Goal: Ask a question

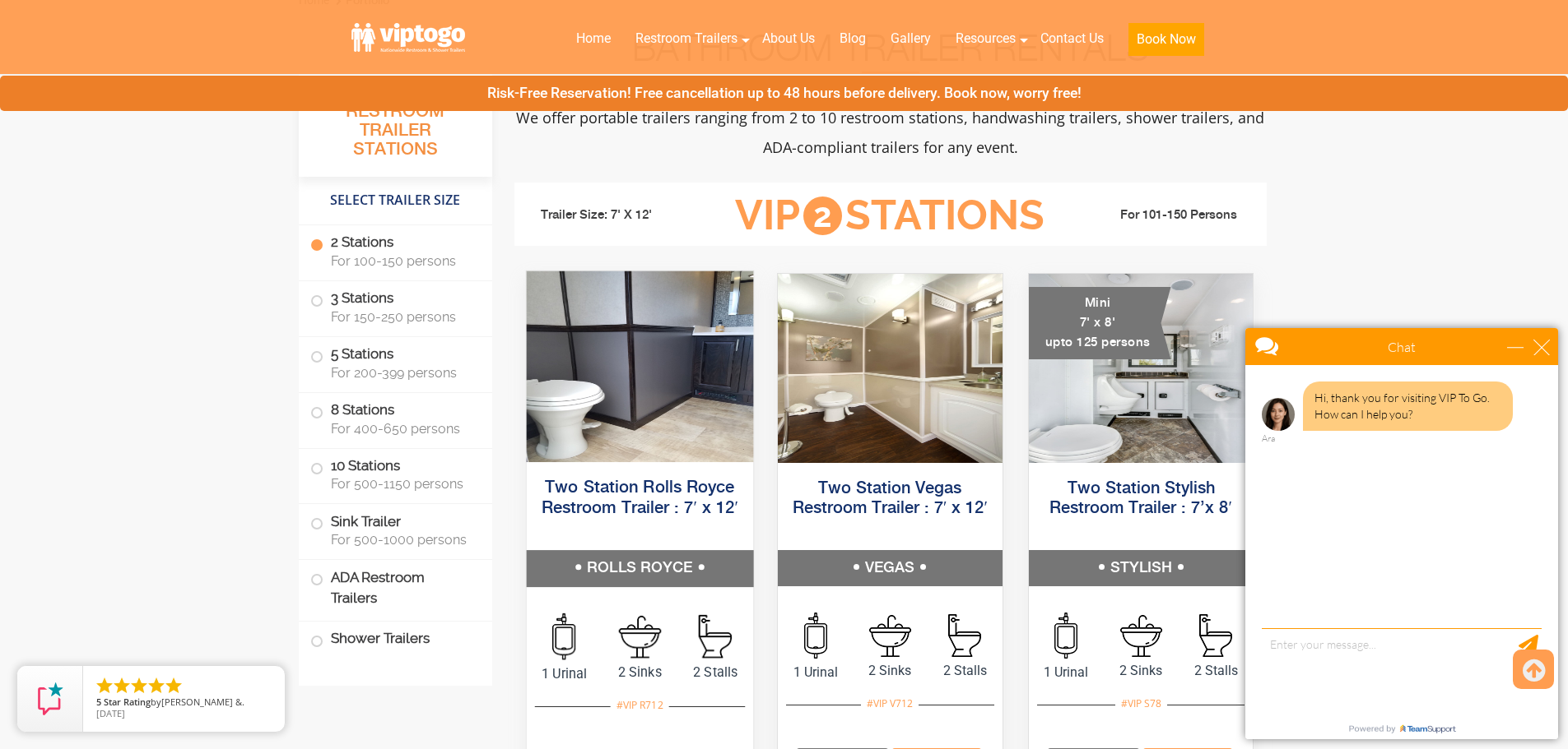
scroll to position [658, 0]
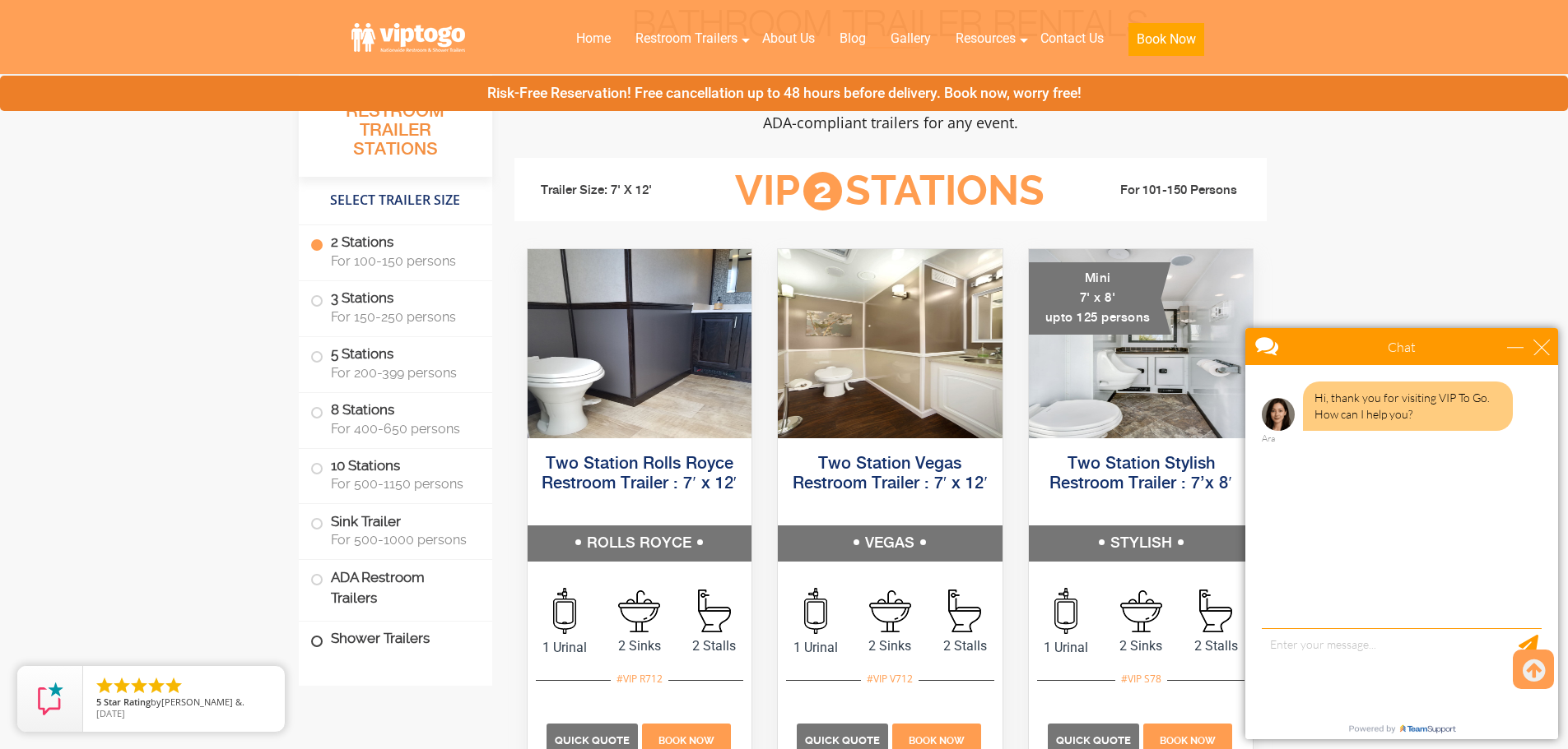
click at [314, 650] on label "Shower Trailers" at bounding box center [396, 639] width 171 height 35
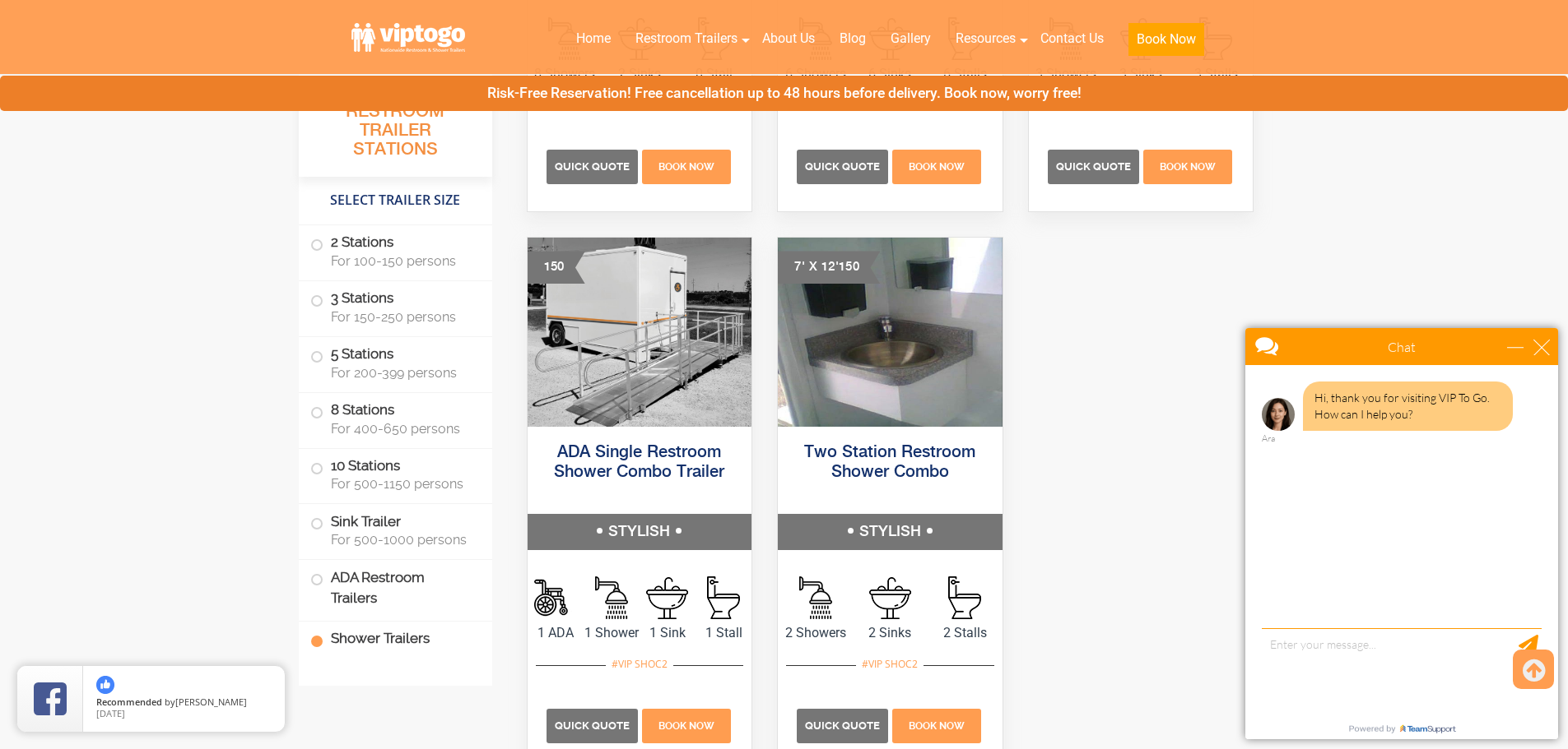
scroll to position [6909, 0]
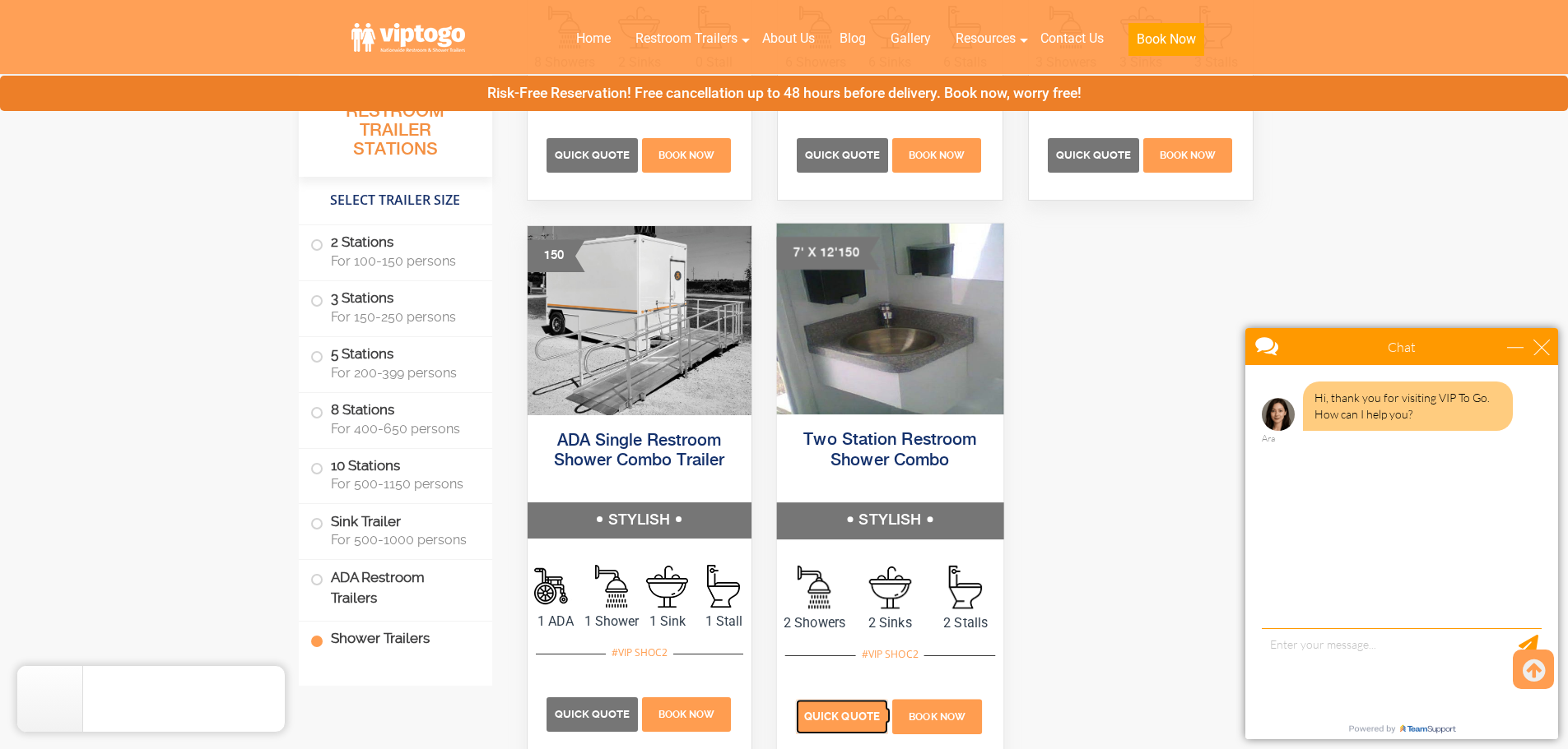
click at [852, 700] on p "Quick Quote" at bounding box center [842, 716] width 92 height 34
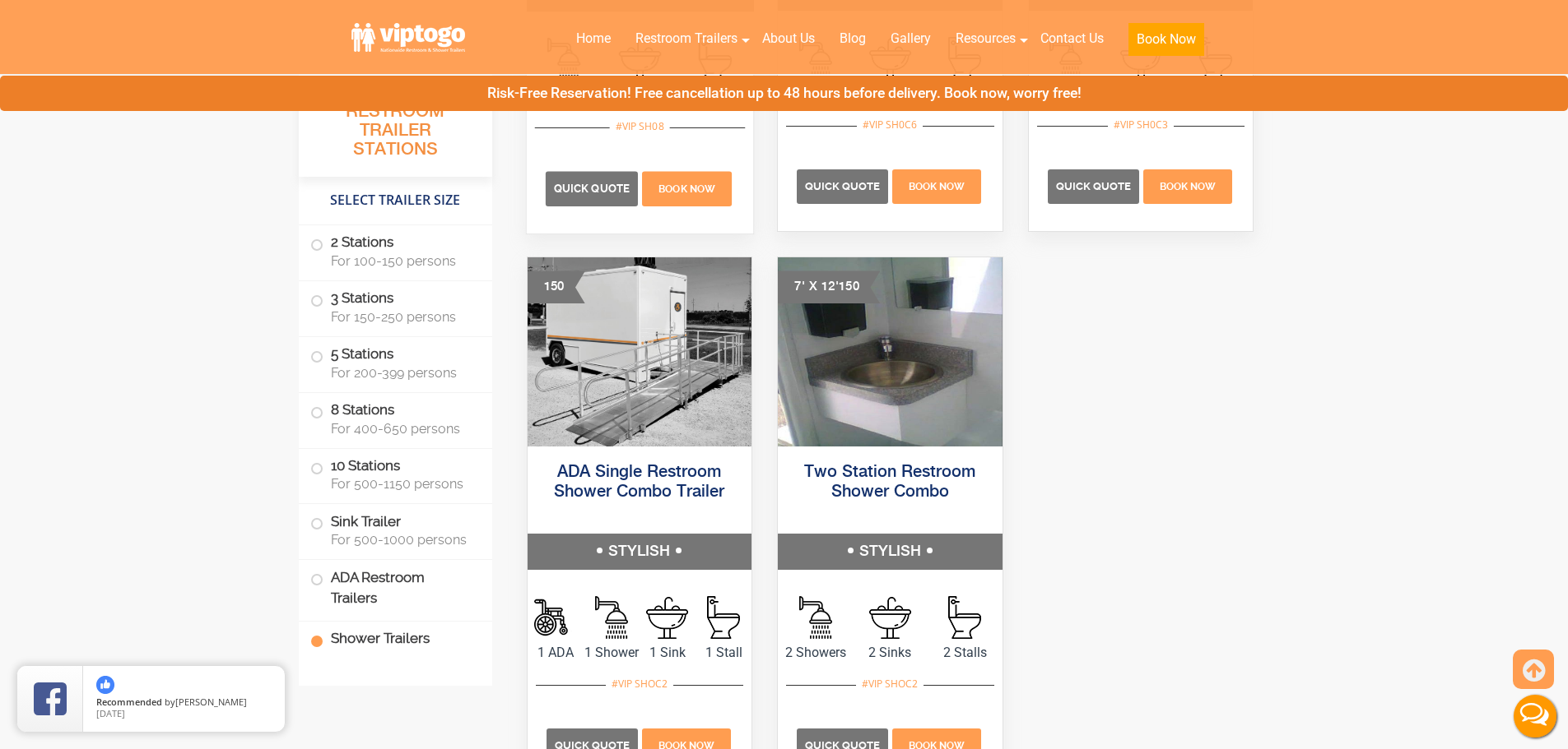
scroll to position [6991, 0]
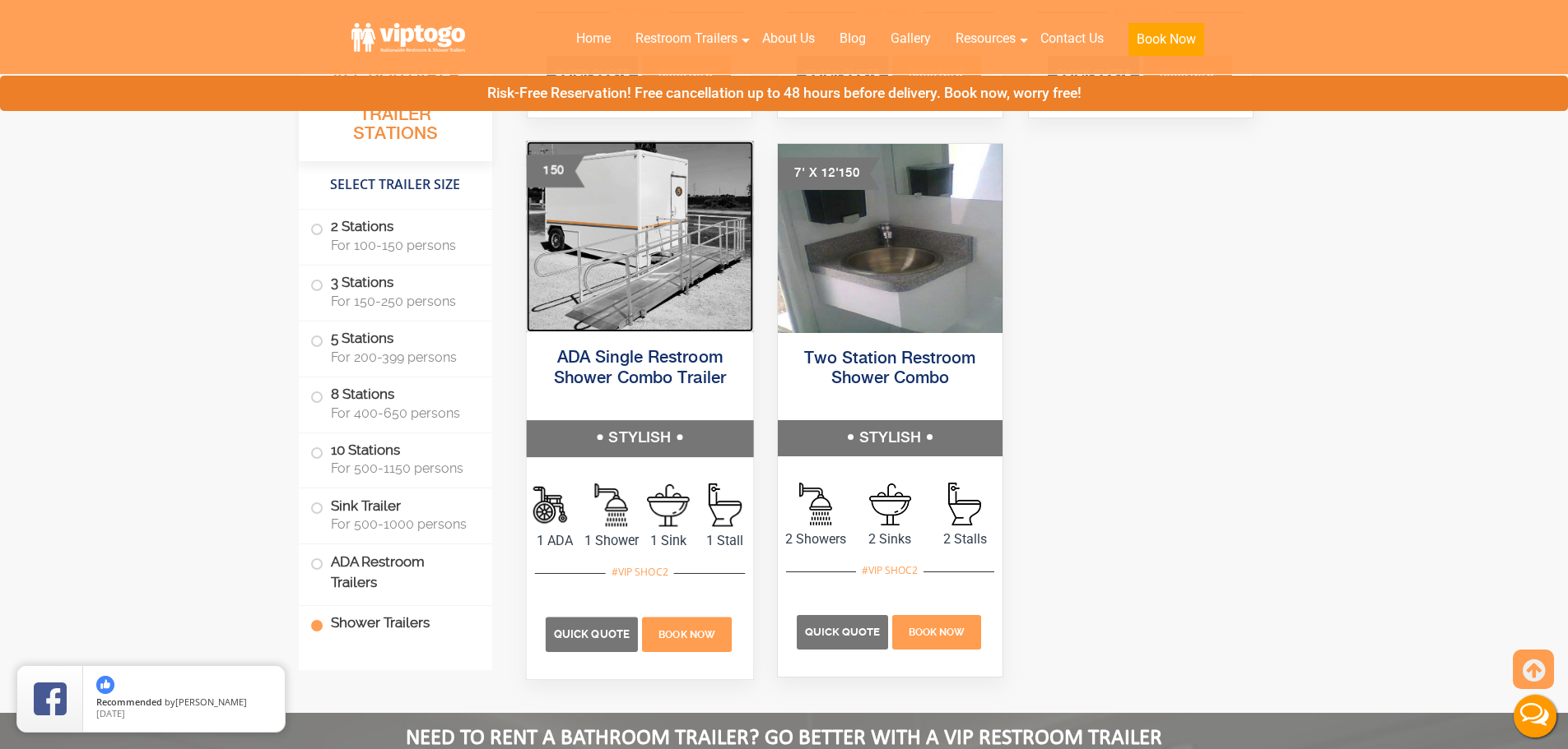
click at [649, 252] on img at bounding box center [639, 237] width 227 height 191
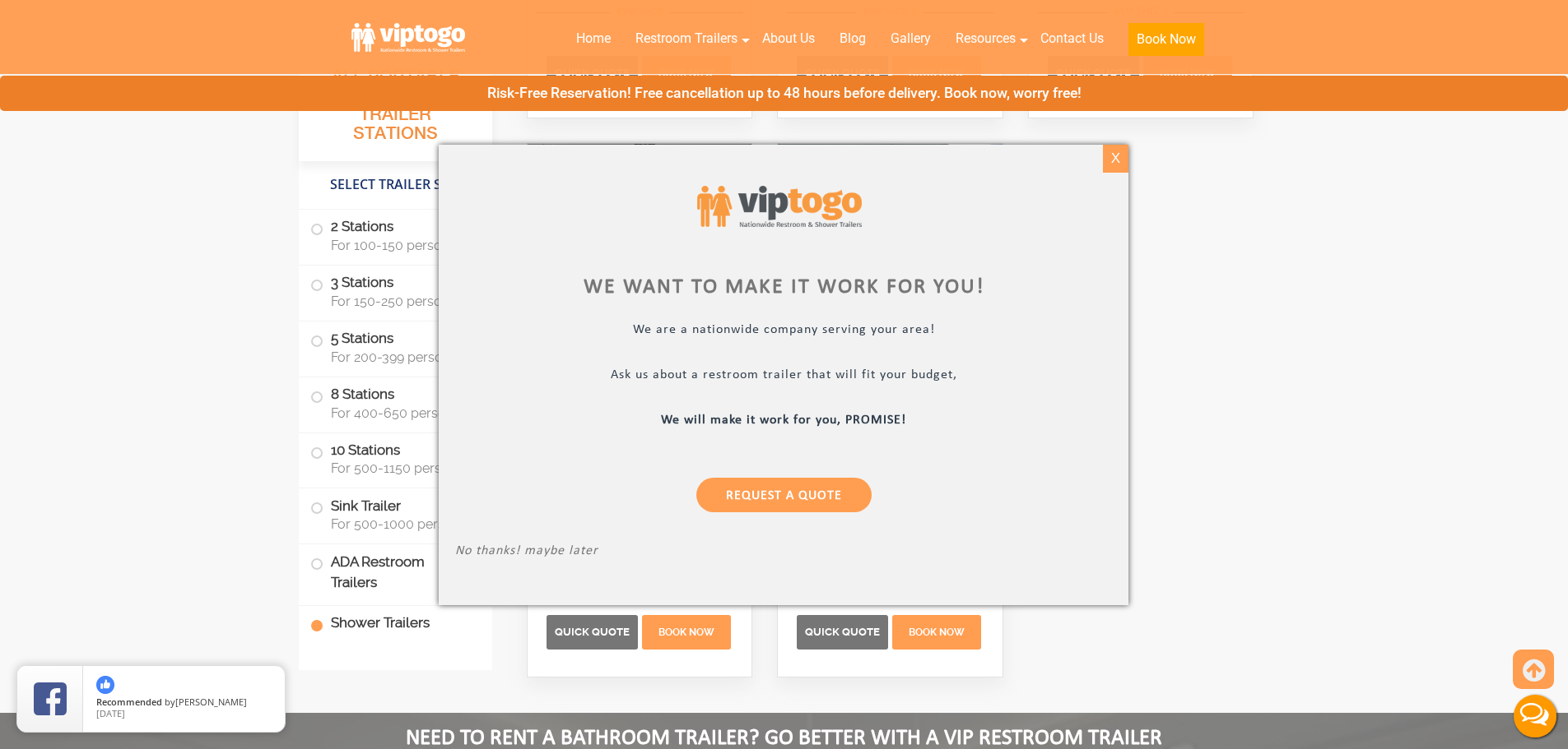
click at [1116, 147] on div "X" at bounding box center [1115, 159] width 26 height 28
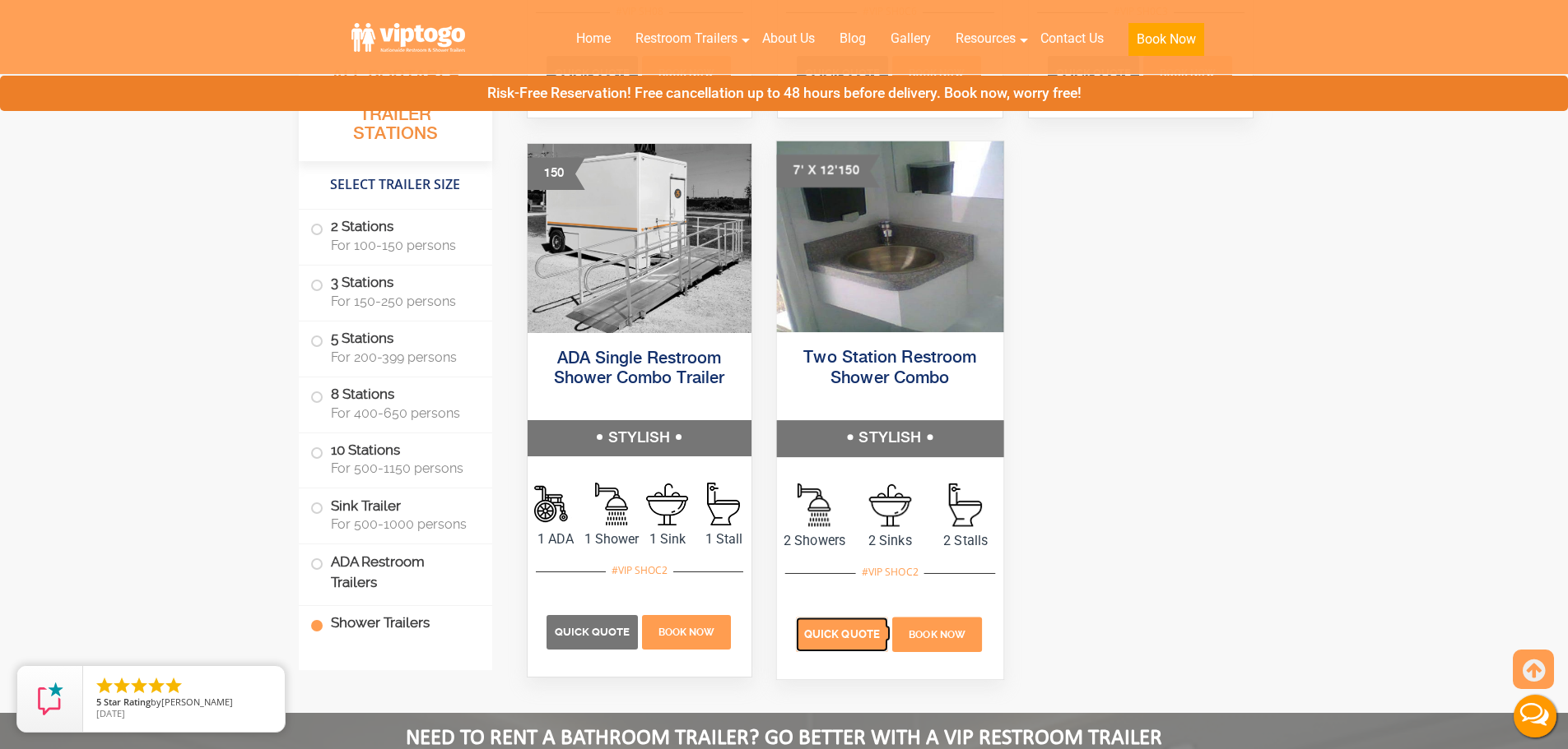
click at [859, 630] on span "Quick Quote" at bounding box center [842, 635] width 76 height 12
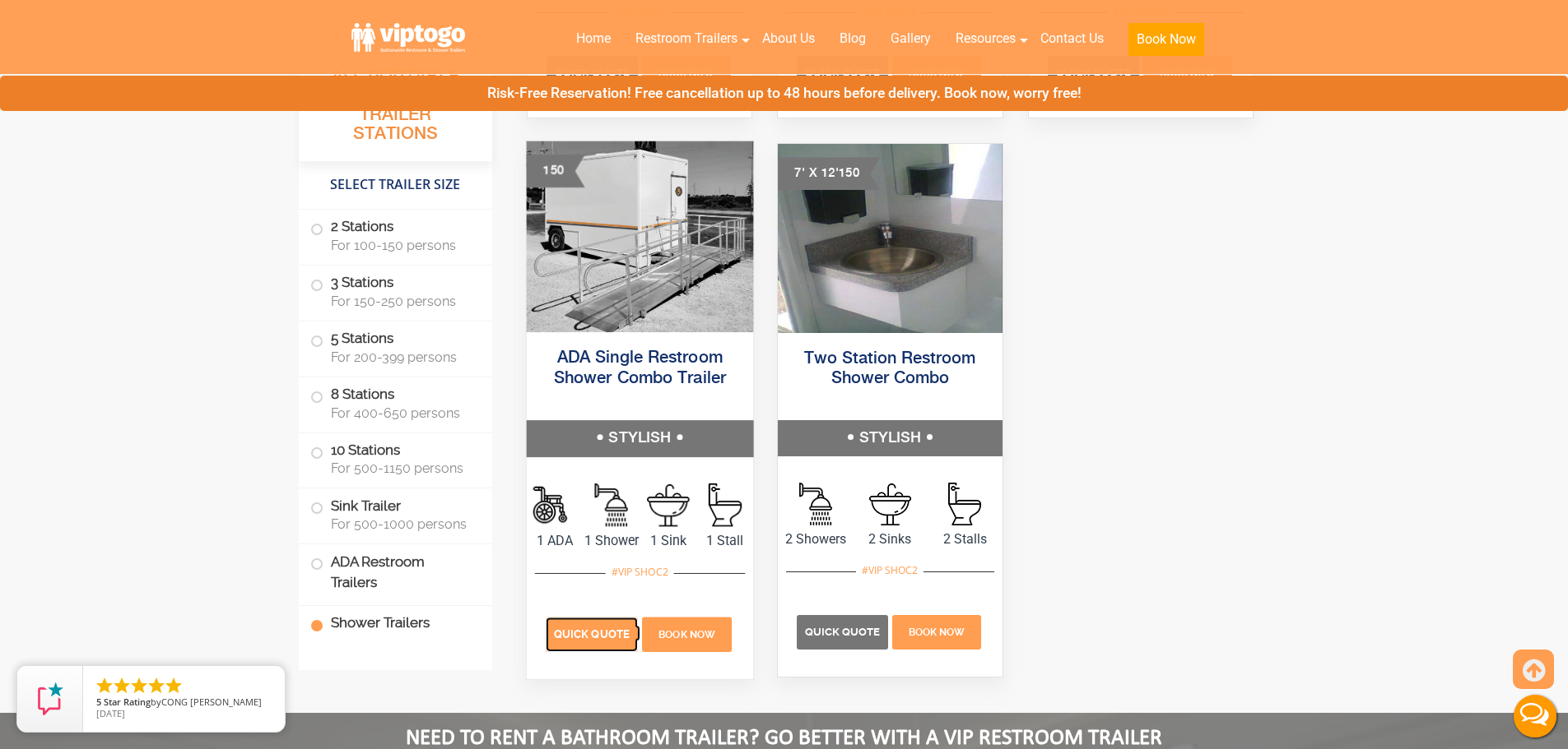
click at [603, 636] on span "Quick Quote" at bounding box center [592, 635] width 76 height 12
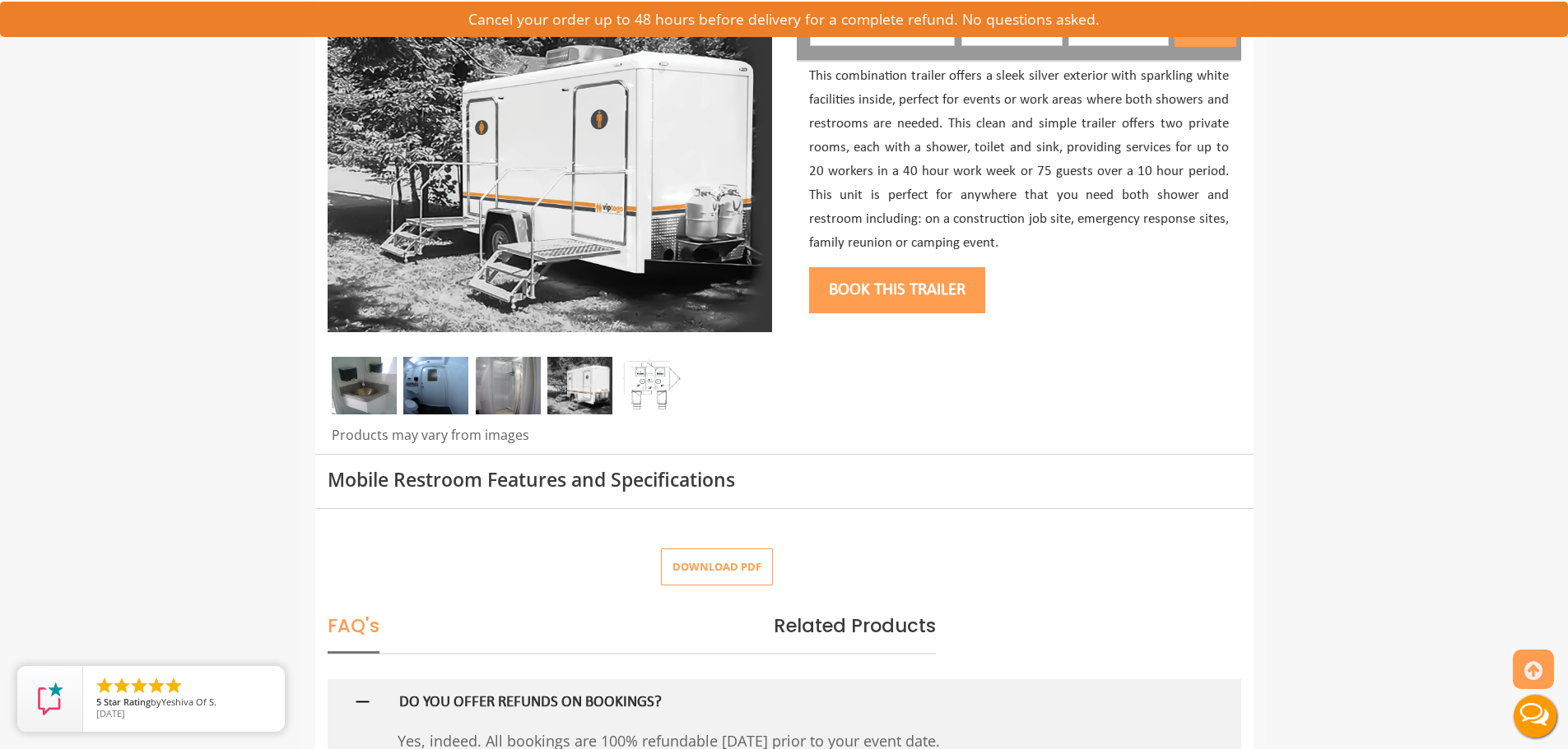
scroll to position [247, 0]
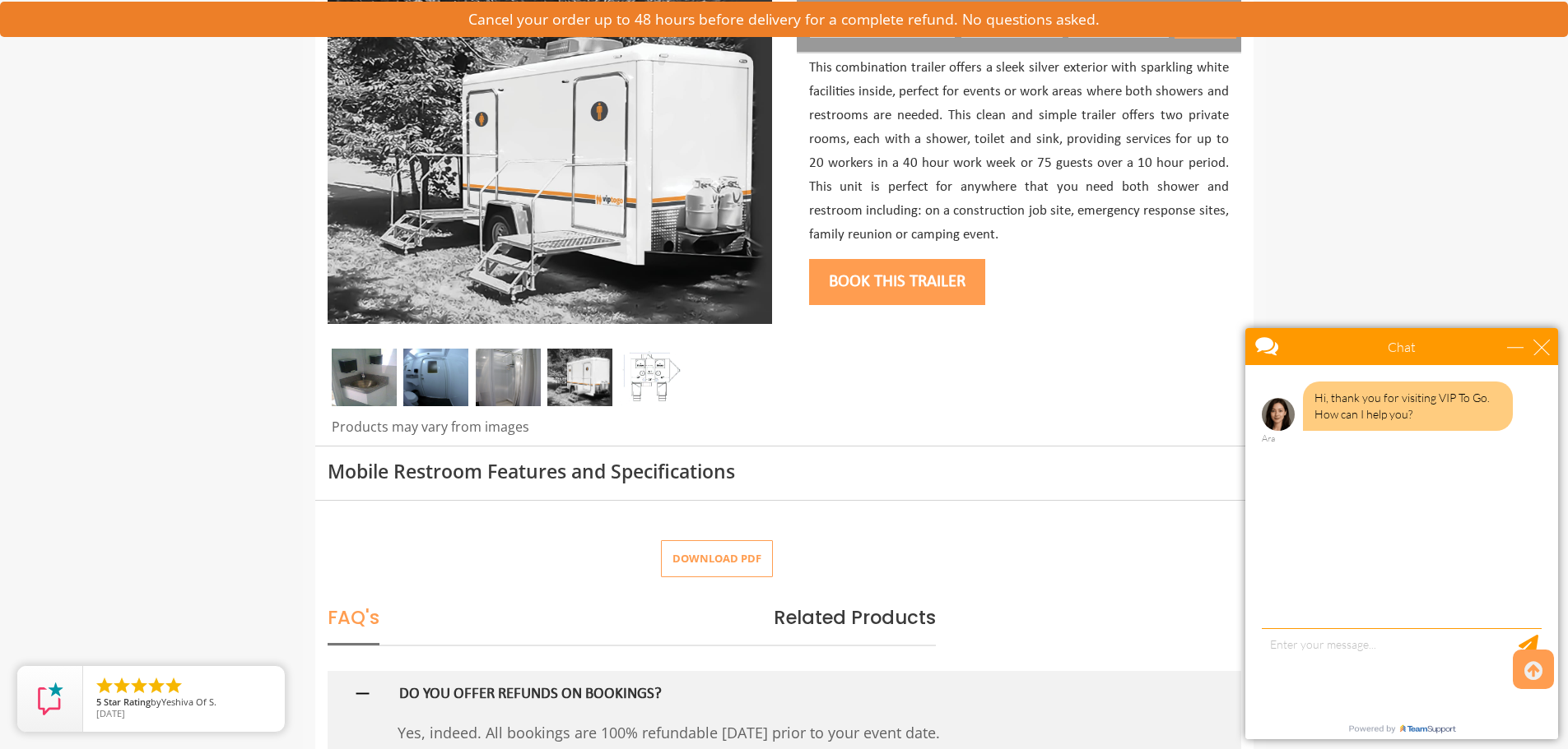
click at [365, 374] on img at bounding box center [364, 377] width 65 height 57
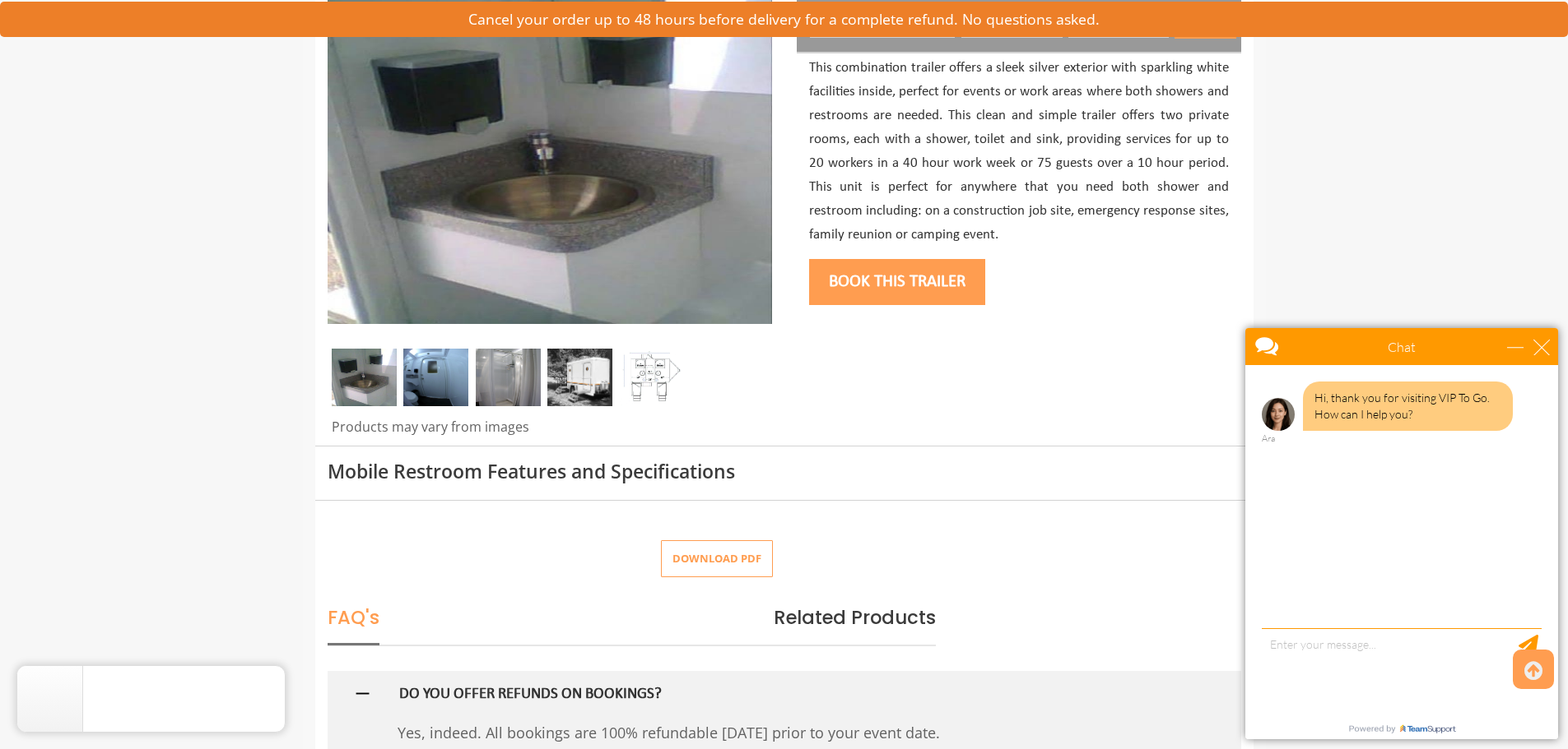
click at [445, 374] on img at bounding box center [435, 377] width 65 height 57
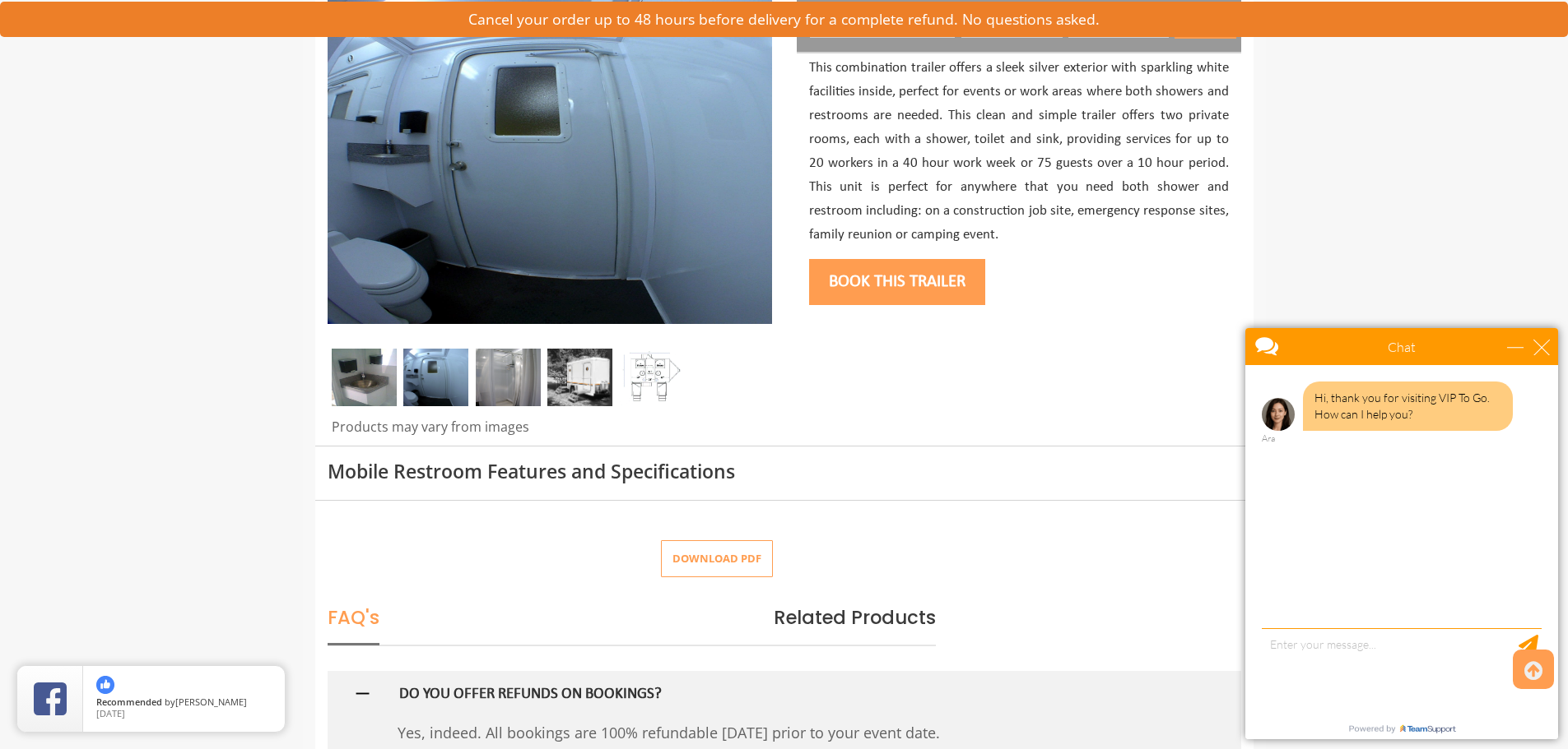
click at [517, 368] on img at bounding box center [508, 377] width 65 height 57
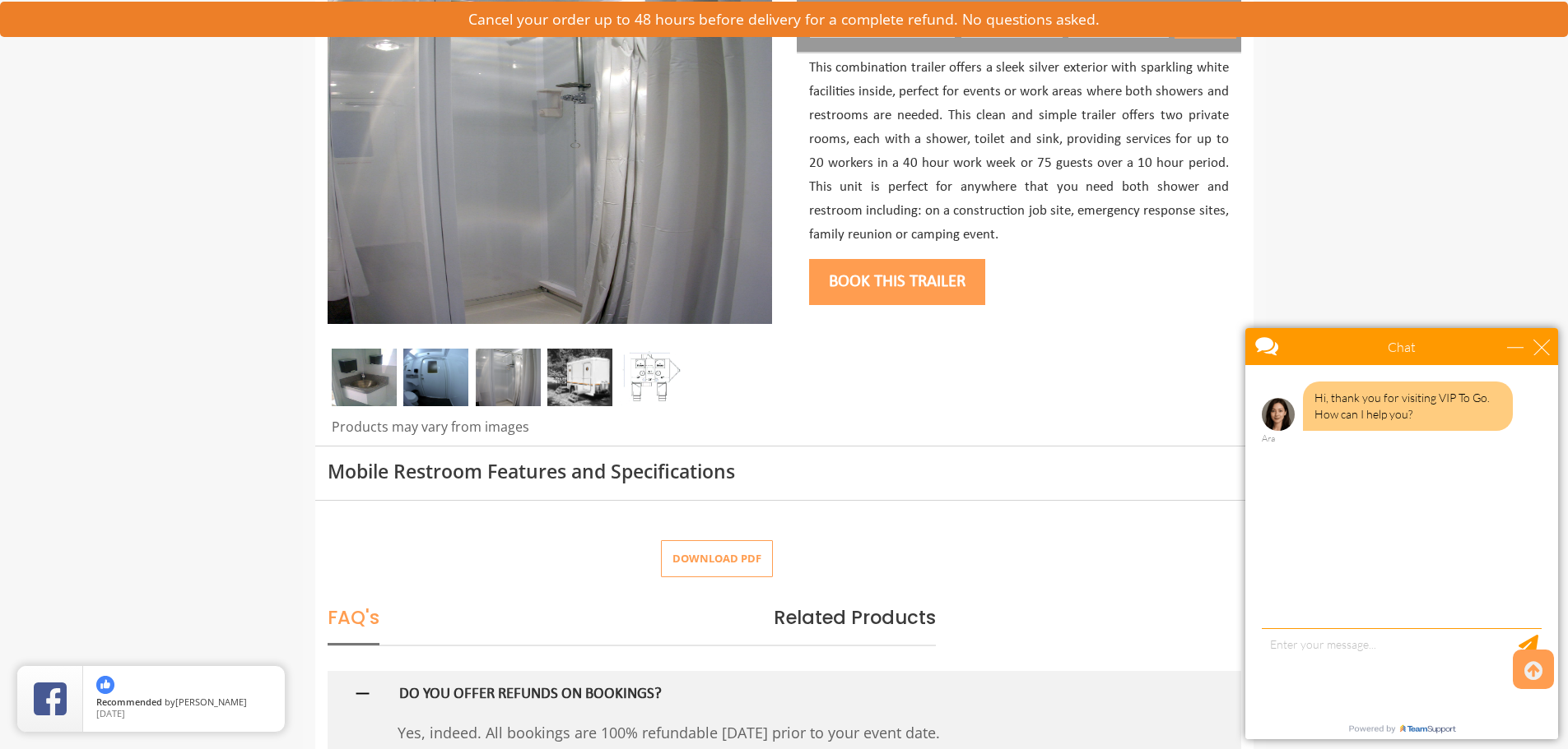
click at [604, 371] on img at bounding box center [580, 377] width 65 height 57
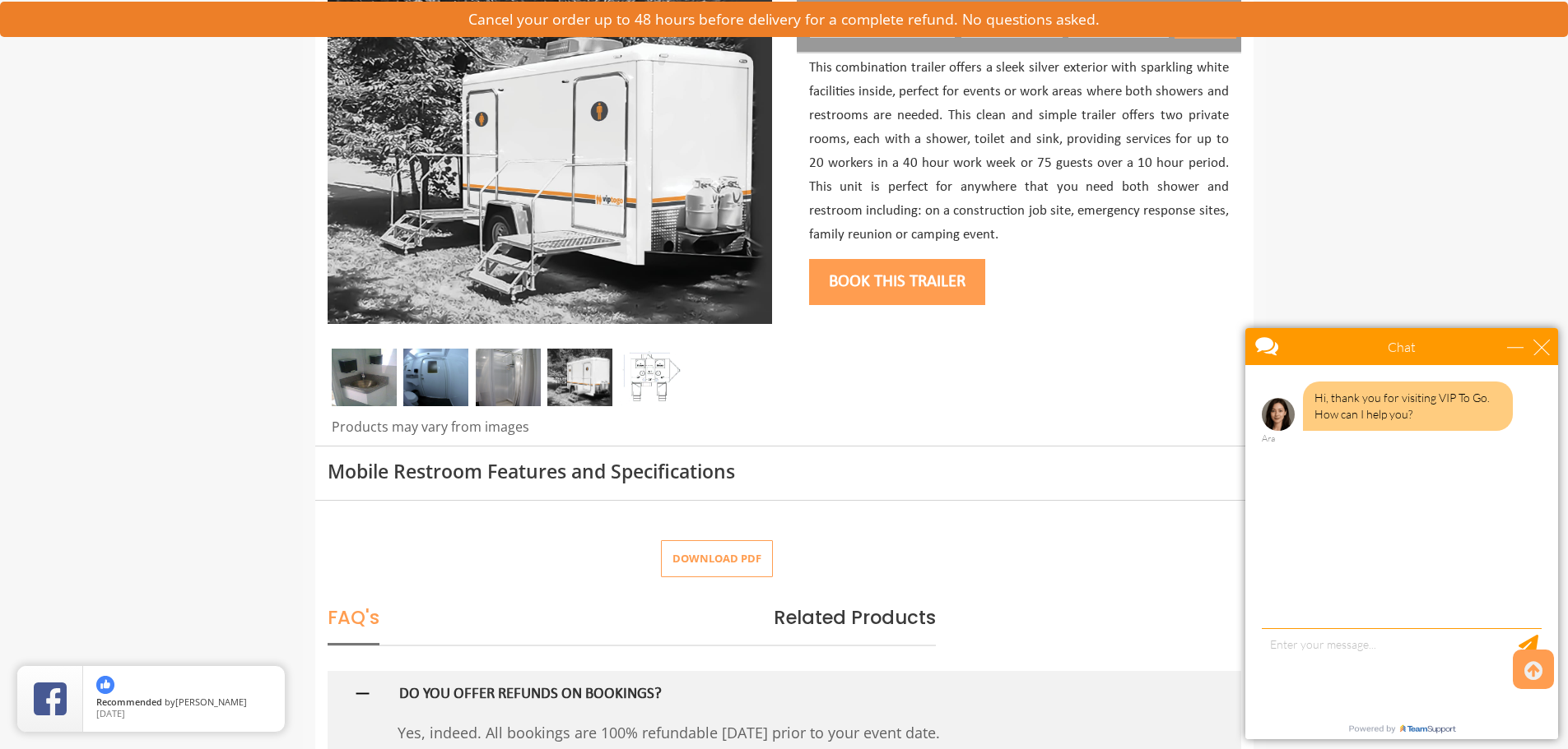
click at [650, 378] on img at bounding box center [650, 377] width 65 height 57
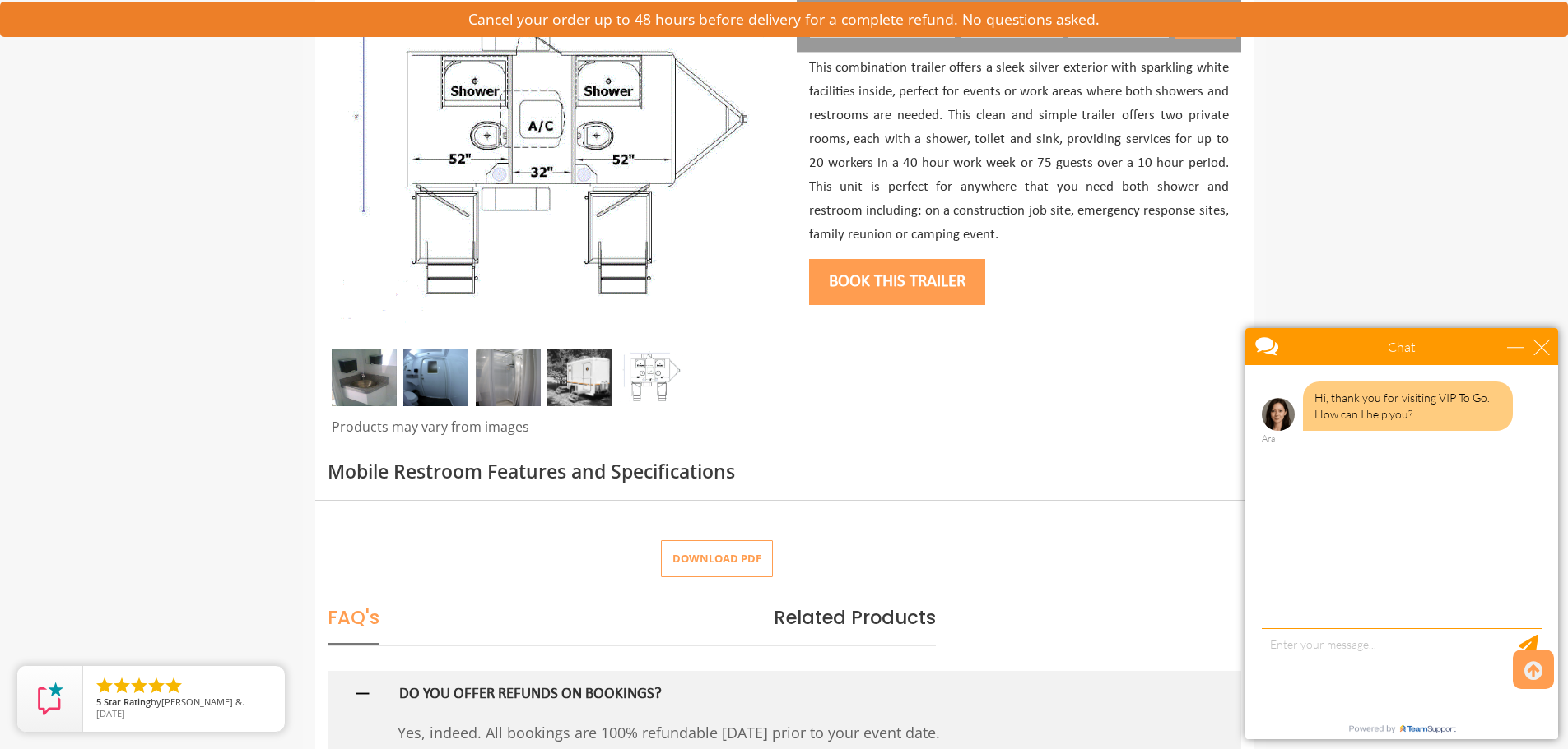
click at [600, 373] on img at bounding box center [580, 377] width 65 height 57
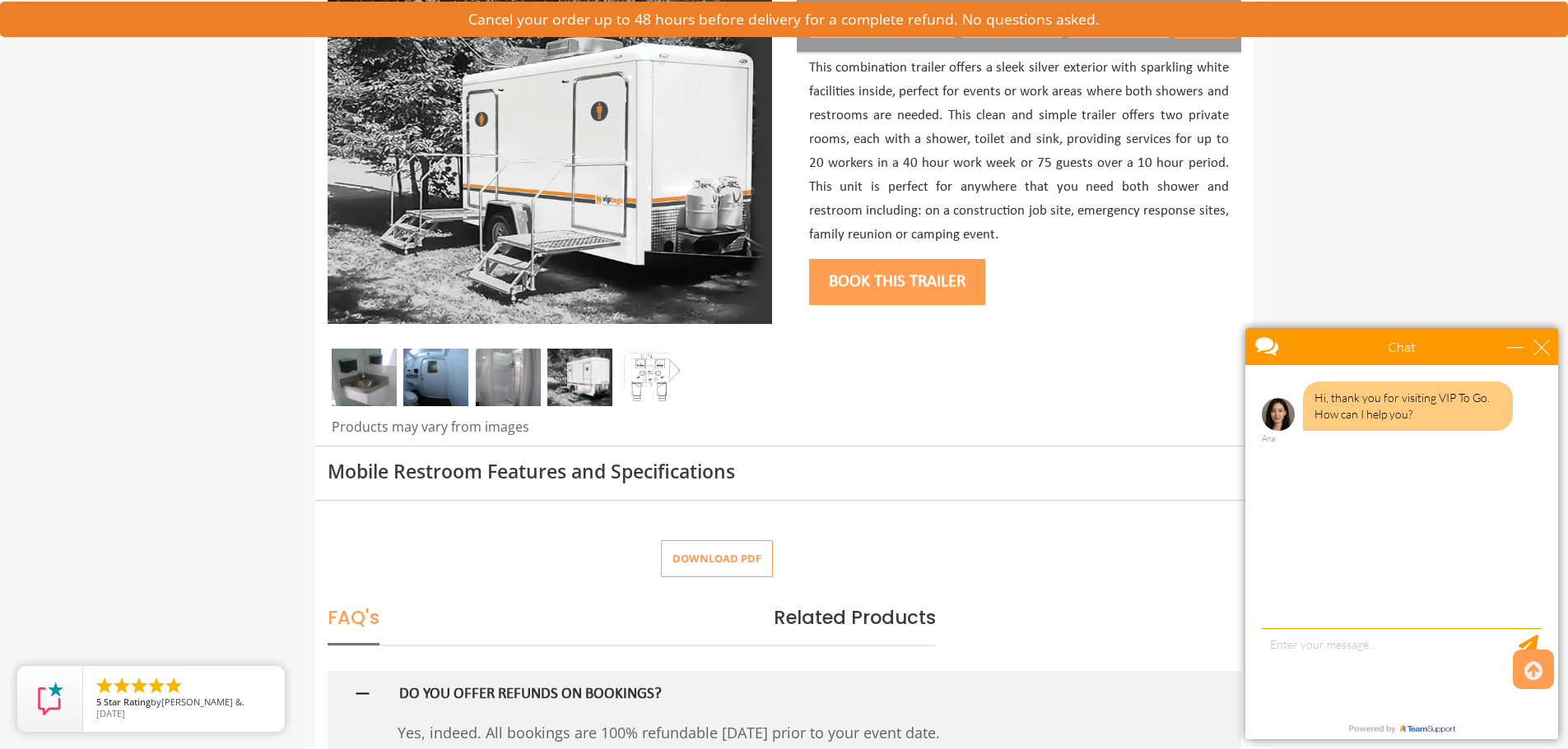
click at [534, 376] on img at bounding box center [508, 377] width 65 height 57
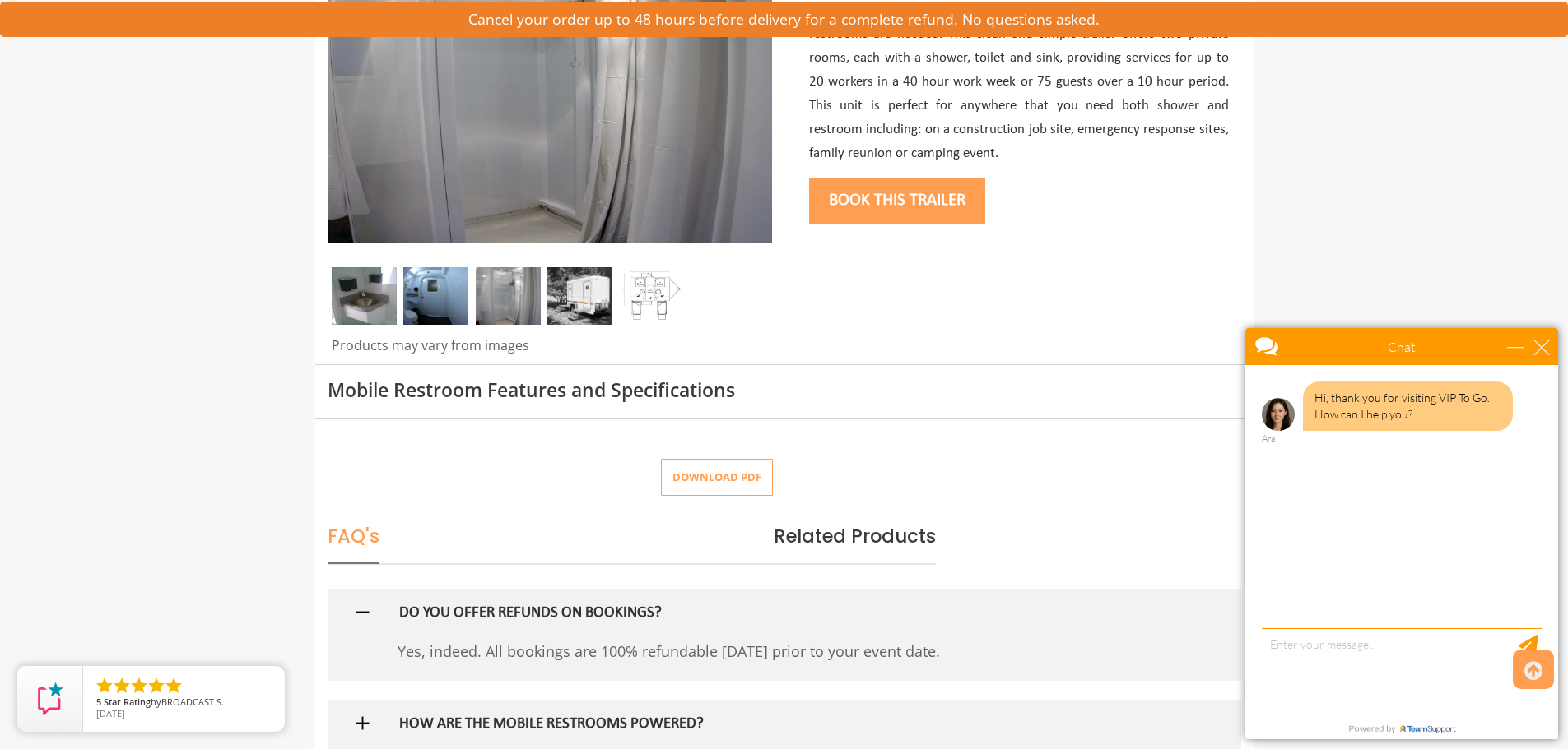
scroll to position [329, 0]
click at [900, 204] on button "Book this trailer" at bounding box center [896, 200] width 176 height 46
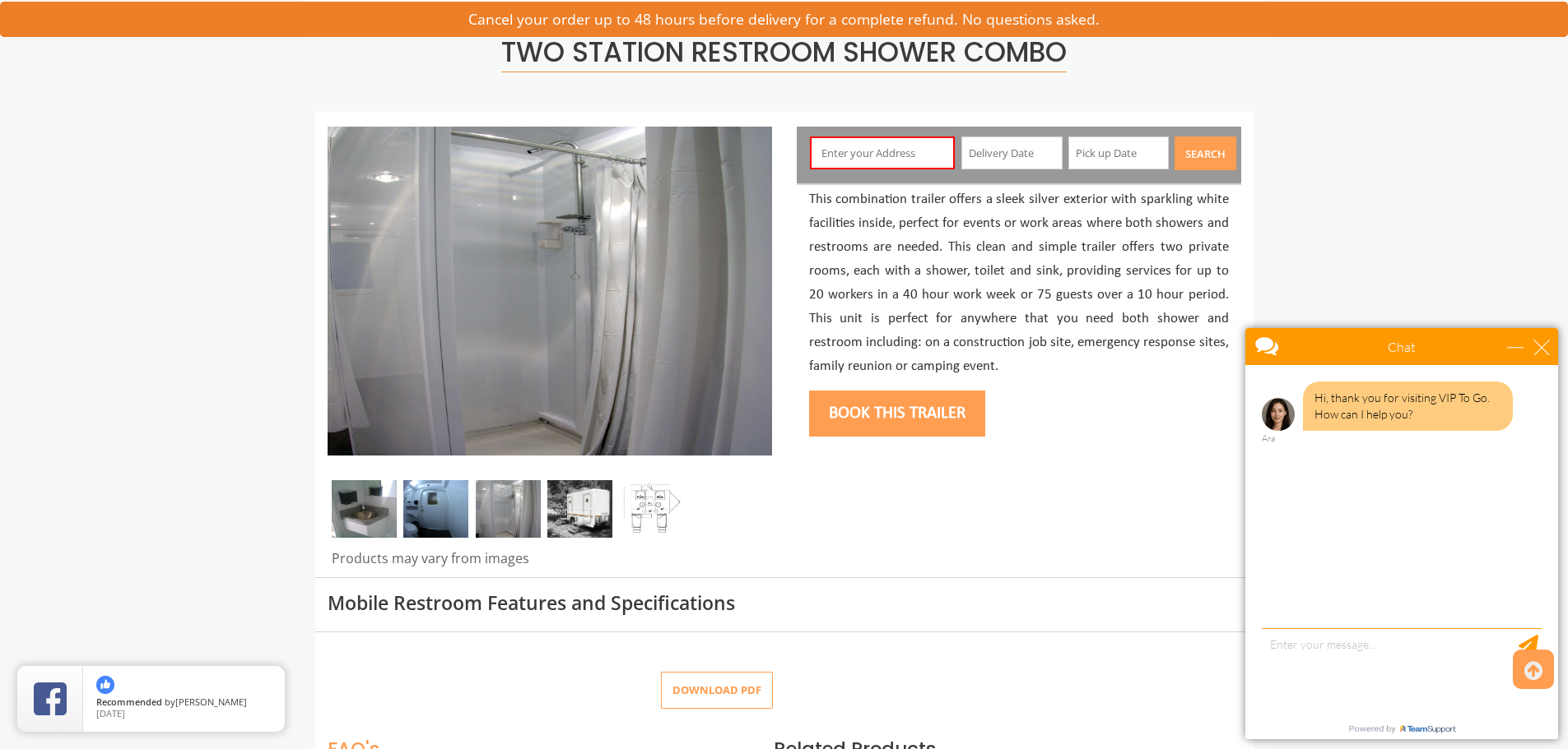
scroll to position [88, 0]
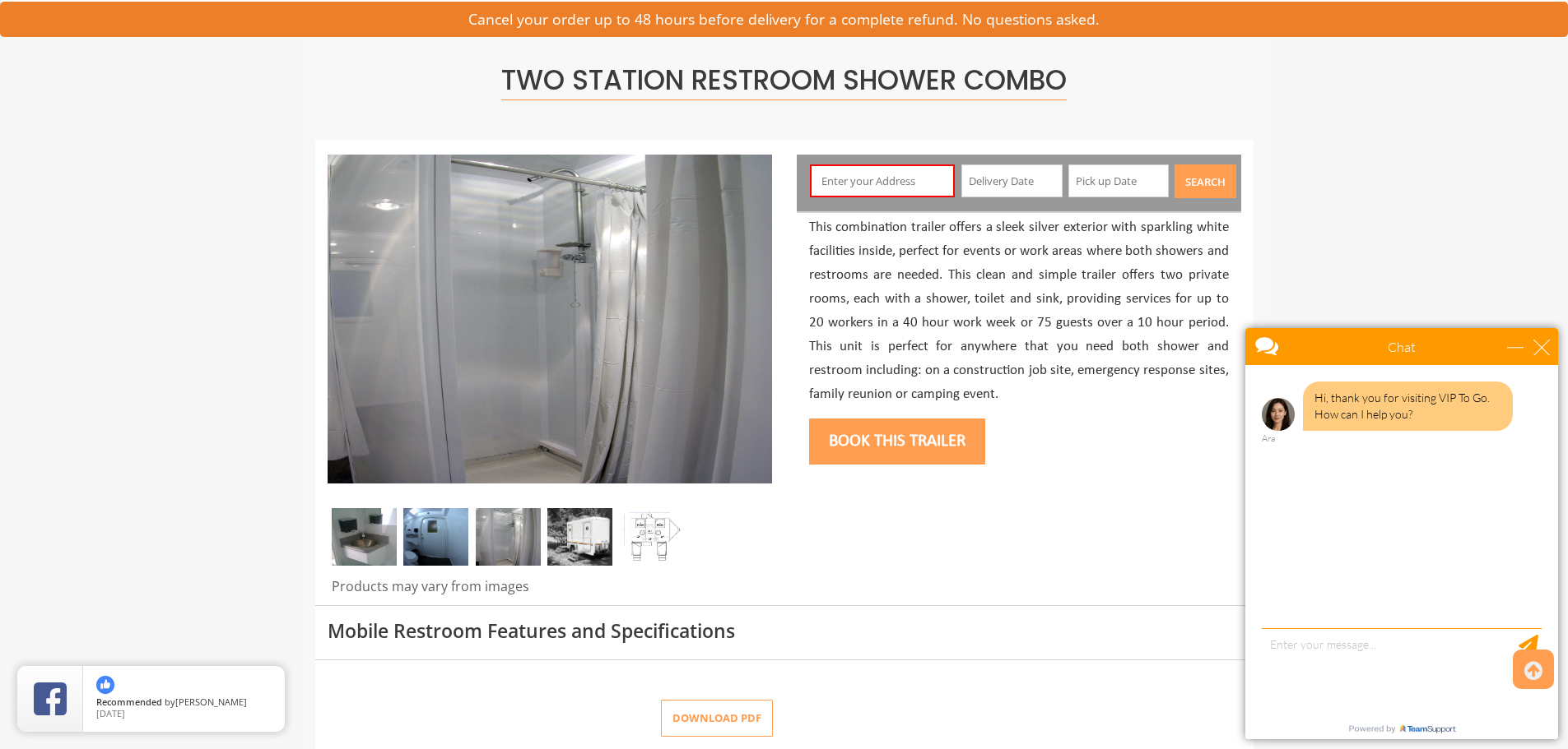
click at [895, 186] on input "text" at bounding box center [882, 180] width 145 height 33
click at [1001, 176] on input "text" at bounding box center [1011, 180] width 101 height 33
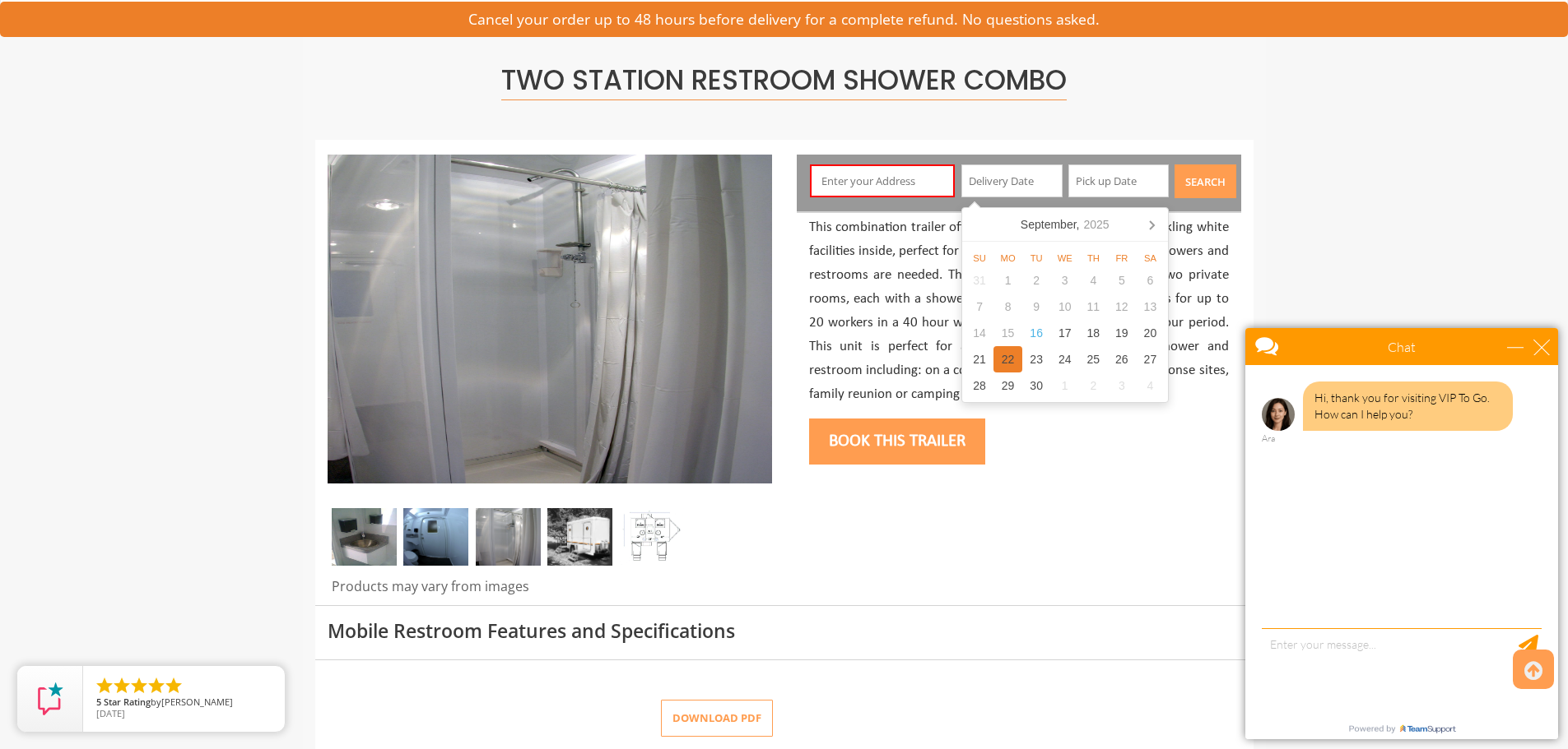
click at [1001, 362] on div "22" at bounding box center [1008, 360] width 29 height 27
type input "09/22/2025"
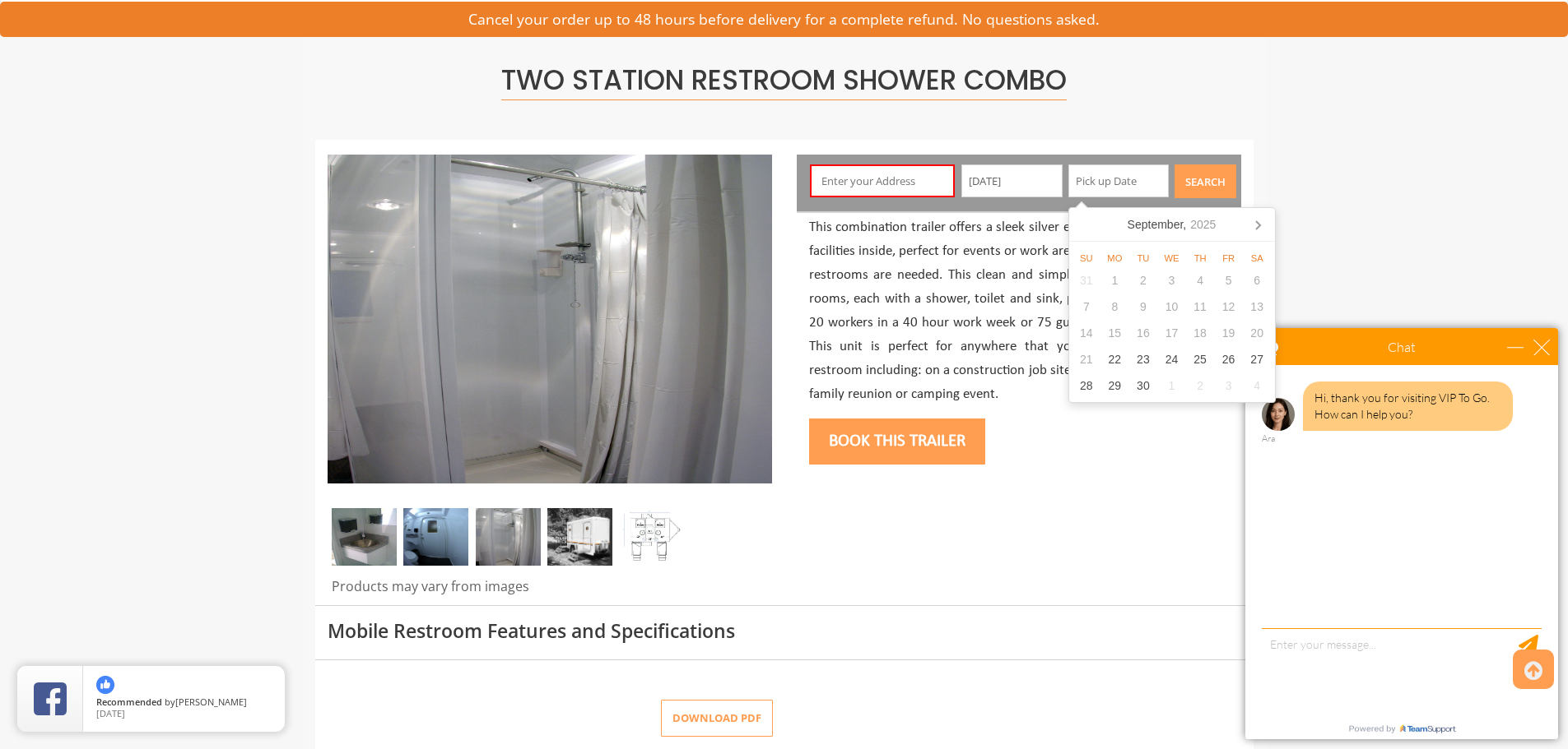
click at [991, 184] on input "09/22/2025" at bounding box center [1011, 180] width 101 height 33
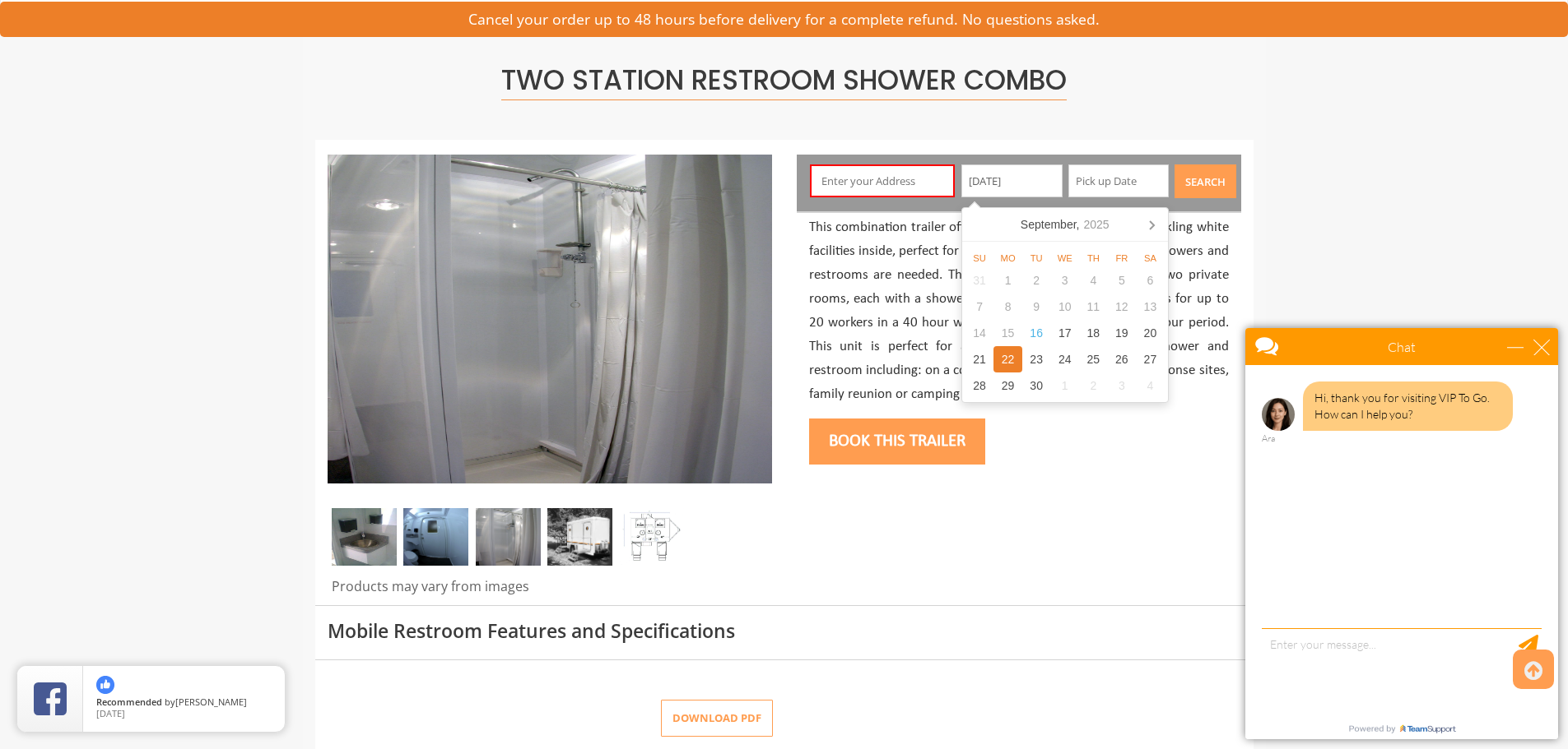
click at [1103, 184] on input "text" at bounding box center [1118, 180] width 101 height 33
drag, startPoint x: 1041, startPoint y: 186, endPoint x: 772, endPoint y: 186, distance: 269.0
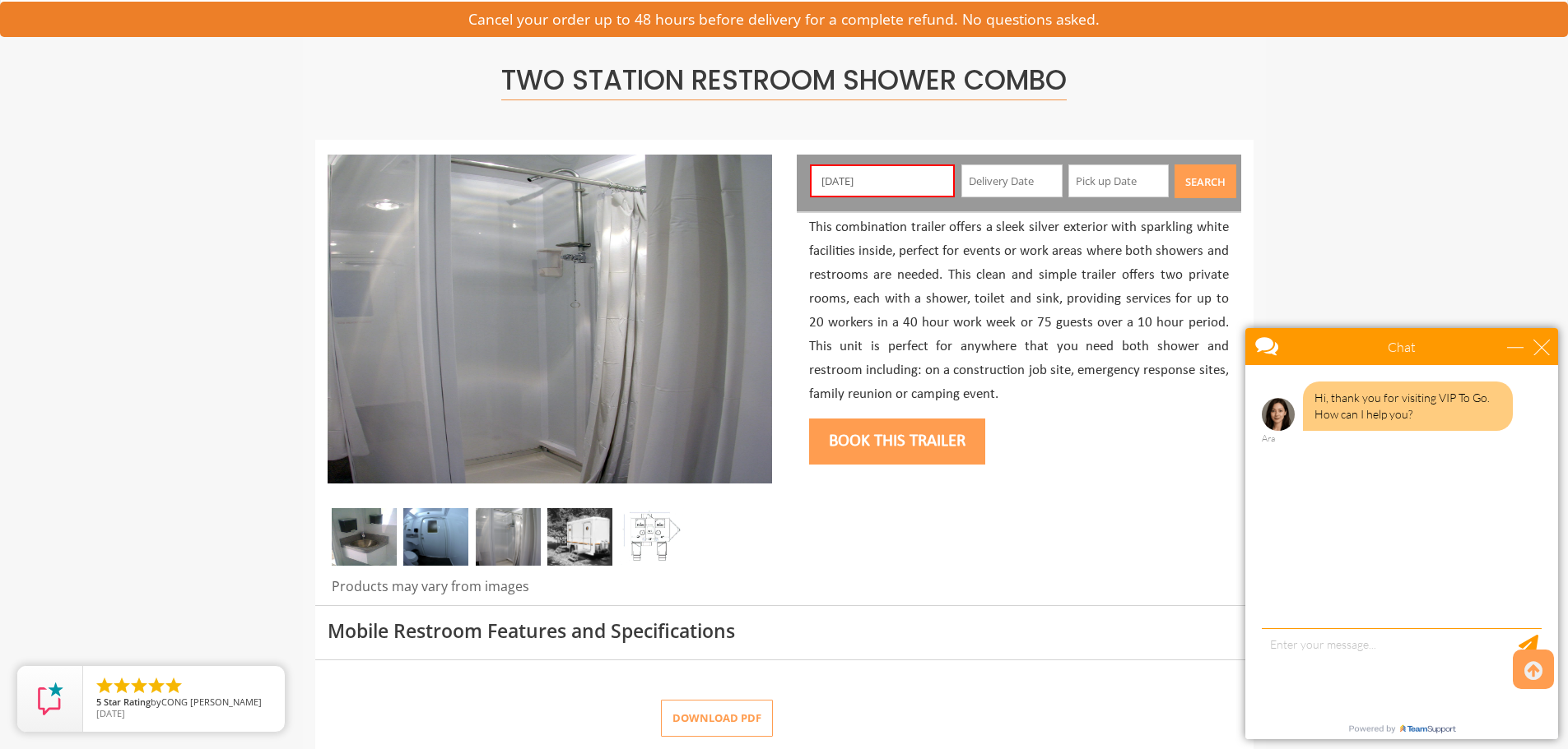
type input "09/22/2025"
click at [1000, 172] on input "text" at bounding box center [1011, 180] width 101 height 33
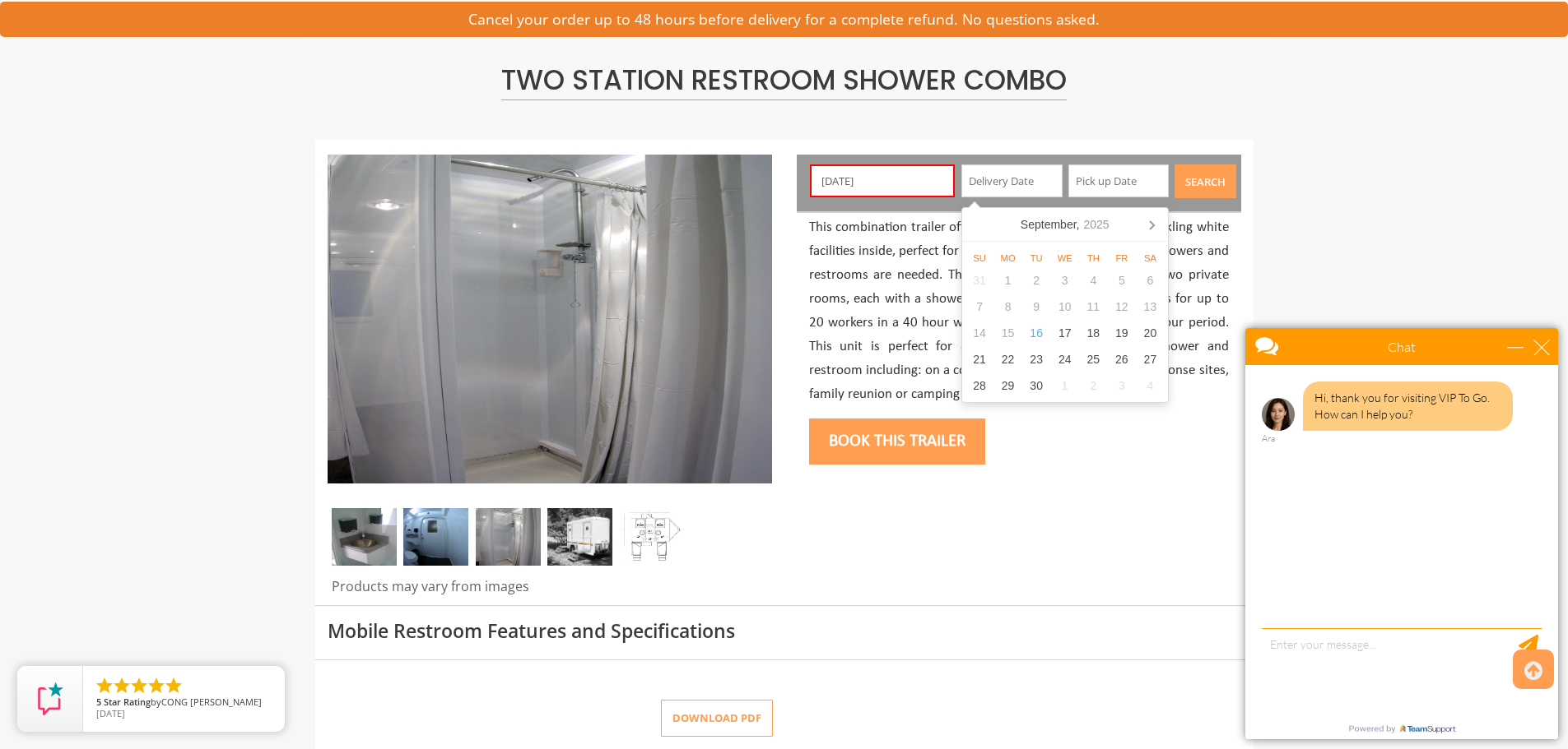
click at [1000, 174] on input "text" at bounding box center [1011, 180] width 101 height 33
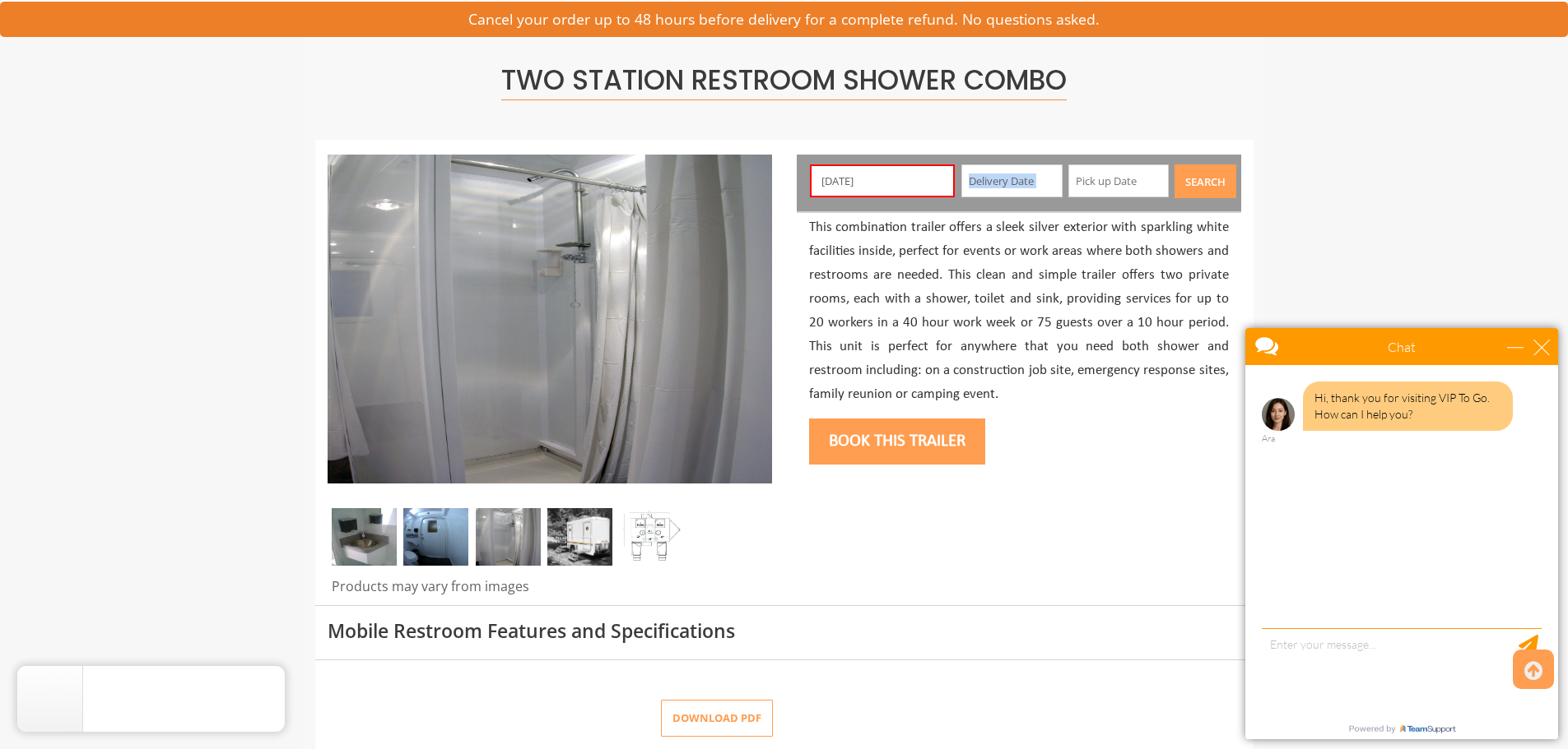
drag, startPoint x: 1055, startPoint y: 183, endPoint x: 1009, endPoint y: 191, distance: 46.7
click at [1009, 191] on div "09/22/2025 Search" at bounding box center [1018, 183] width 444 height 57
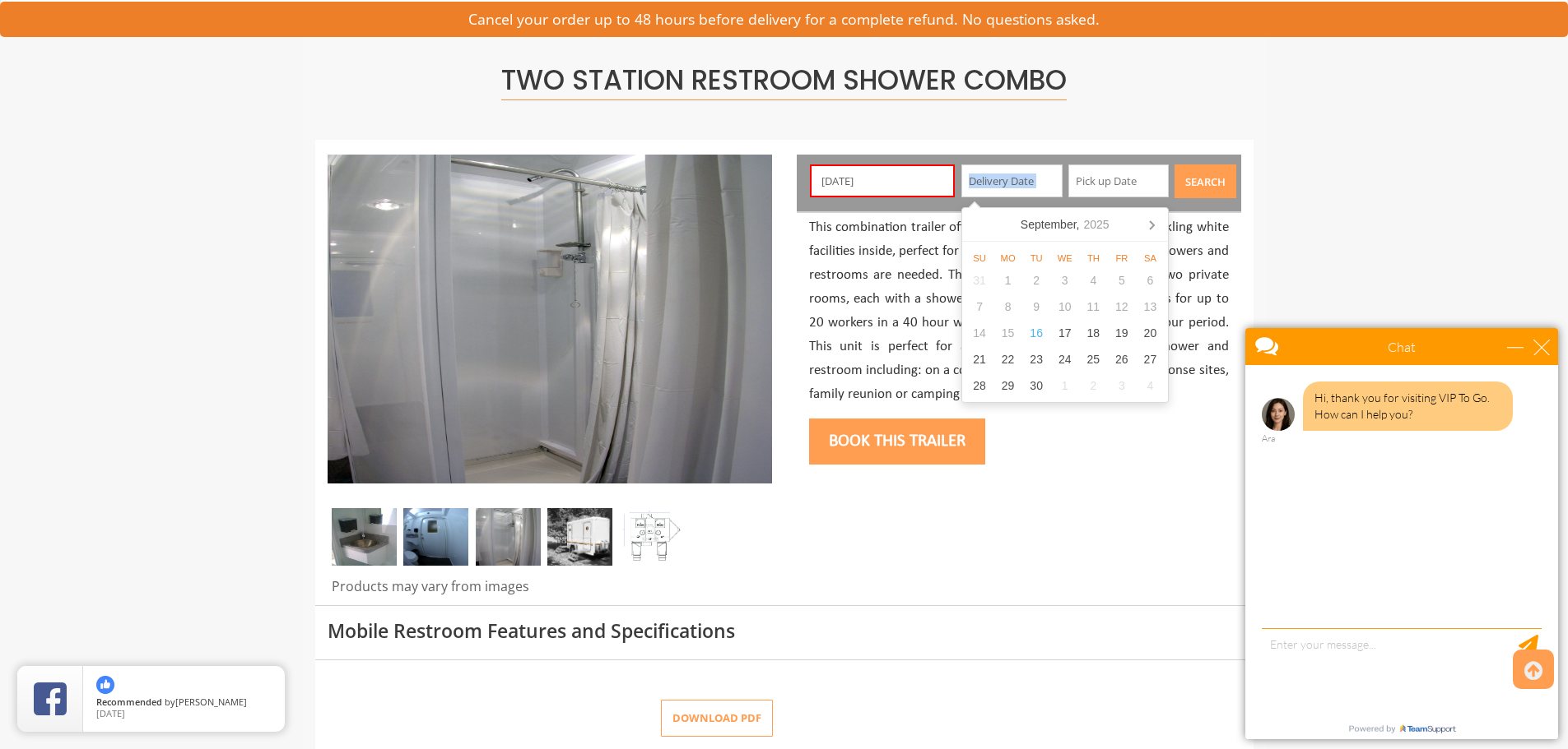
click at [1035, 173] on input "text" at bounding box center [1011, 180] width 101 height 33
click at [1012, 359] on div "22" at bounding box center [1008, 360] width 29 height 27
type input "09/22/2025"
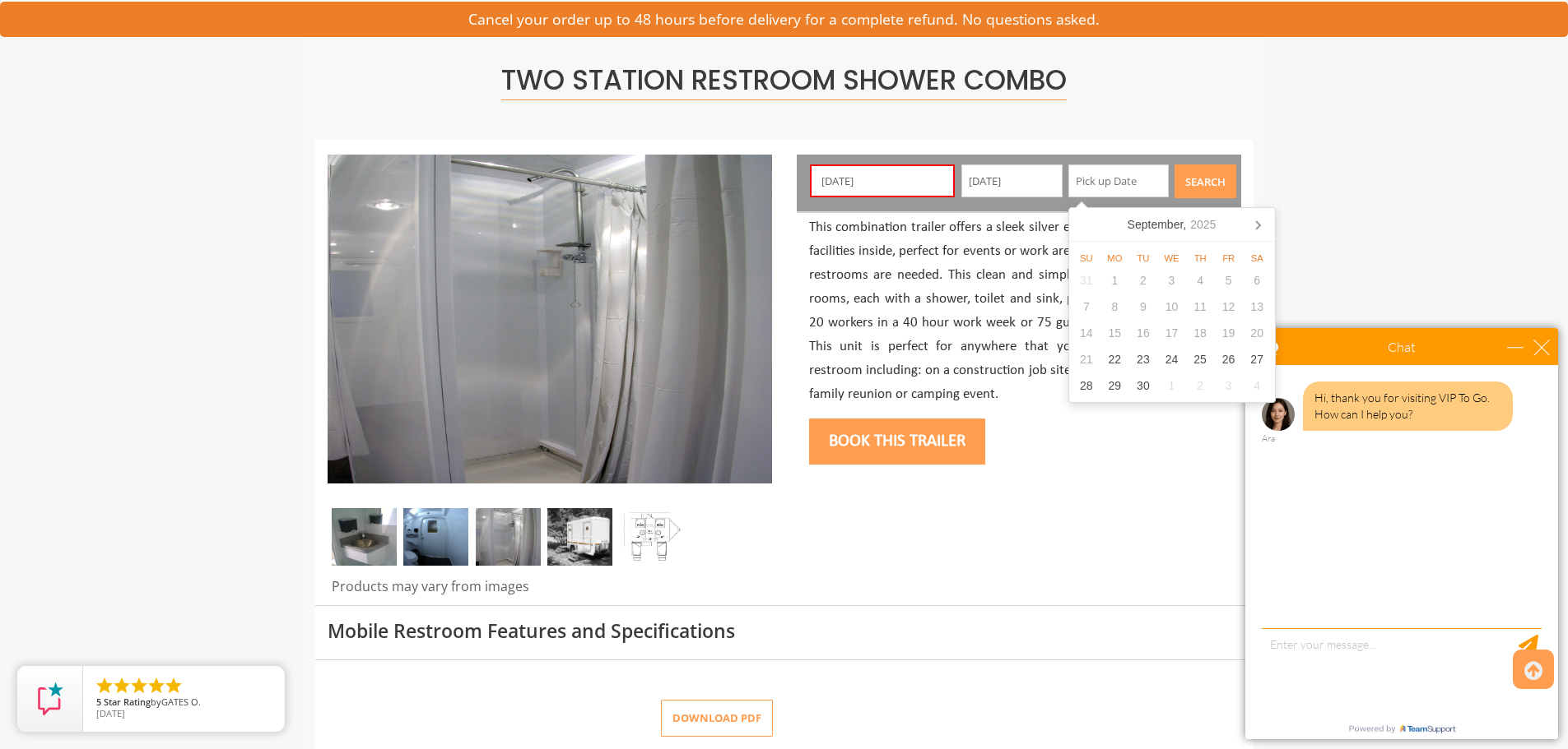
click at [1090, 180] on input "text" at bounding box center [1118, 180] width 101 height 33
click at [1236, 358] on div "26" at bounding box center [1228, 360] width 29 height 27
type input "09/26/2025"
drag, startPoint x: 918, startPoint y: 249, endPoint x: 901, endPoint y: 208, distance: 44.4
click at [919, 248] on p "This combination trailer offers a sleek silver exterior with sparkling white fa…" at bounding box center [1018, 311] width 419 height 190
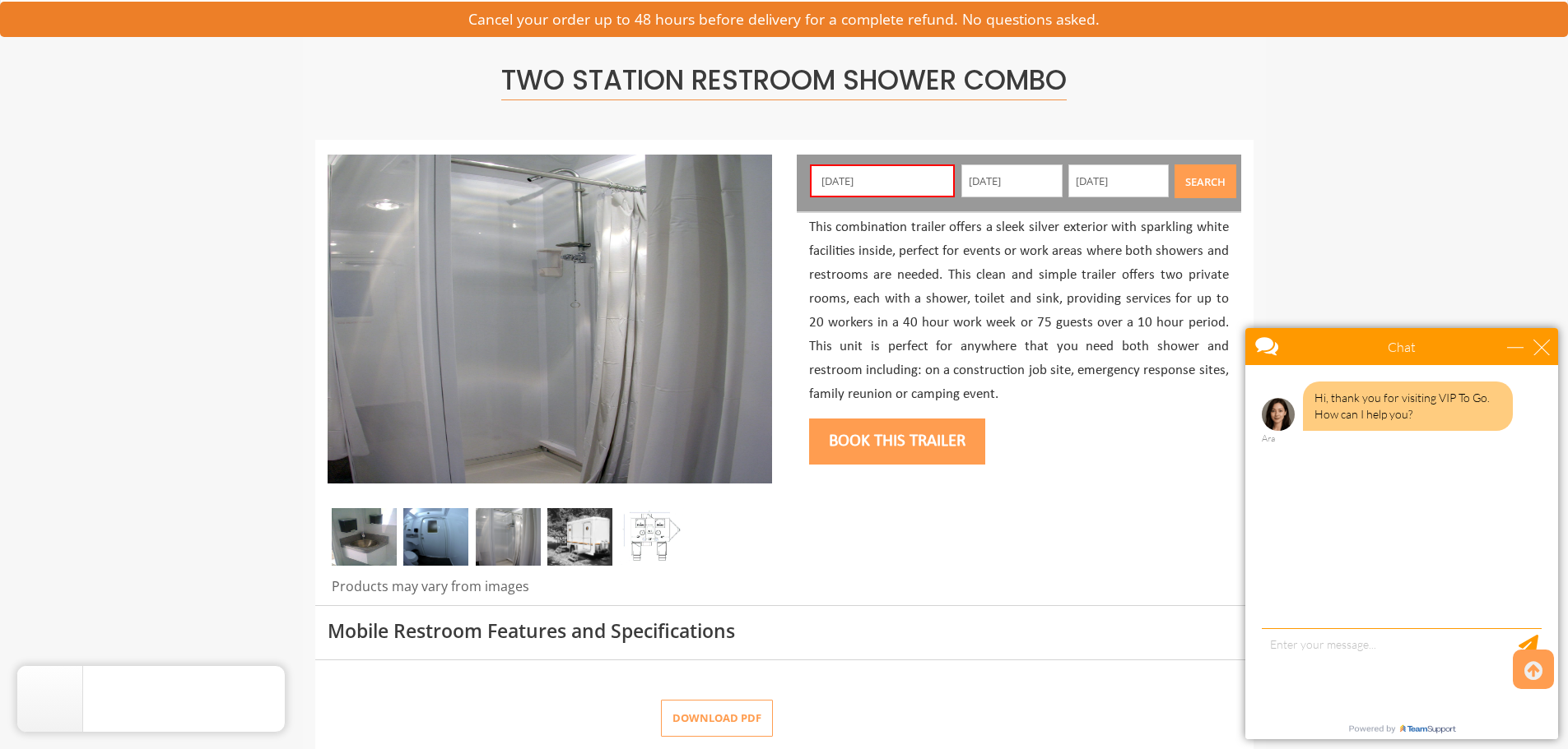
click at [876, 167] on input "09/22/2025" at bounding box center [882, 180] width 145 height 33
click at [912, 184] on input "09/22/2025" at bounding box center [882, 180] width 145 height 33
type input "0"
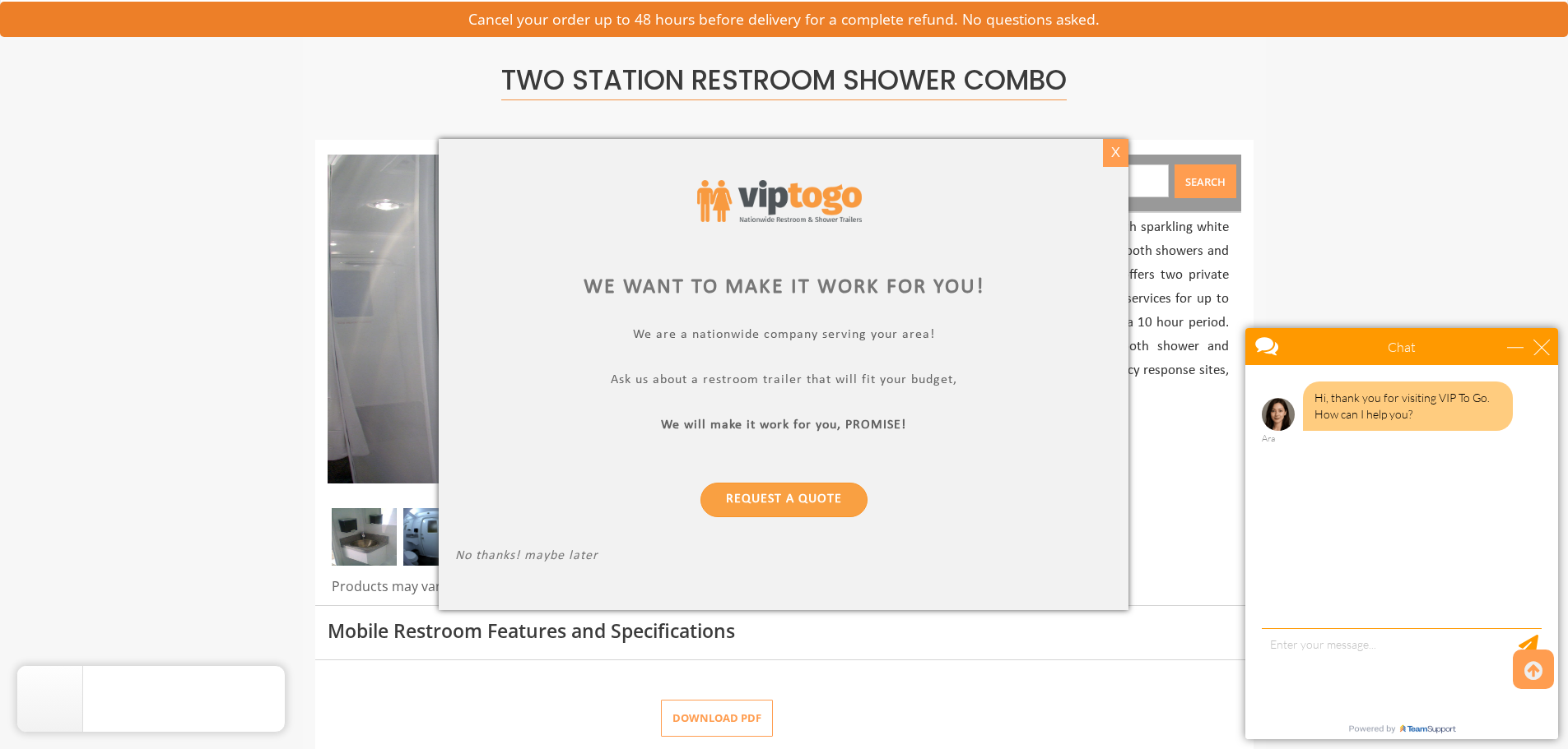
click at [1107, 147] on div "X" at bounding box center [1115, 153] width 26 height 28
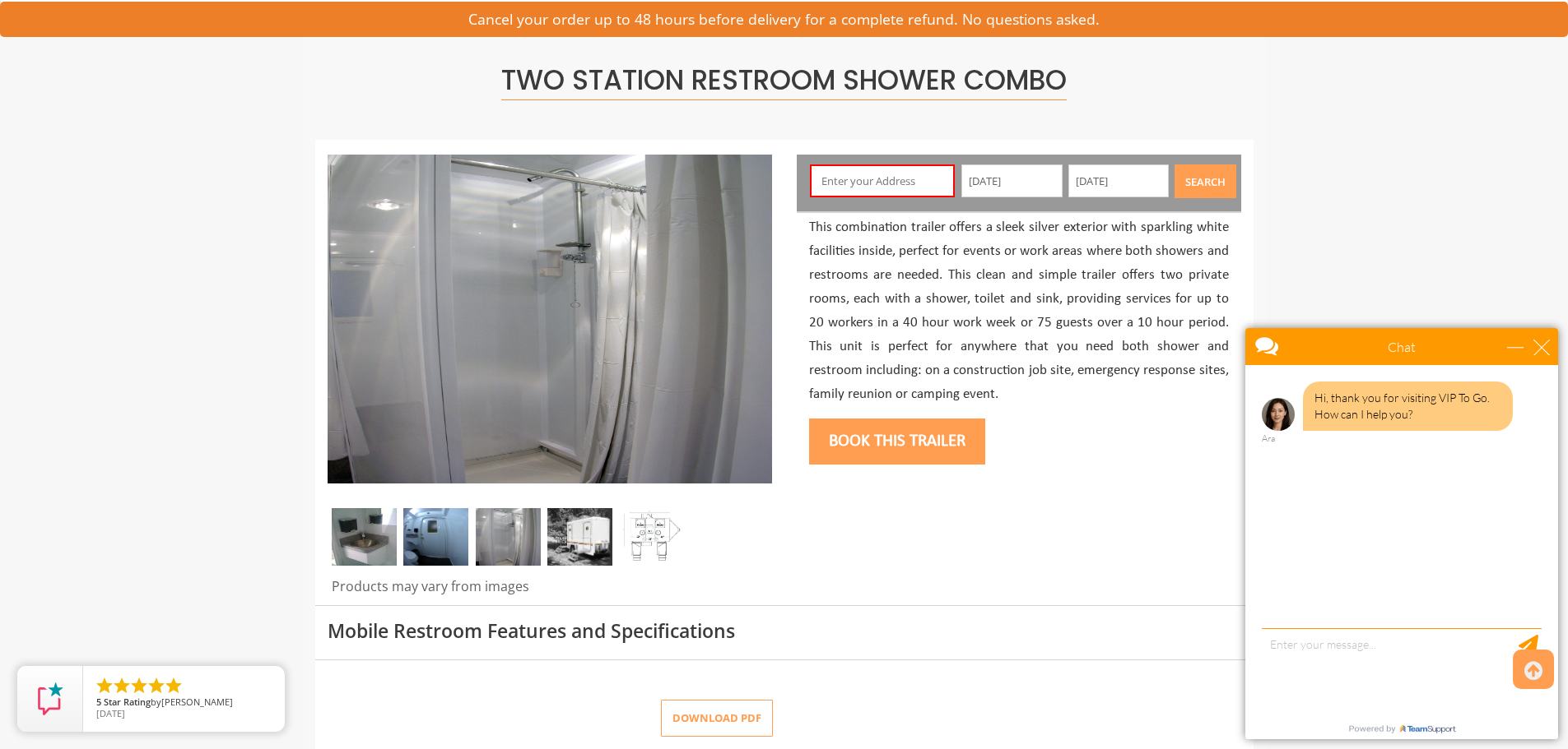
click at [819, 180] on input "text" at bounding box center [882, 180] width 145 height 33
type input "5915 Southwest 79th Street, South Miami, FL, USA"
click at [1095, 487] on div at bounding box center [784, 372] width 938 height 464
click at [1203, 194] on button "Search" at bounding box center [1205, 181] width 62 height 34
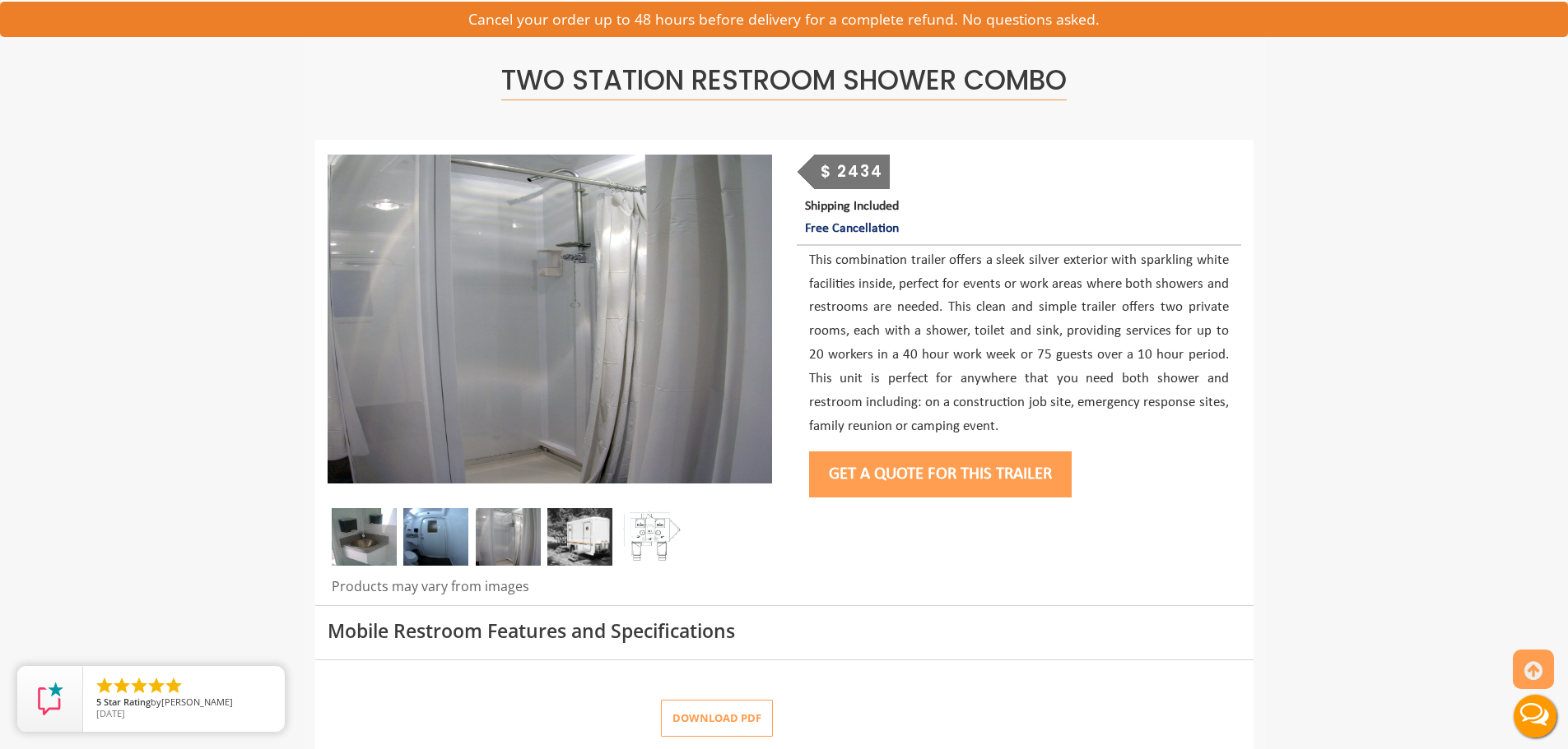
scroll to position [0, 0]
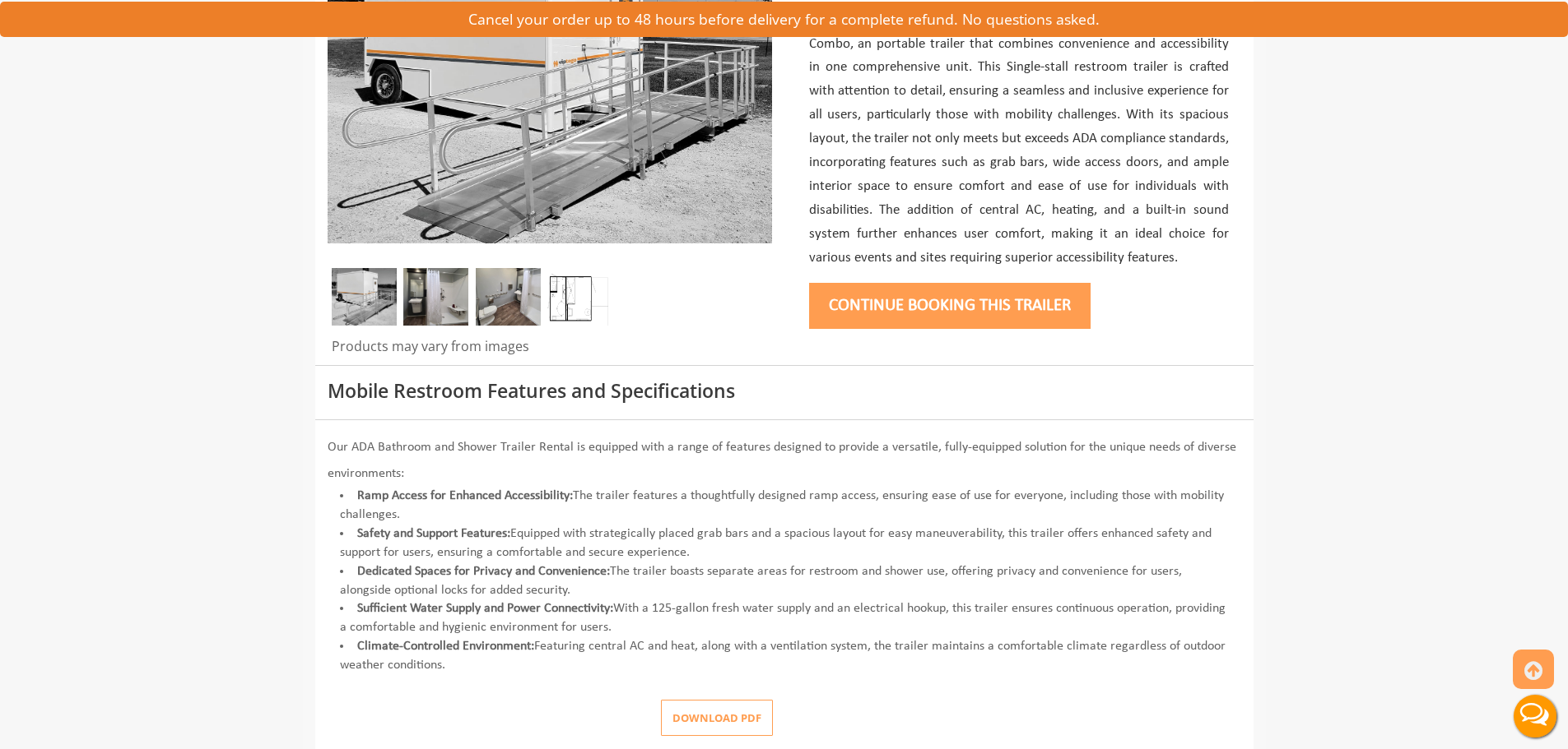
scroll to position [329, 0]
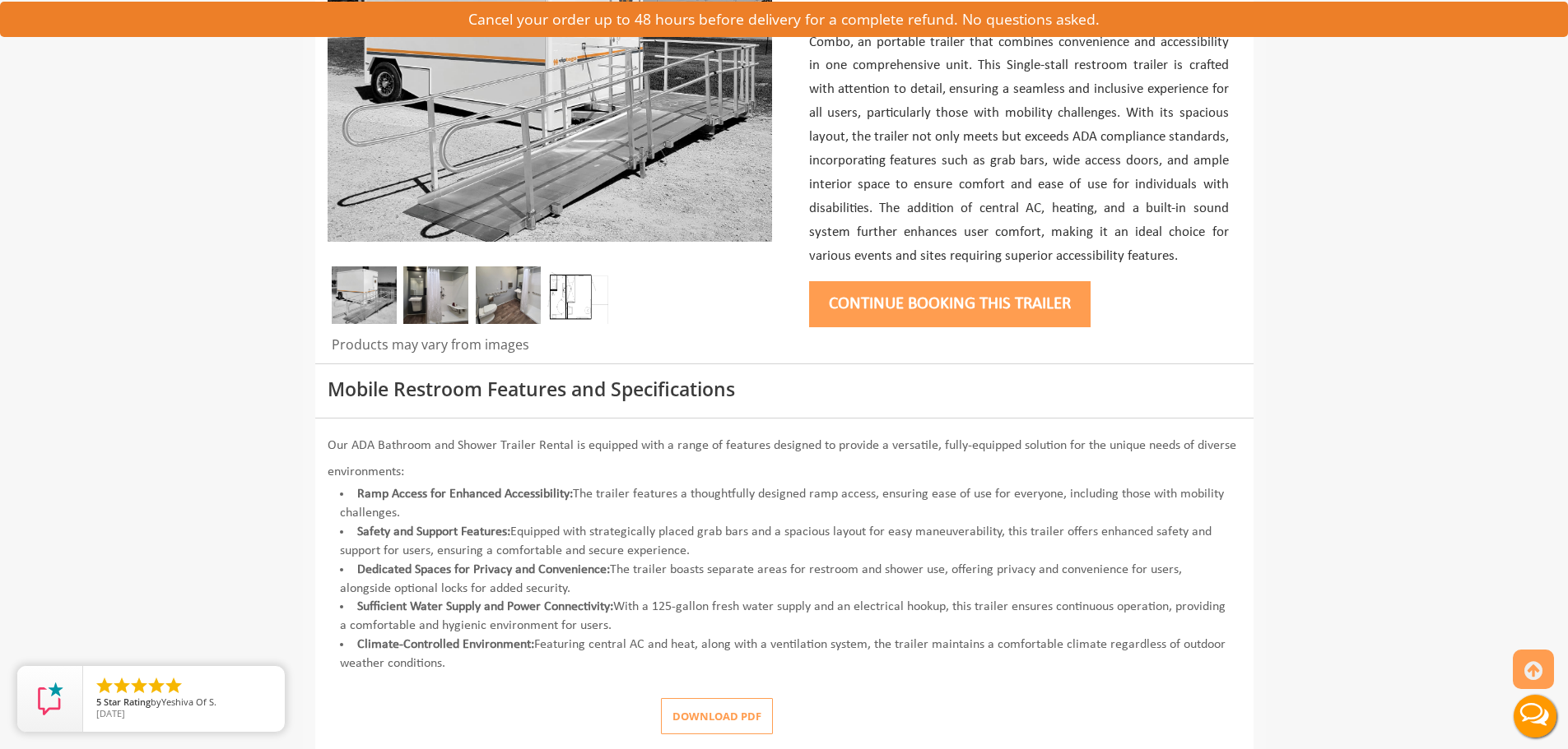
click at [365, 300] on img at bounding box center [364, 294] width 65 height 57
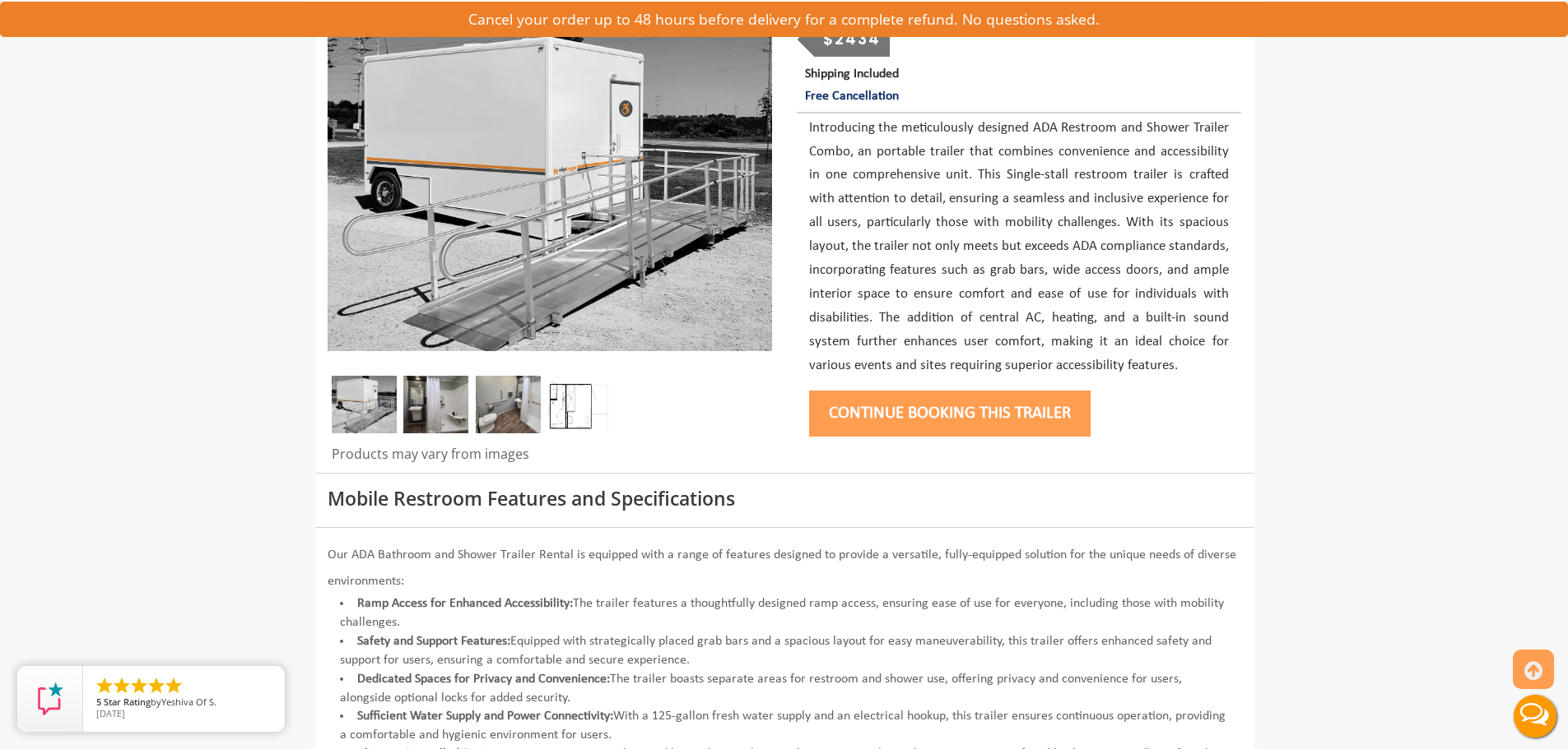
scroll to position [164, 0]
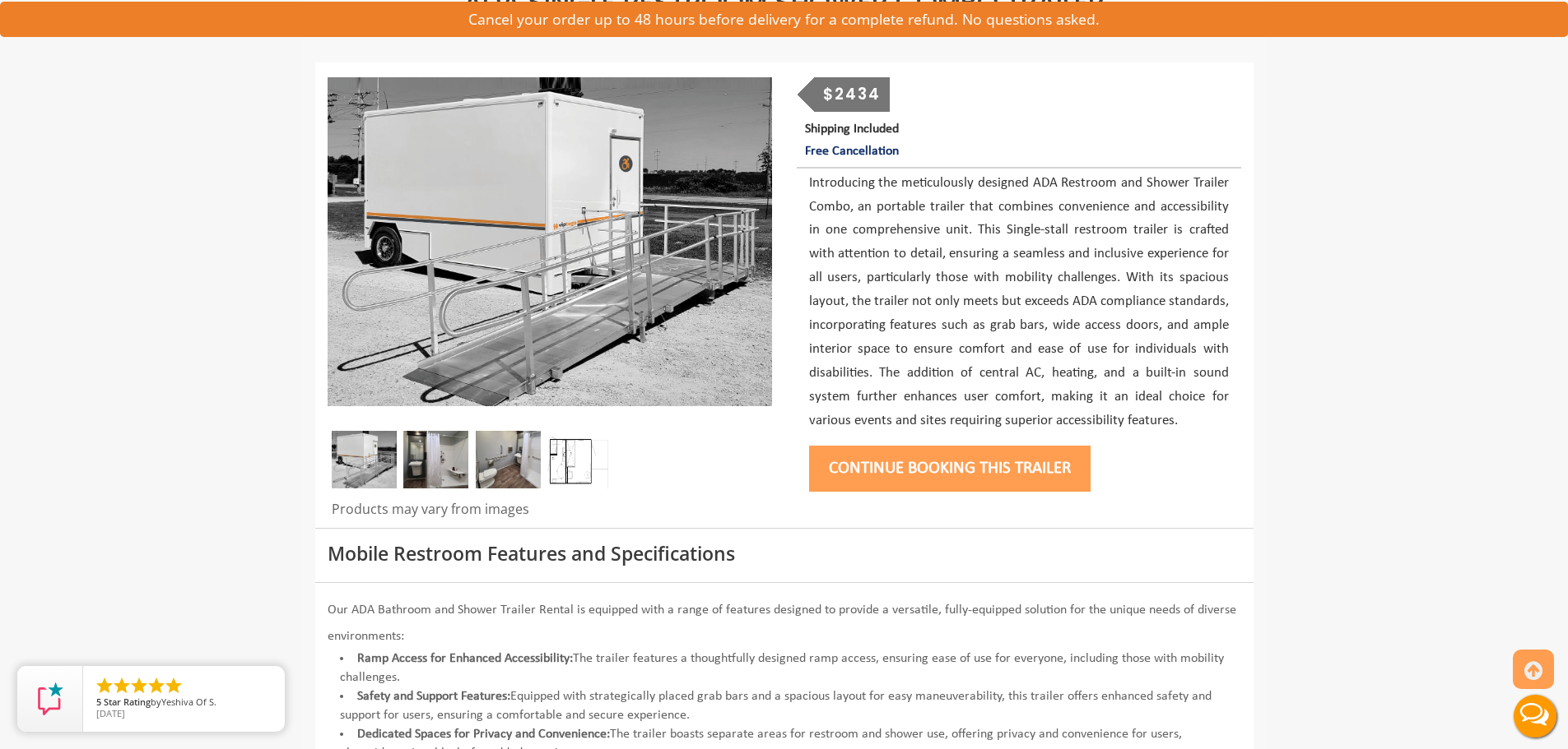
click at [437, 469] on img at bounding box center [435, 459] width 65 height 57
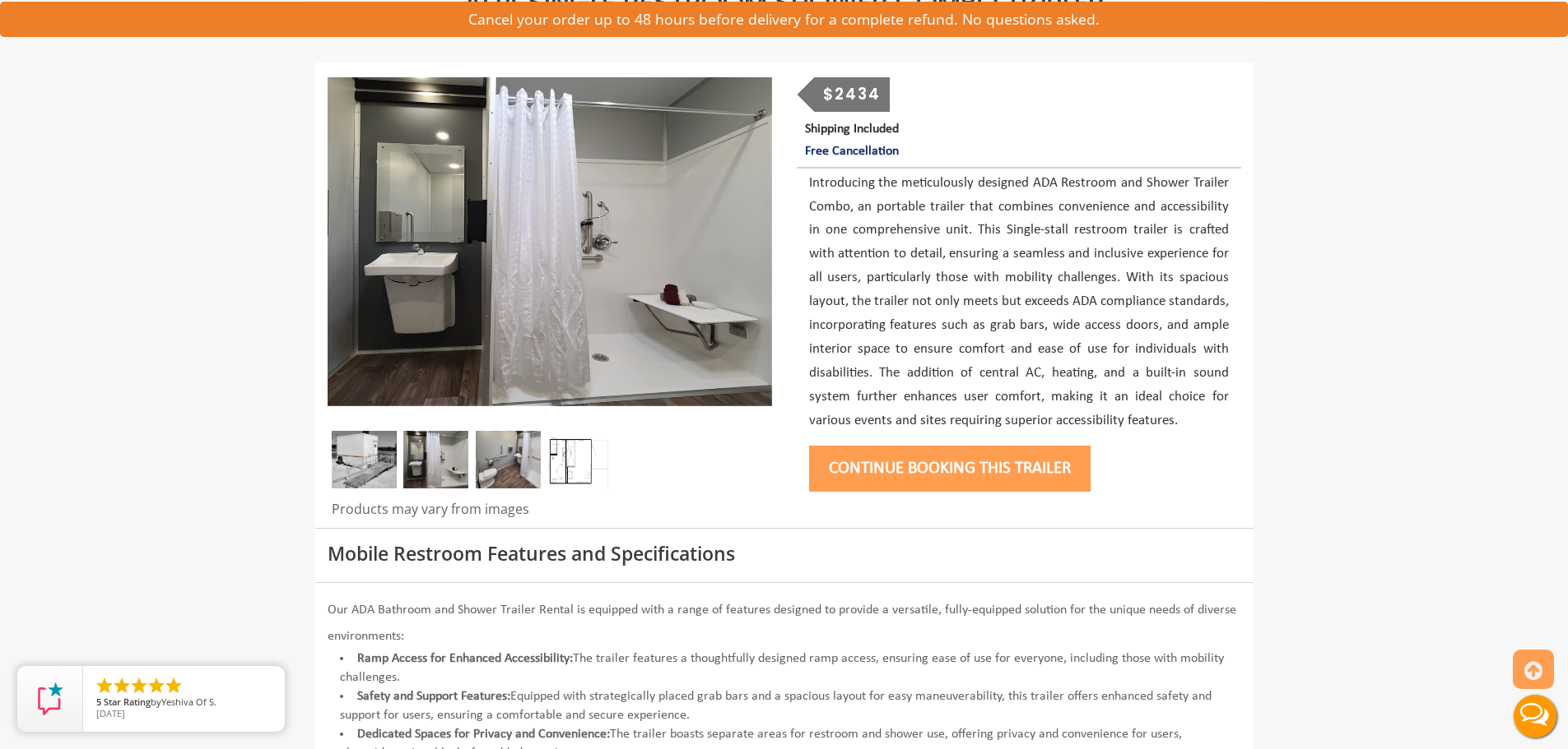
click at [511, 458] on img at bounding box center [508, 459] width 65 height 57
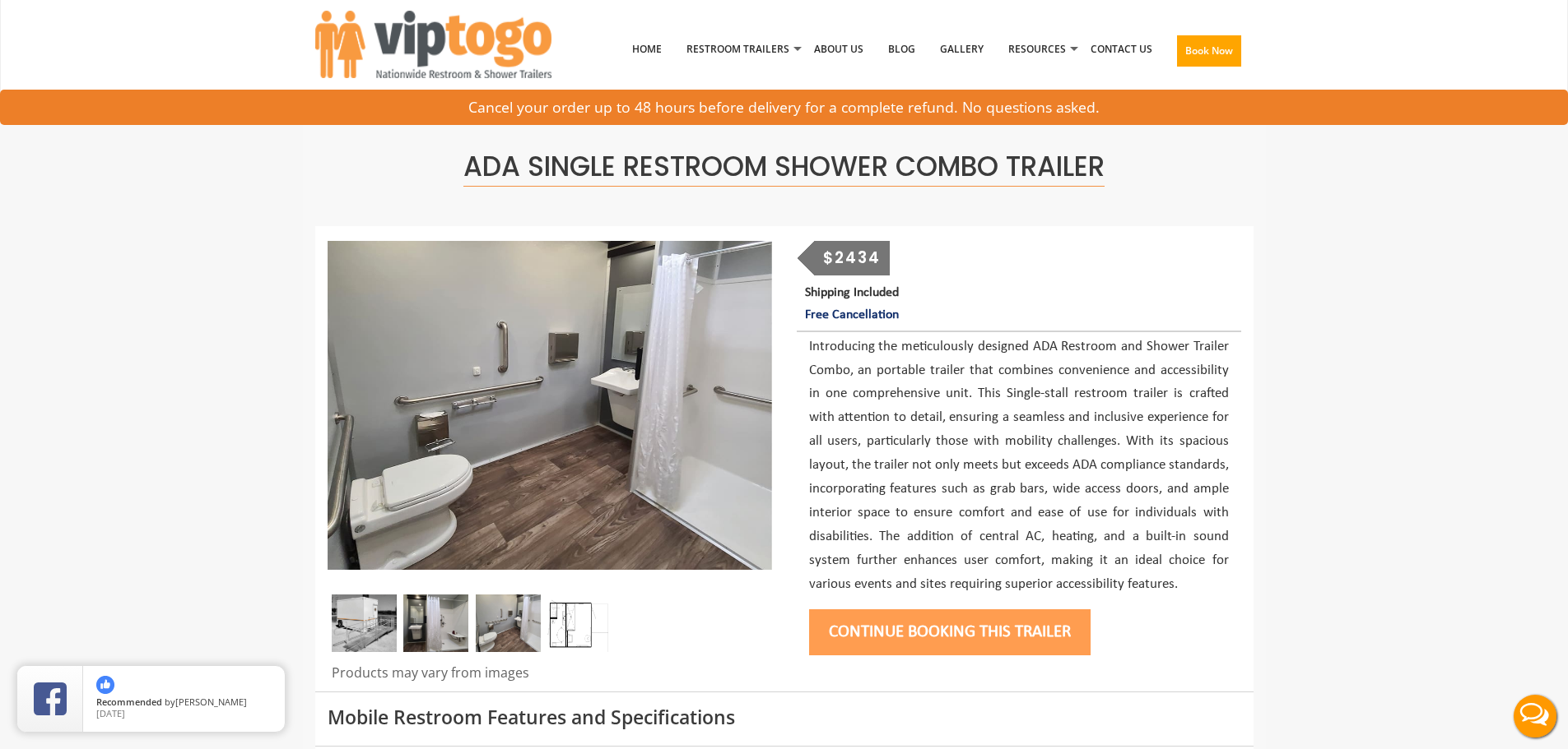
scroll to position [0, 0]
drag, startPoint x: 830, startPoint y: 261, endPoint x: 920, endPoint y: 273, distance: 90.8
click at [920, 273] on div "$2434 Shipping Included Free Cancellation Continue Booking this trailer" at bounding box center [1018, 452] width 469 height 422
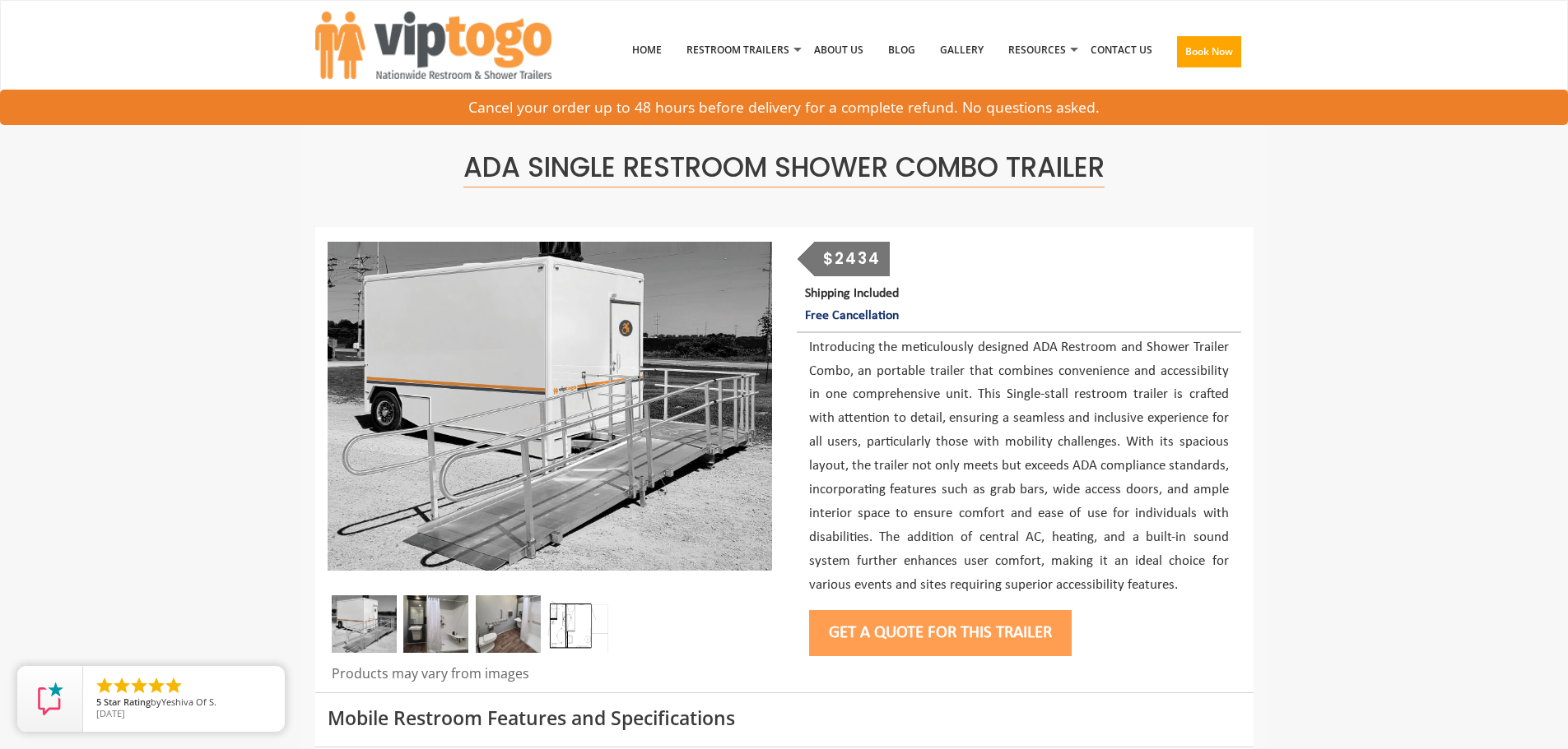
click at [865, 252] on div "$2434" at bounding box center [852, 258] width 76 height 34
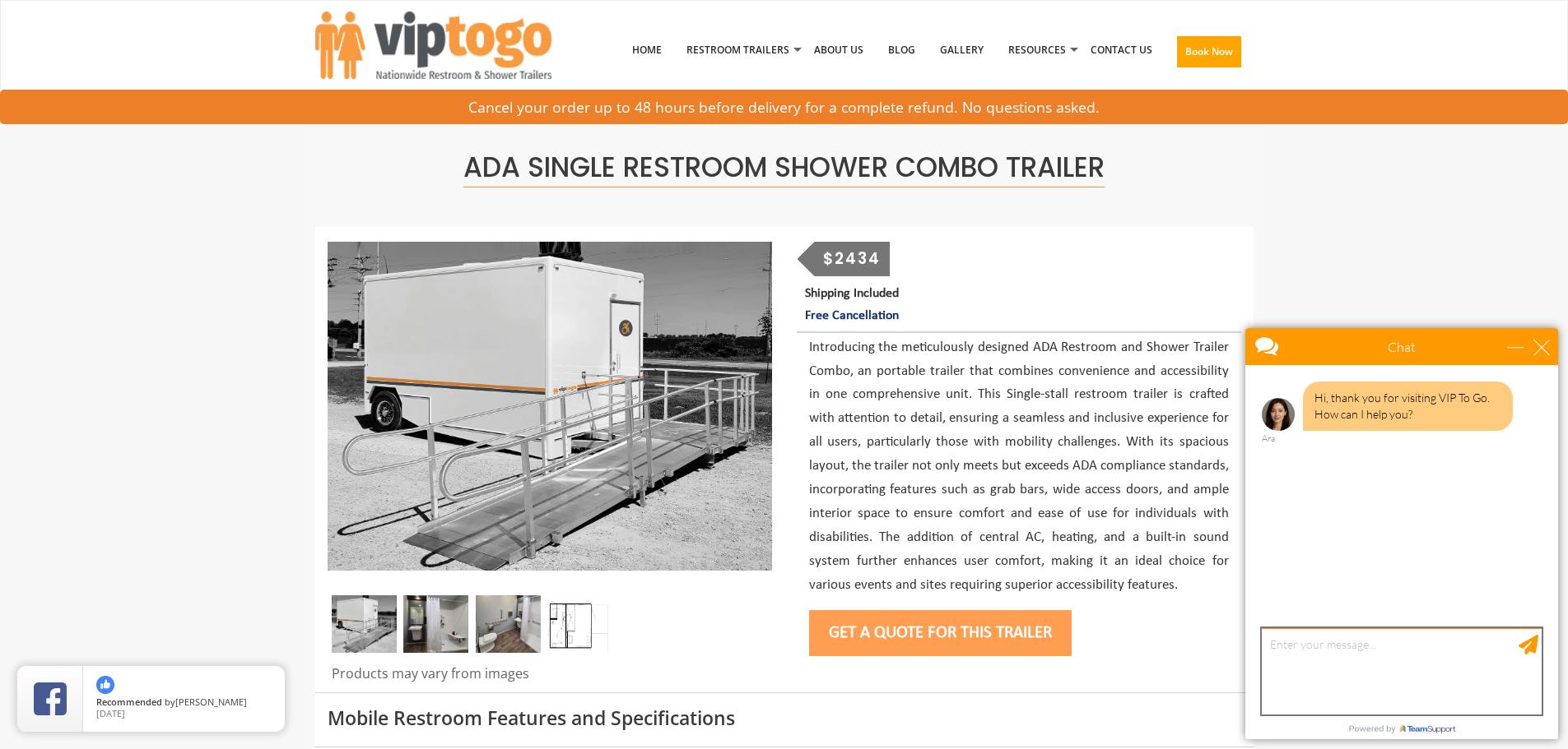
click at [1294, 638] on textarea "type your message" at bounding box center [1402, 672] width 280 height 87
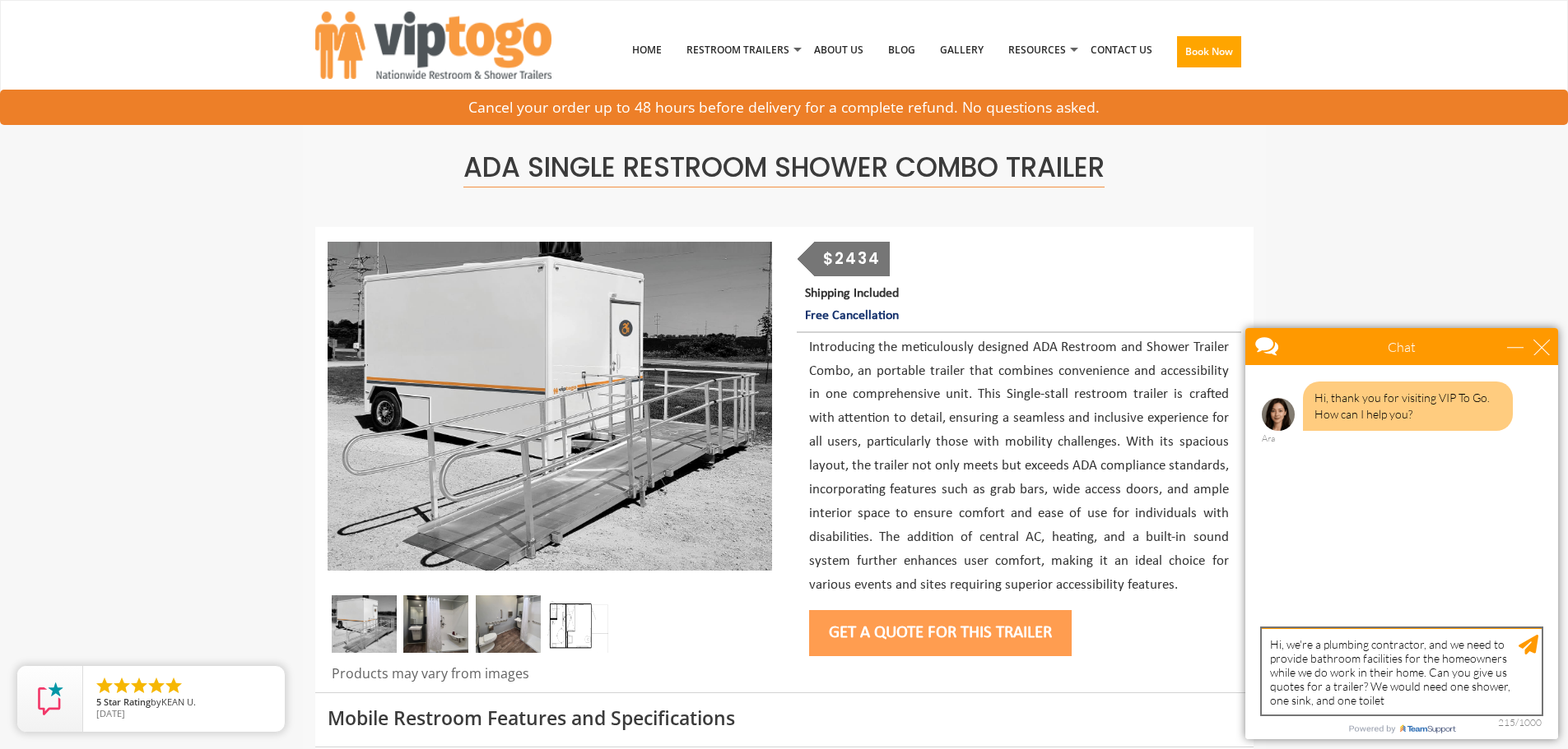
type textarea "Hi, we're a plumbing contractor, and we need to provide bathroom facilities for…"
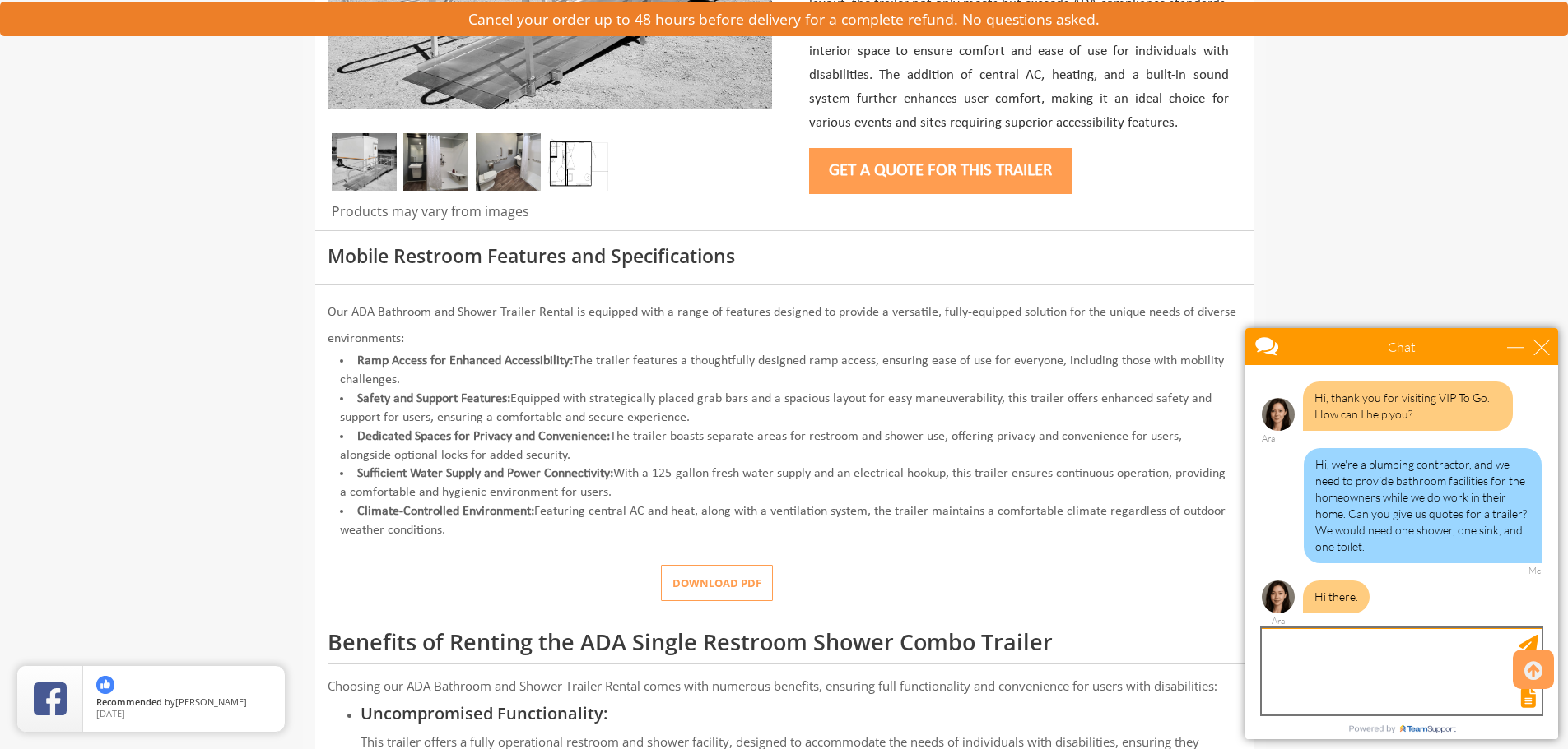
scroll to position [493, 0]
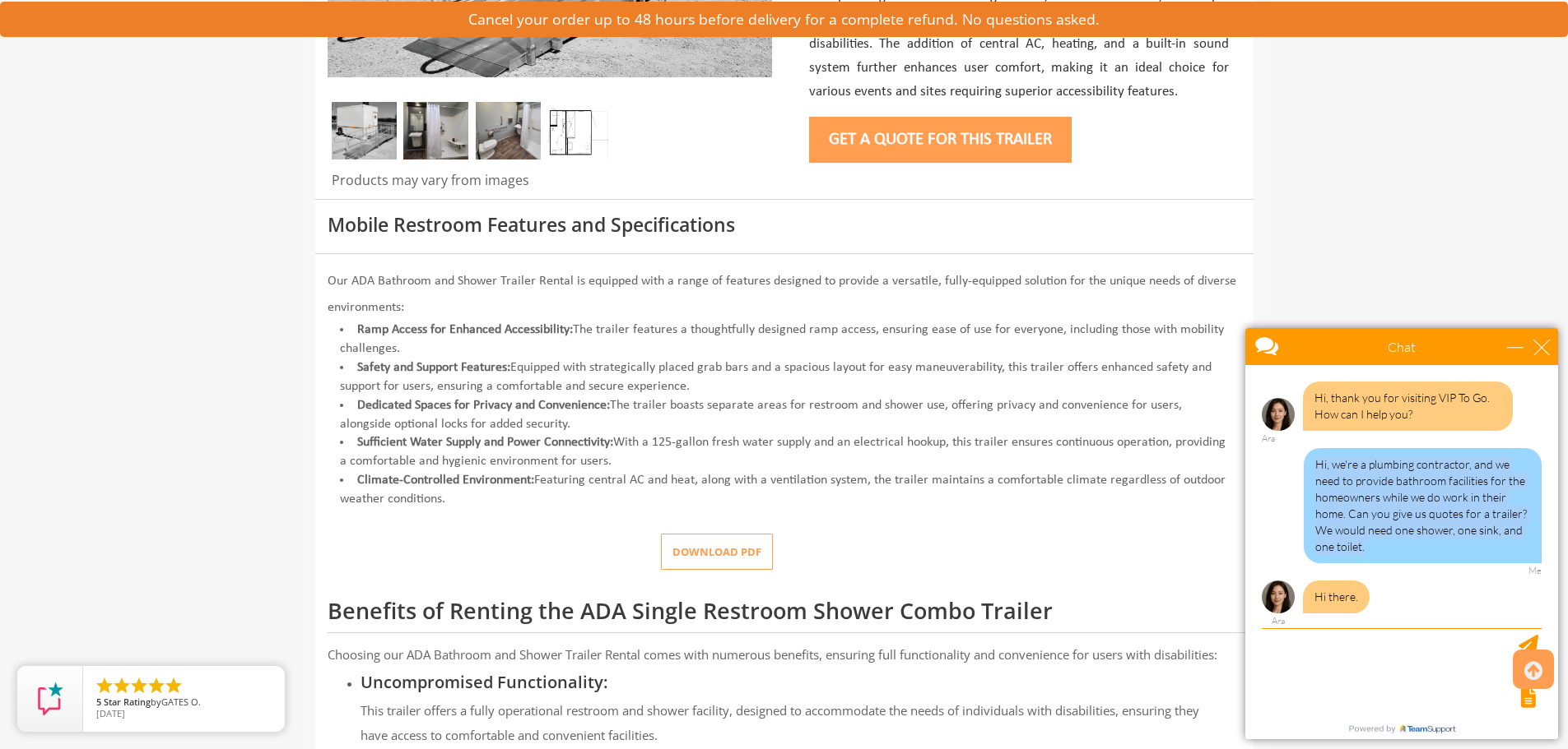
drag, startPoint x: 1318, startPoint y: 467, endPoint x: 1390, endPoint y: 564, distance: 120.8
click at [1390, 564] on div "Hi, we're a plumbing contractor, and we need to provide bathroom facilities for…" at bounding box center [1402, 512] width 280 height 128
copy div "Hi, we're a plumbing contractor, and we need to provide bathroom facilities for…"
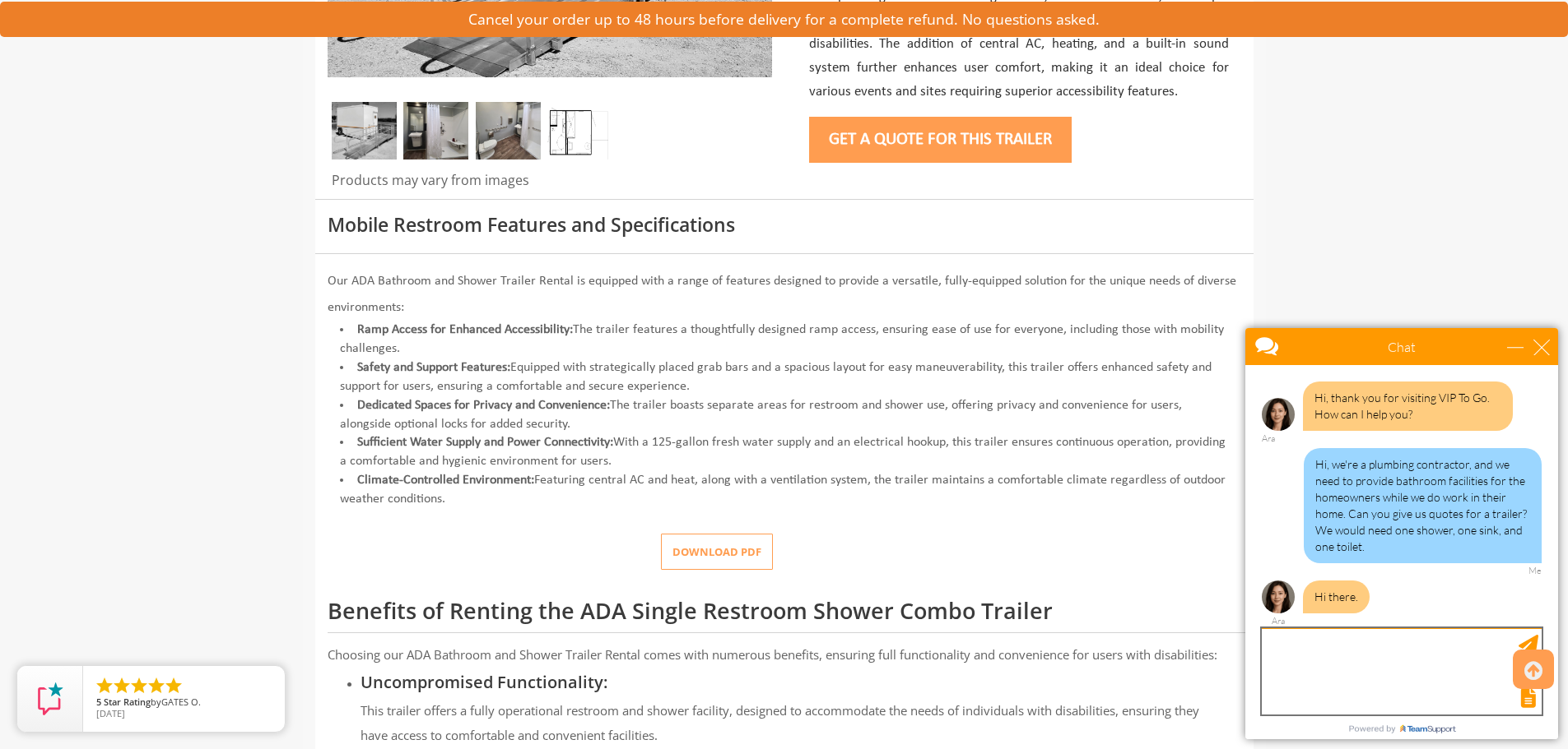
click at [1410, 641] on textarea "type your message" at bounding box center [1402, 672] width 280 height 87
paste textarea "Hi, we're a plumbing contractor, and we need to provide bathroom facilities for…"
type textarea "Hi, we're a plumbing contractor, and we need to provide bathroom facilities for…"
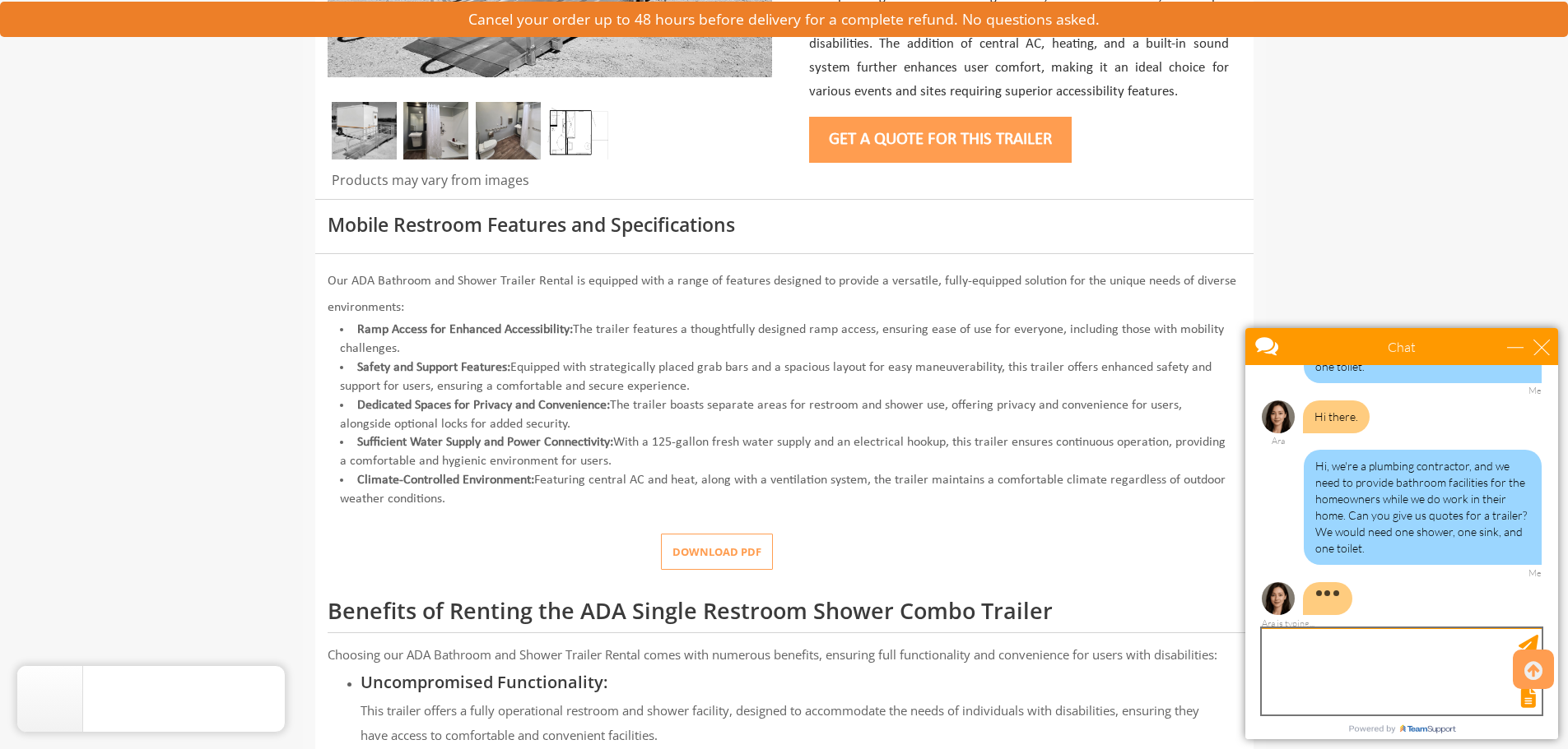
scroll to position [213, 0]
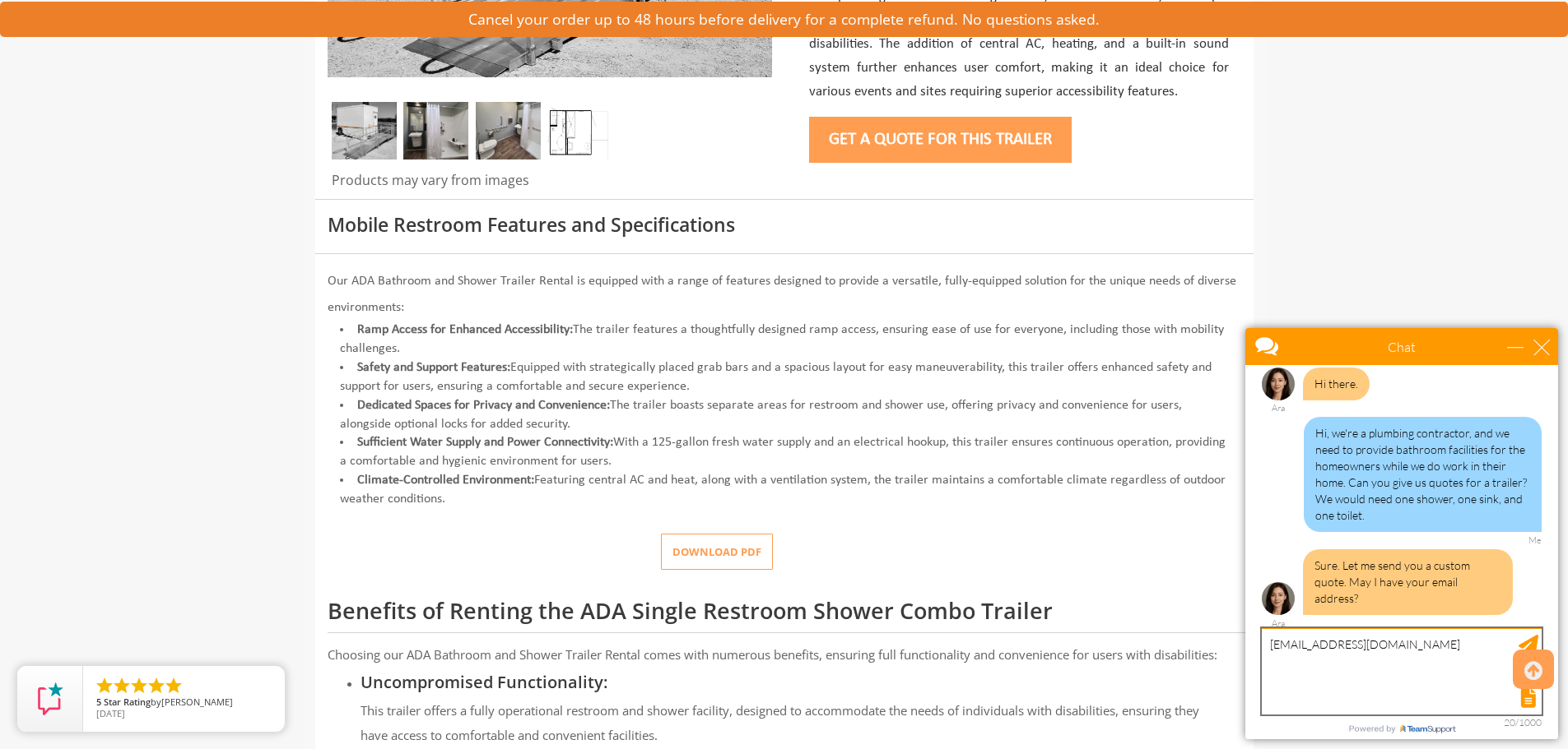
type textarea "[EMAIL_ADDRESS][DOMAIN_NAME]"
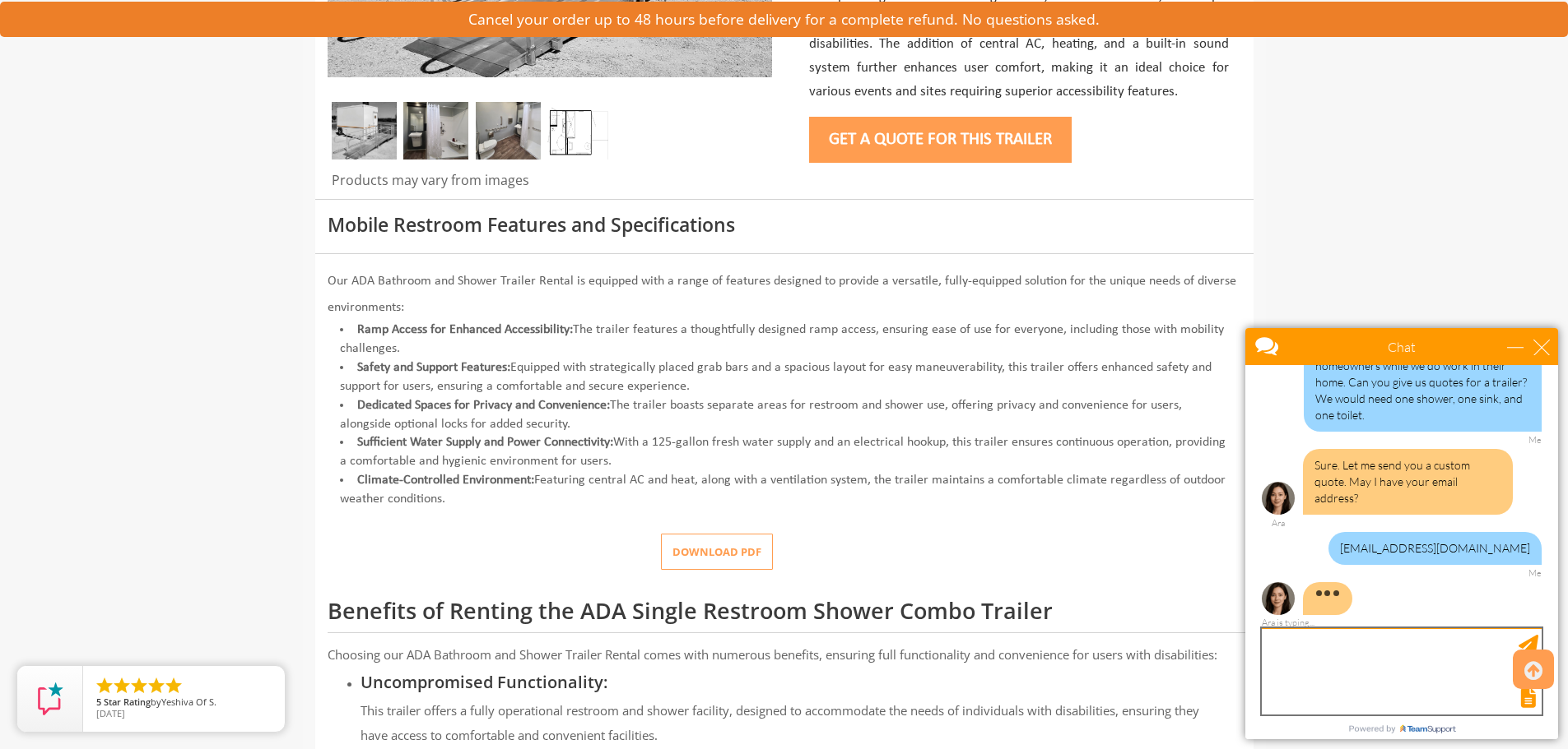
scroll to position [383, 0]
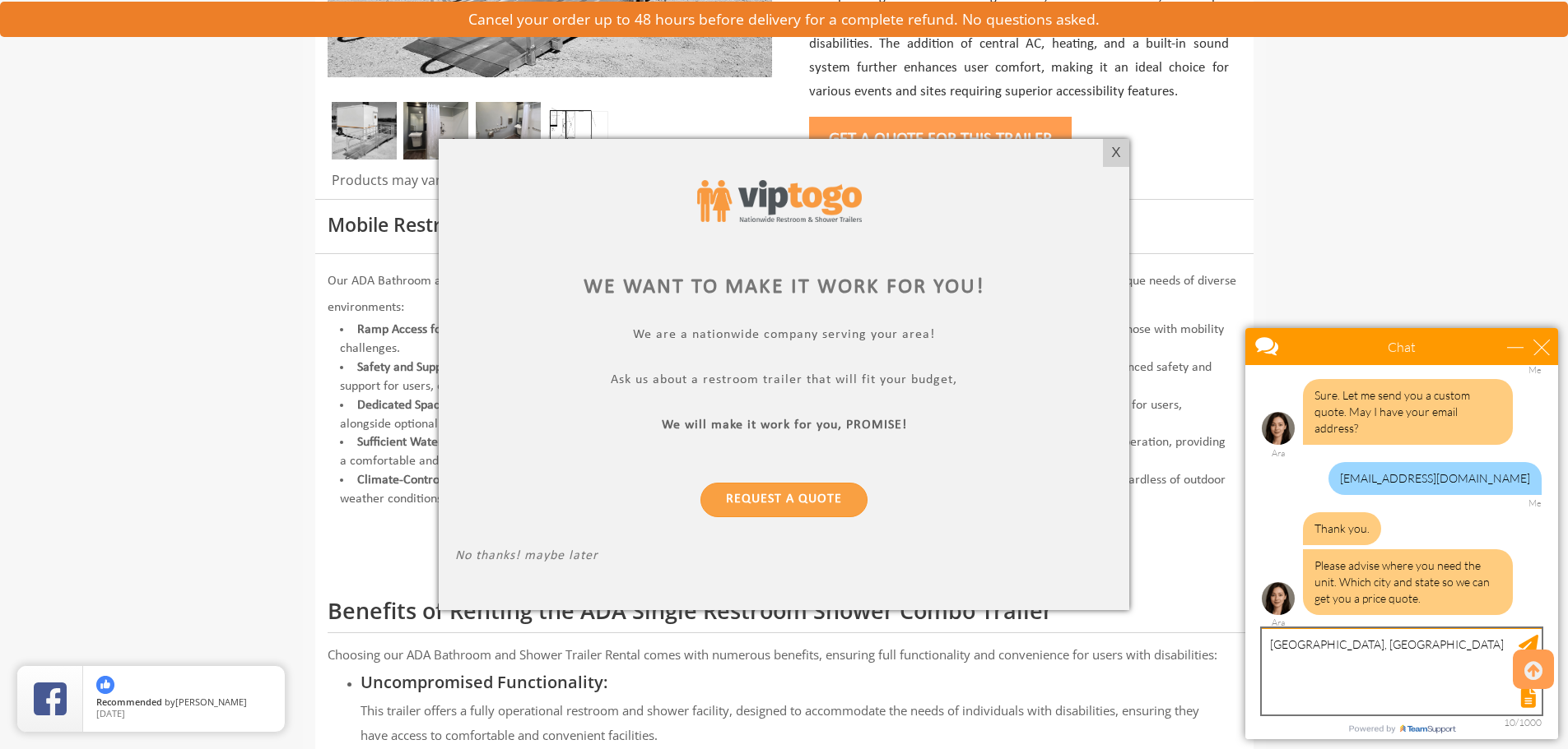
click at [1267, 645] on textarea "[GEOGRAPHIC_DATA], [GEOGRAPHIC_DATA]" at bounding box center [1402, 672] width 280 height 87
click at [1376, 648] on textarea "[GEOGRAPHIC_DATA], [GEOGRAPHIC_DATA]" at bounding box center [1402, 672] width 280 height 87
type textarea "[GEOGRAPHIC_DATA]"
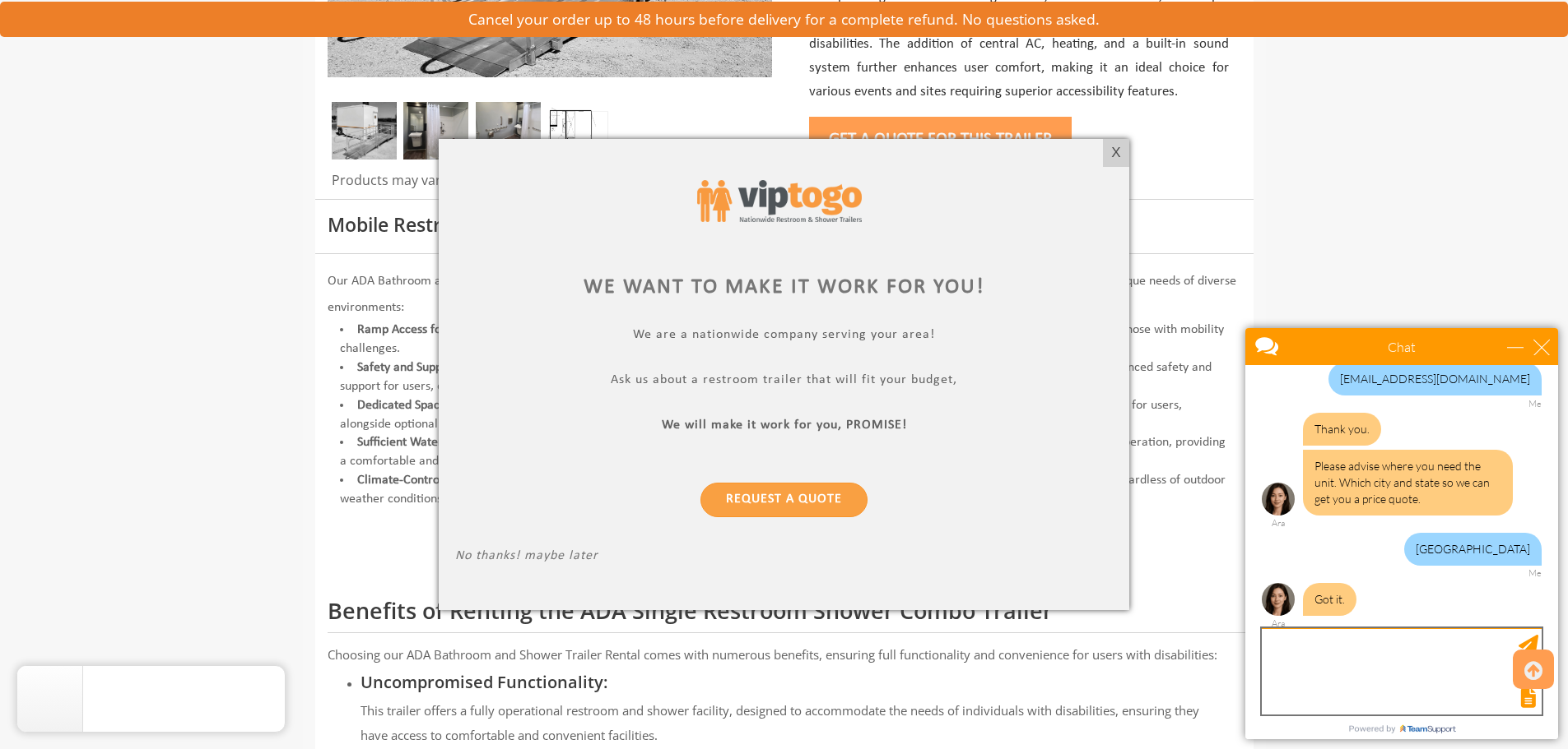
scroll to position [536, 0]
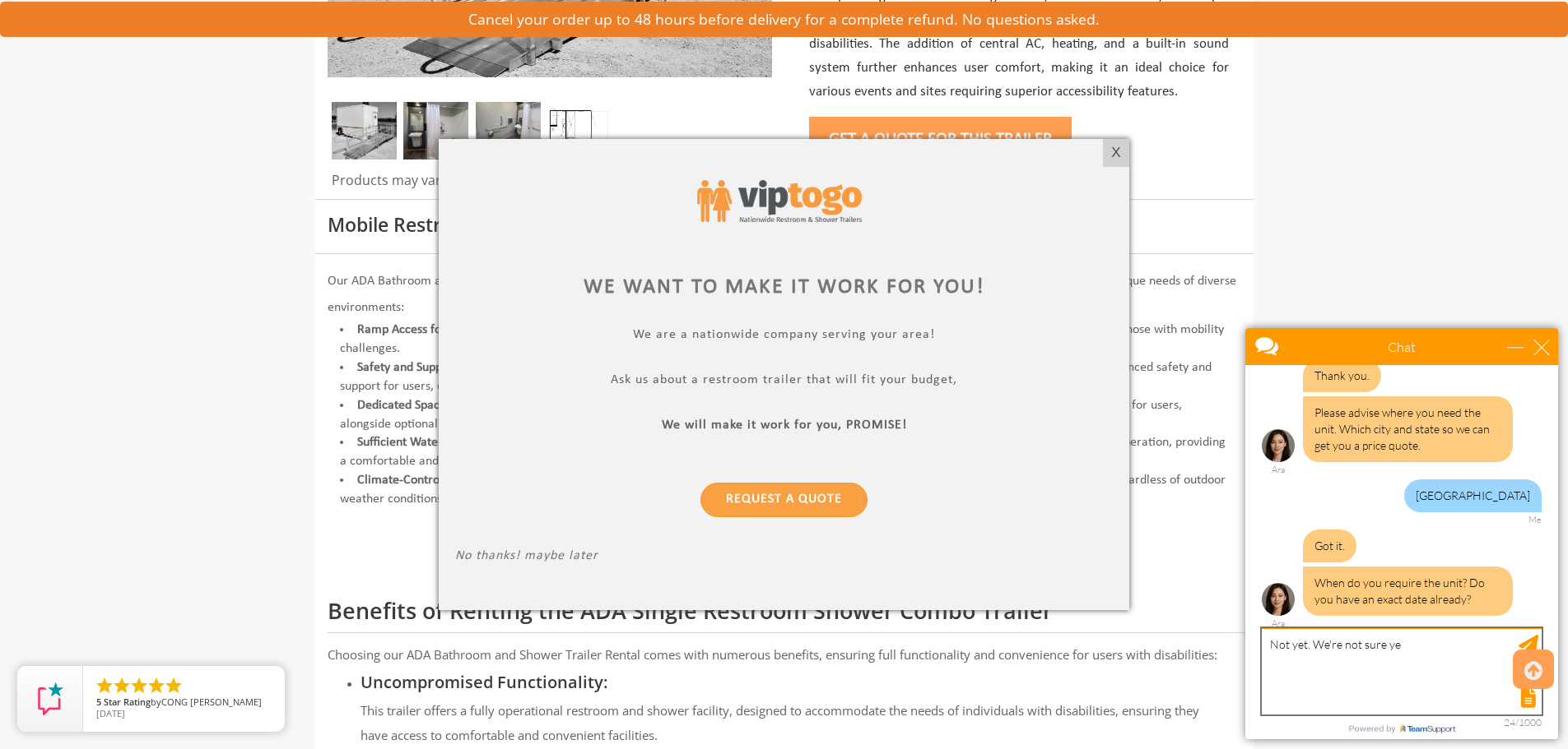
type textarea "Not yet. We're not sure yet"
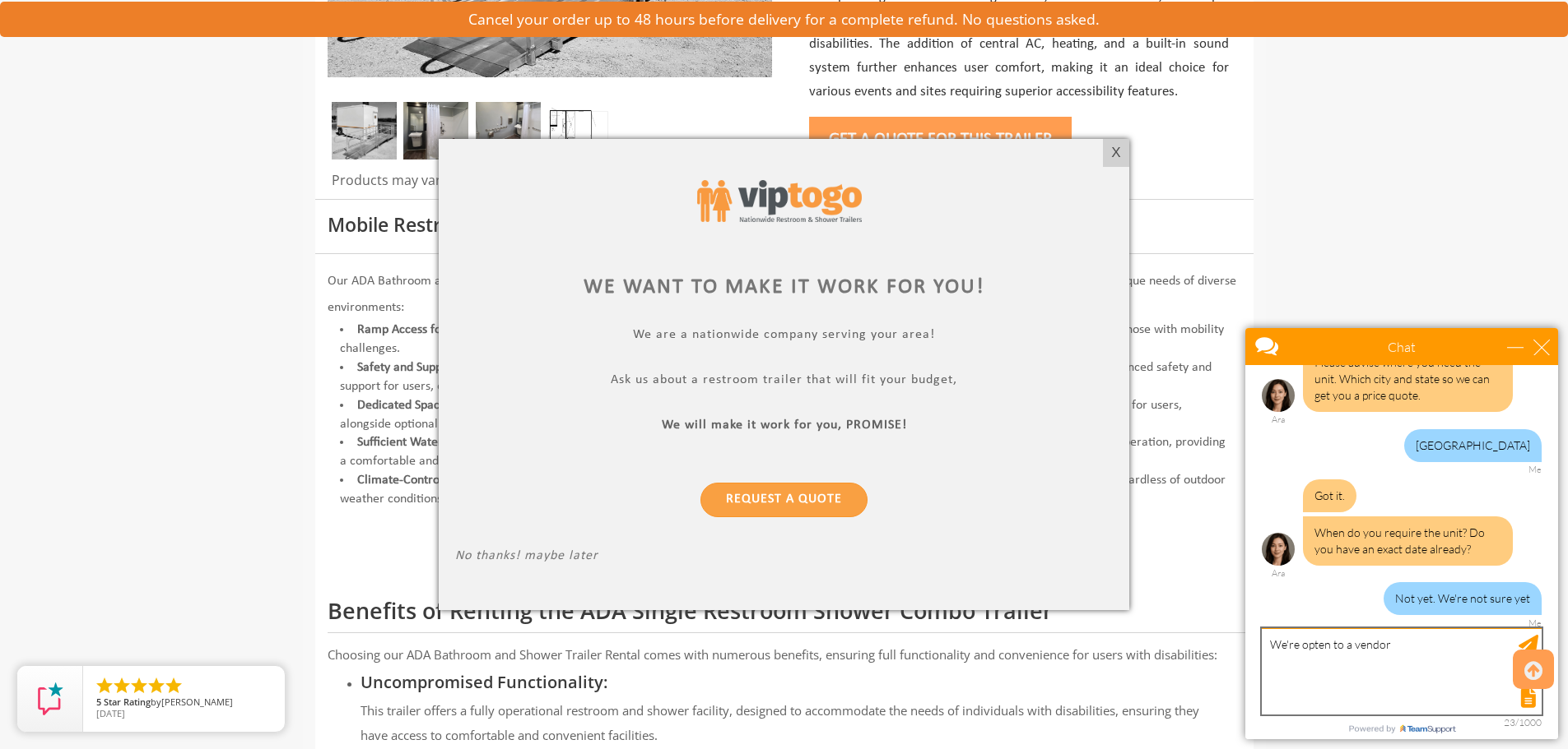
click at [1319, 650] on textarea "We're opten to a vendor" at bounding box center [1402, 672] width 280 height 87
click at [1418, 644] on textarea "We're open to a vendor" at bounding box center [1402, 672] width 280 height 87
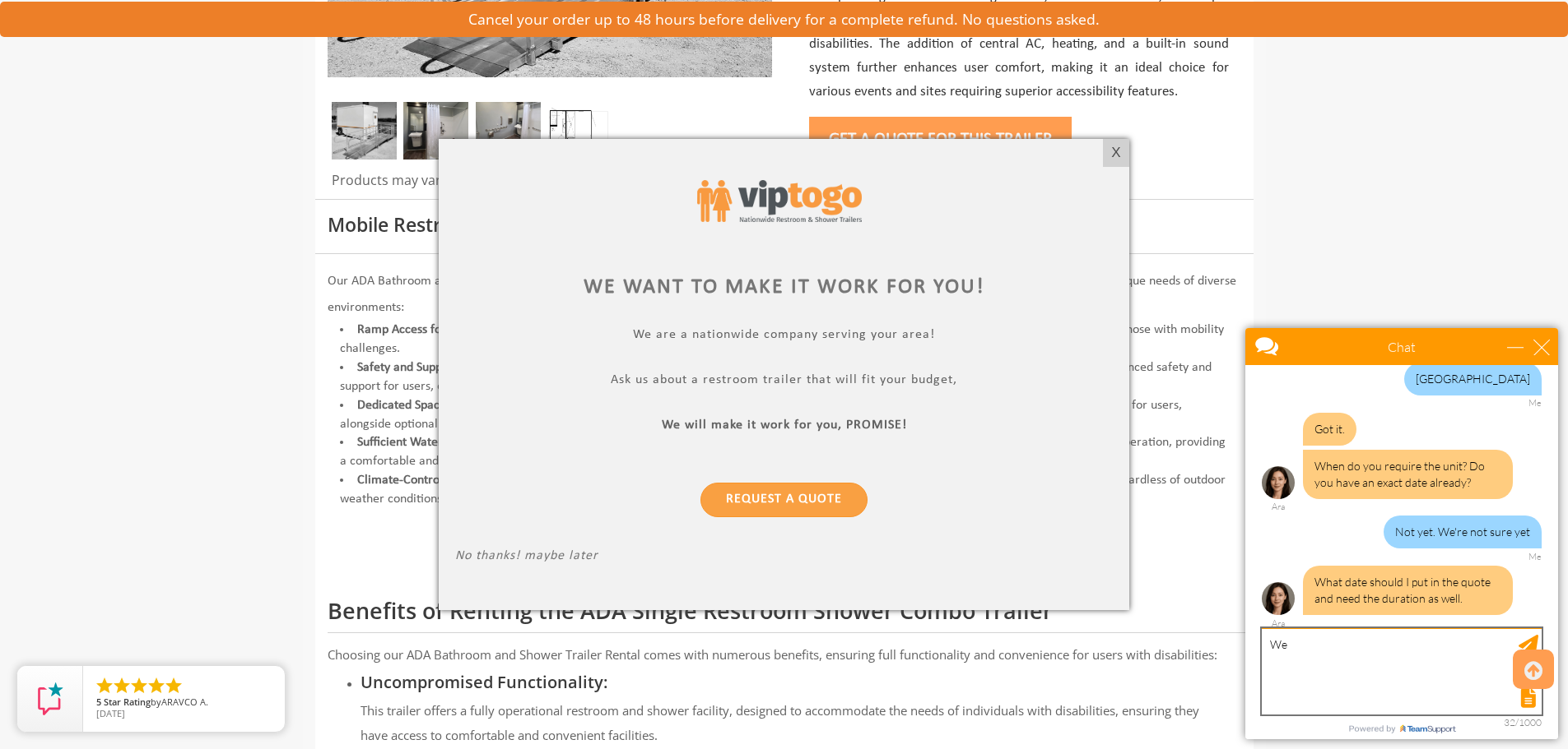
type textarea "W"
type textarea "Put [DATE] for 7 days"
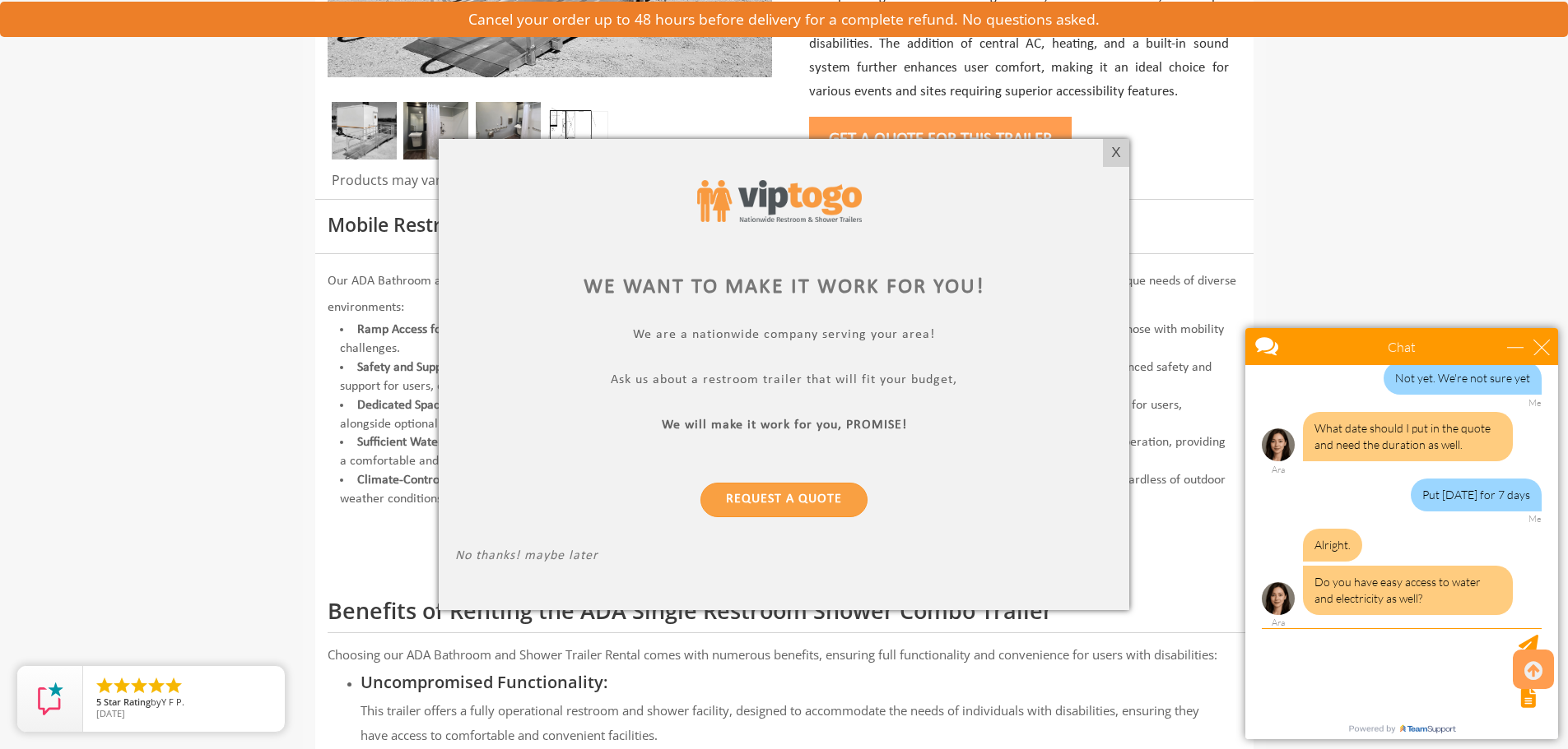
scroll to position [860, 0]
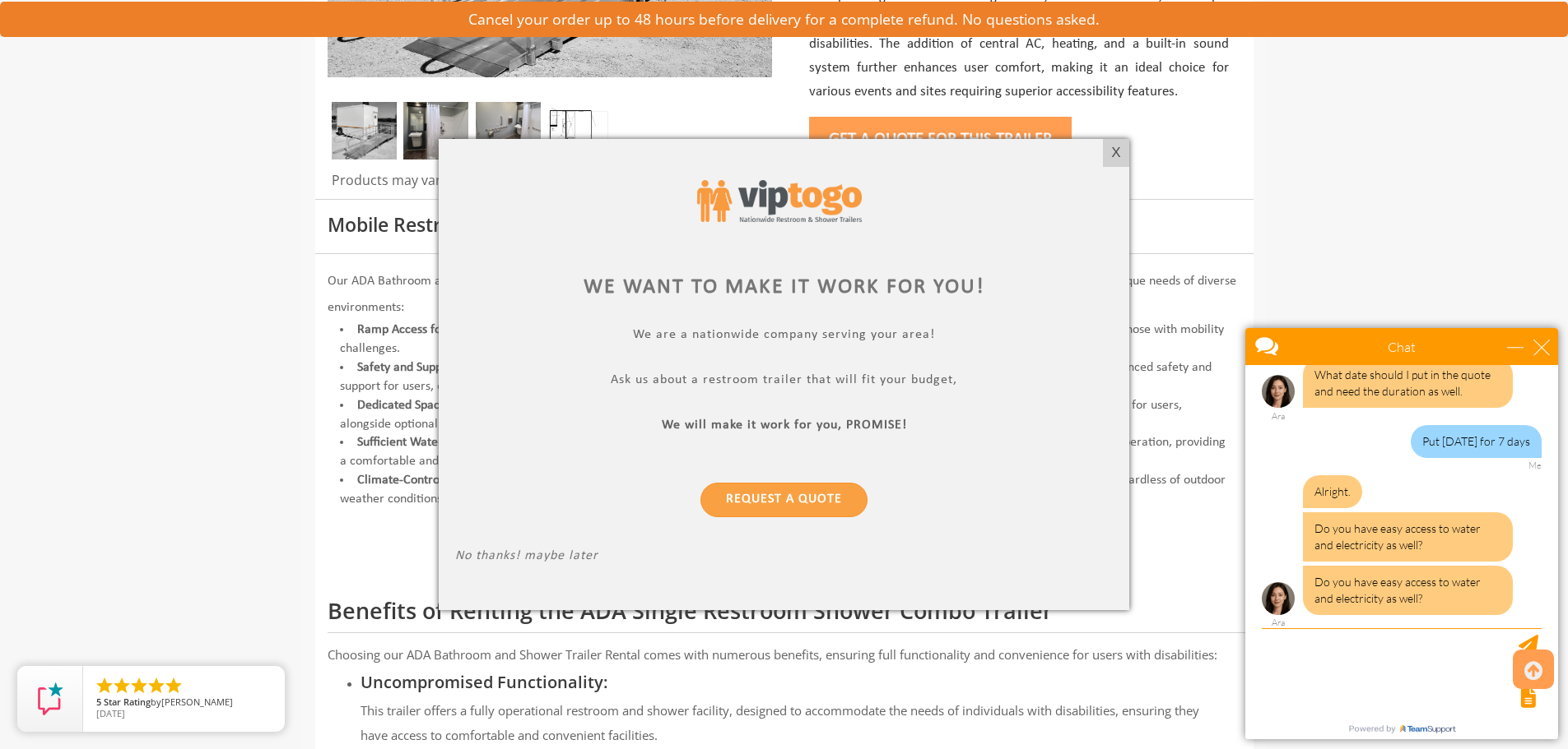
click at [1504, 419] on div "What date should I put in the quote and need the duration as well. Ara" at bounding box center [1402, 390] width 280 height 63
click at [1349, 665] on textarea "type your message" at bounding box center [1402, 672] width 280 height 87
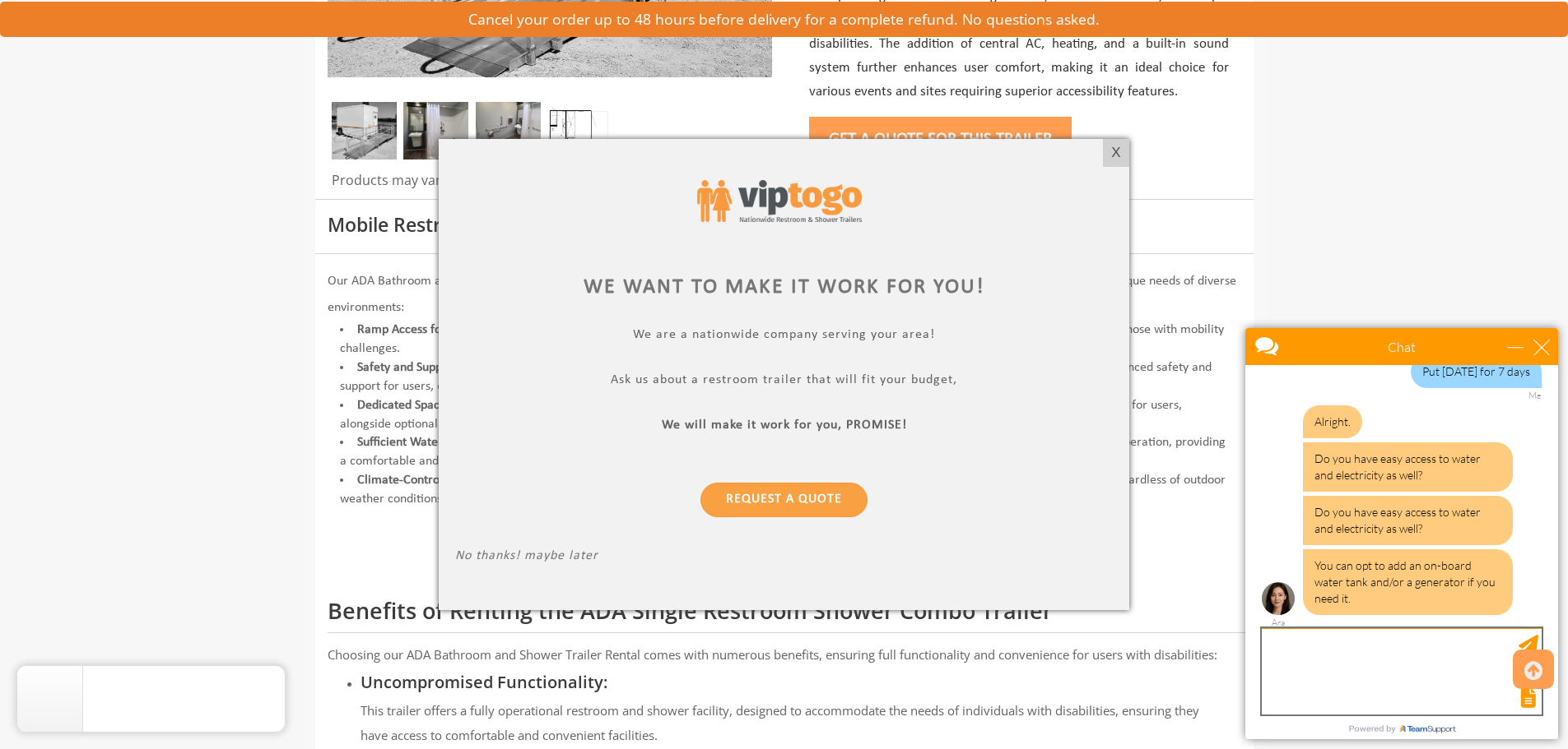
scroll to position [1017, 0]
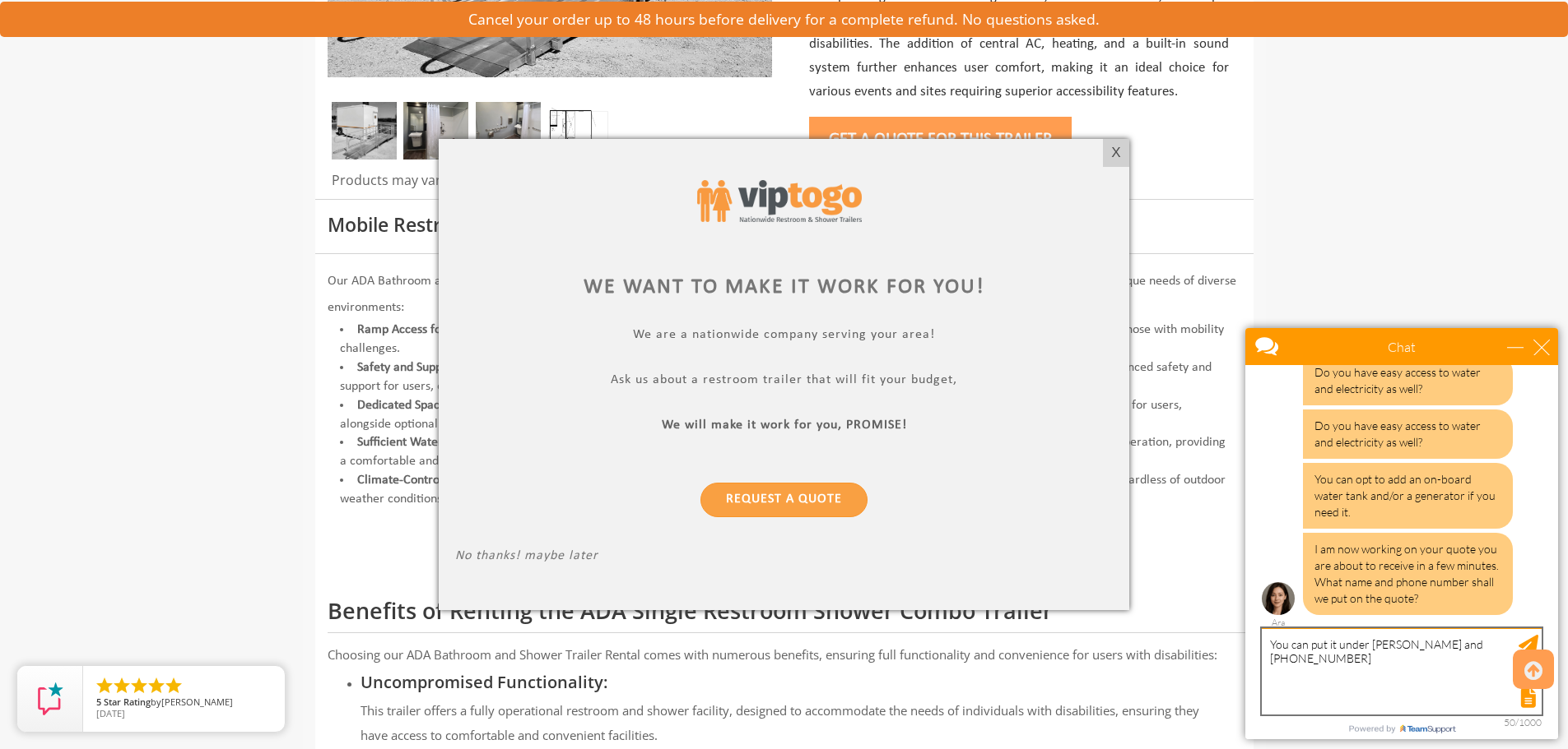
type textarea "You can put it under [PERSON_NAME] and [PHONE_NUMBER]"
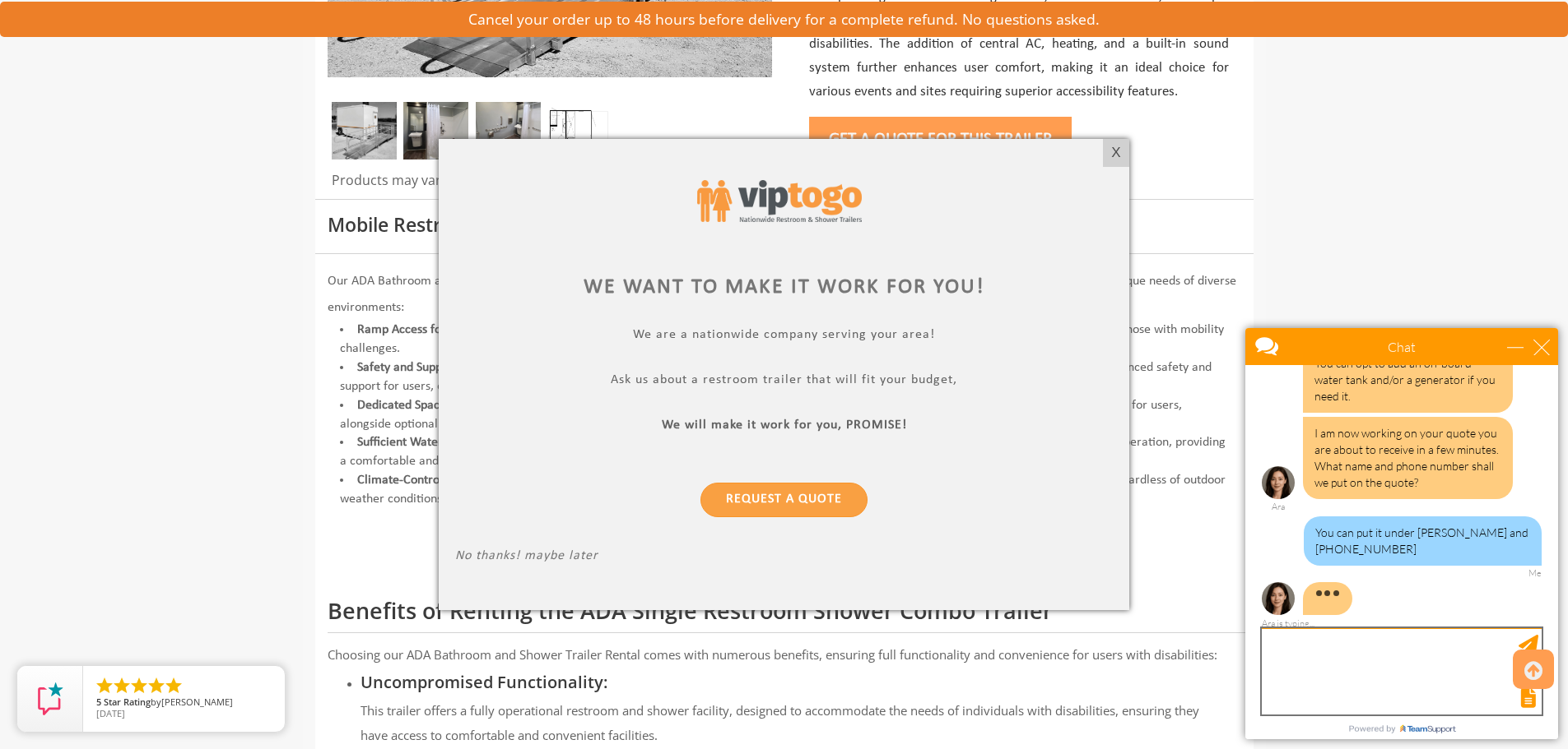
scroll to position [1149, 0]
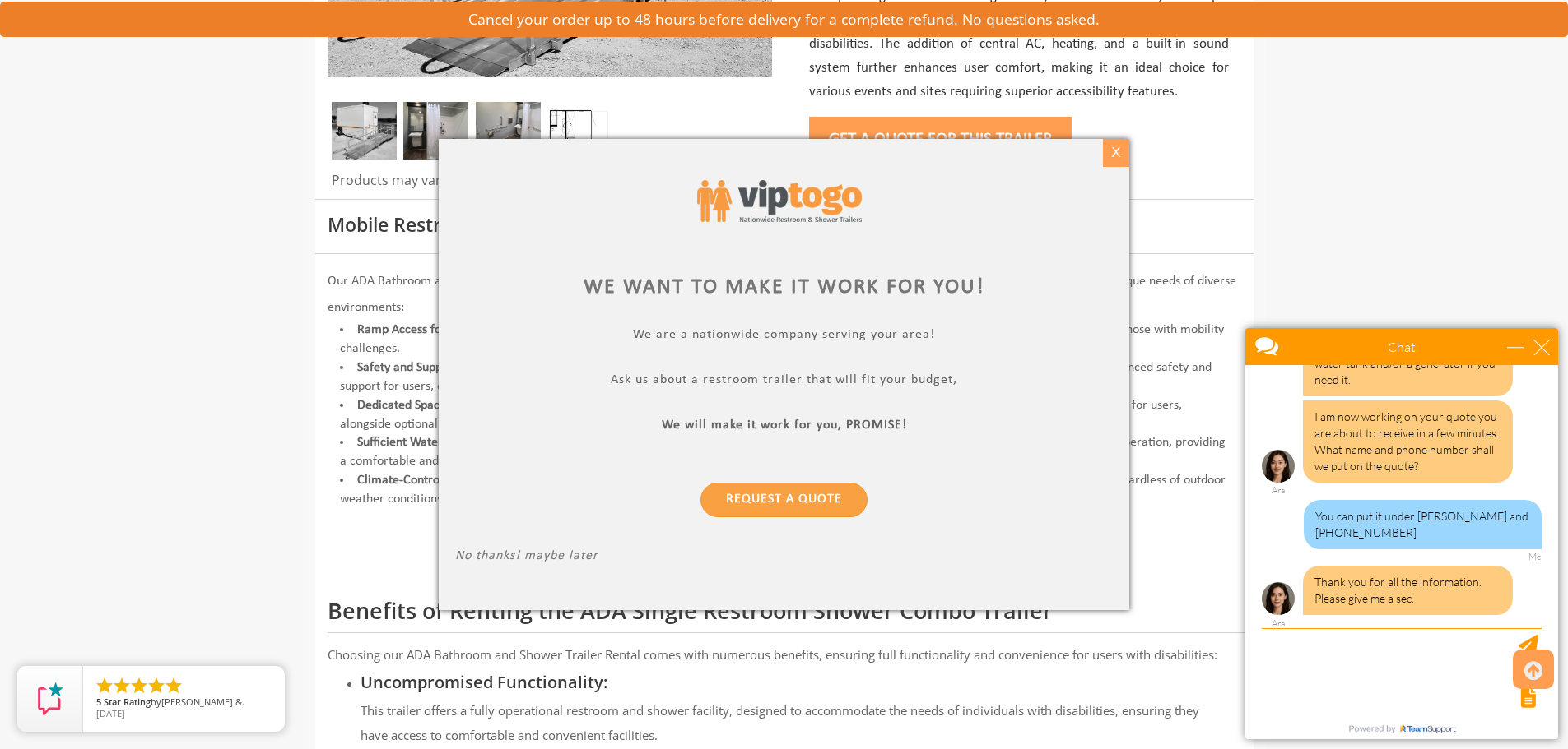
click at [1116, 143] on div "X" at bounding box center [1115, 153] width 26 height 28
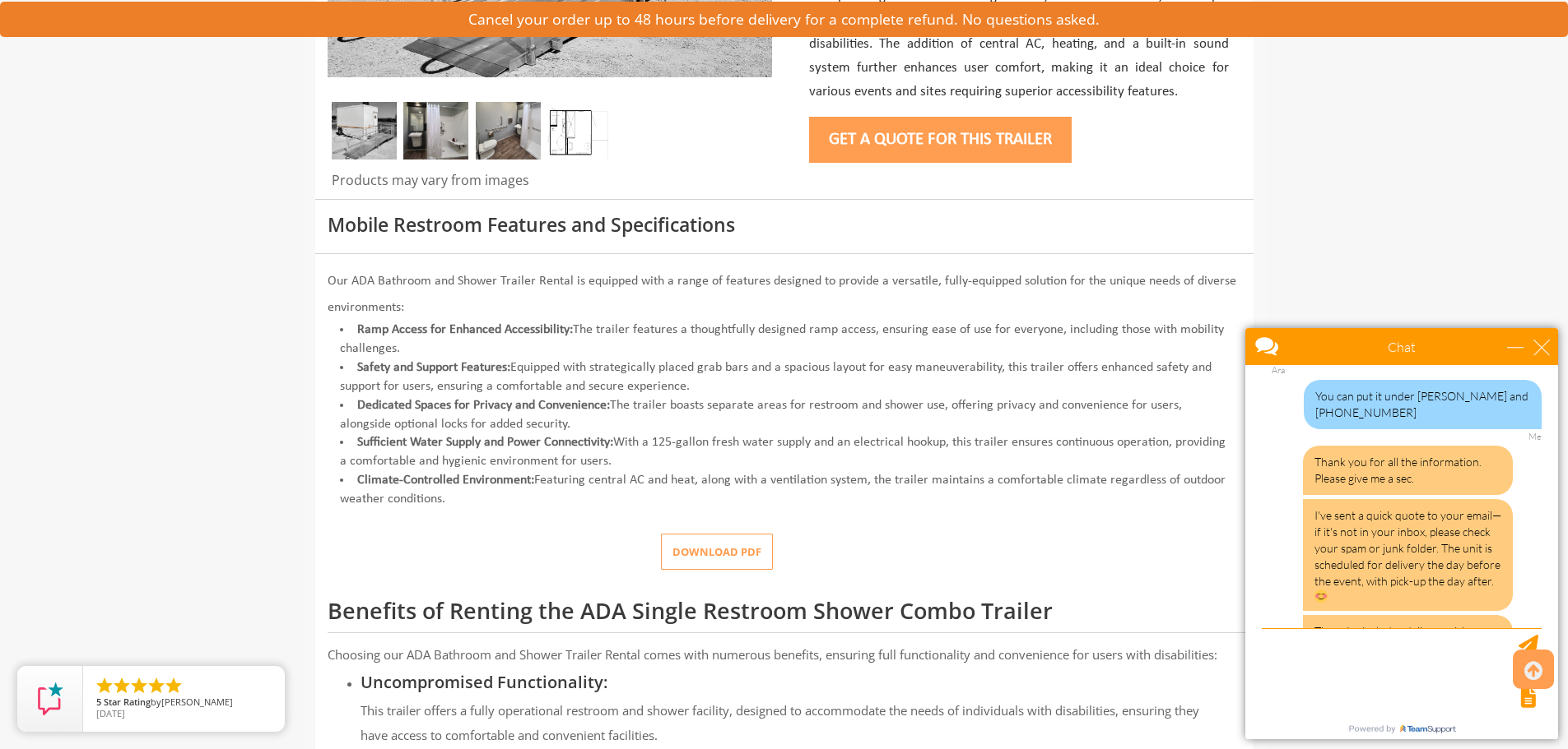
scroll to position [1602, 0]
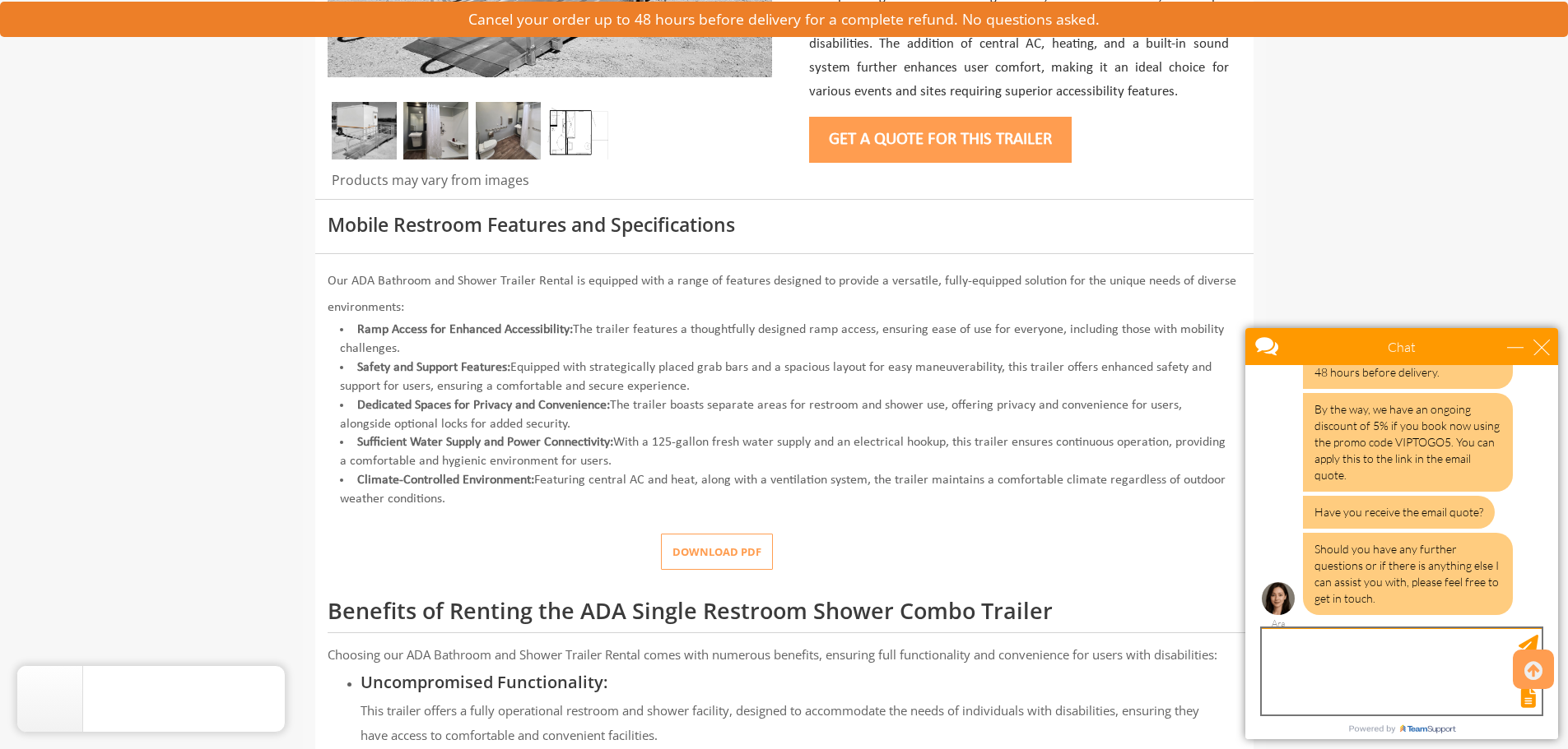
click at [1352, 648] on textarea "type your message" at bounding box center [1402, 672] width 280 height 87
type textarea "Received, thank you for your assistance!"
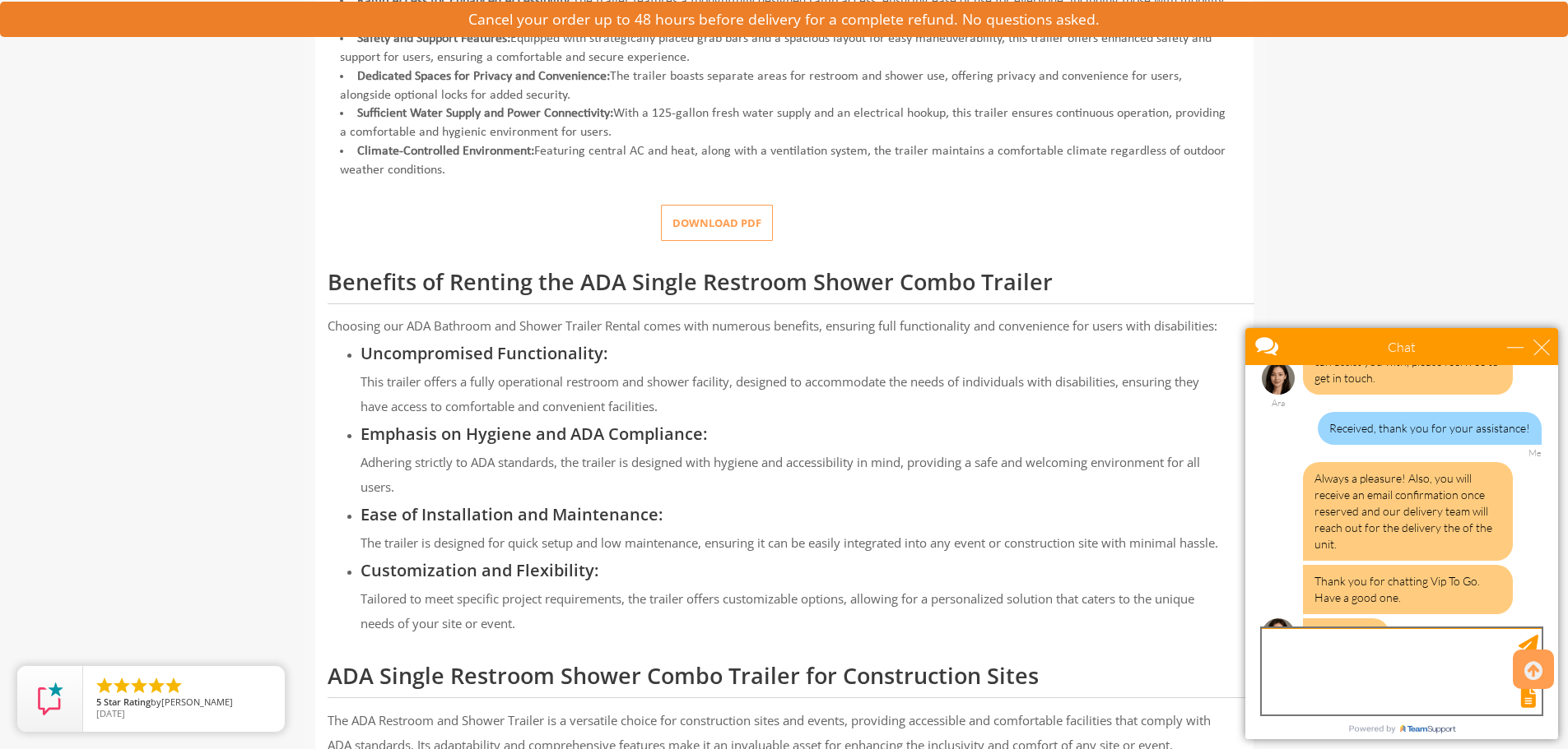
scroll to position [1859, 0]
